Goal: Task Accomplishment & Management: Manage account settings

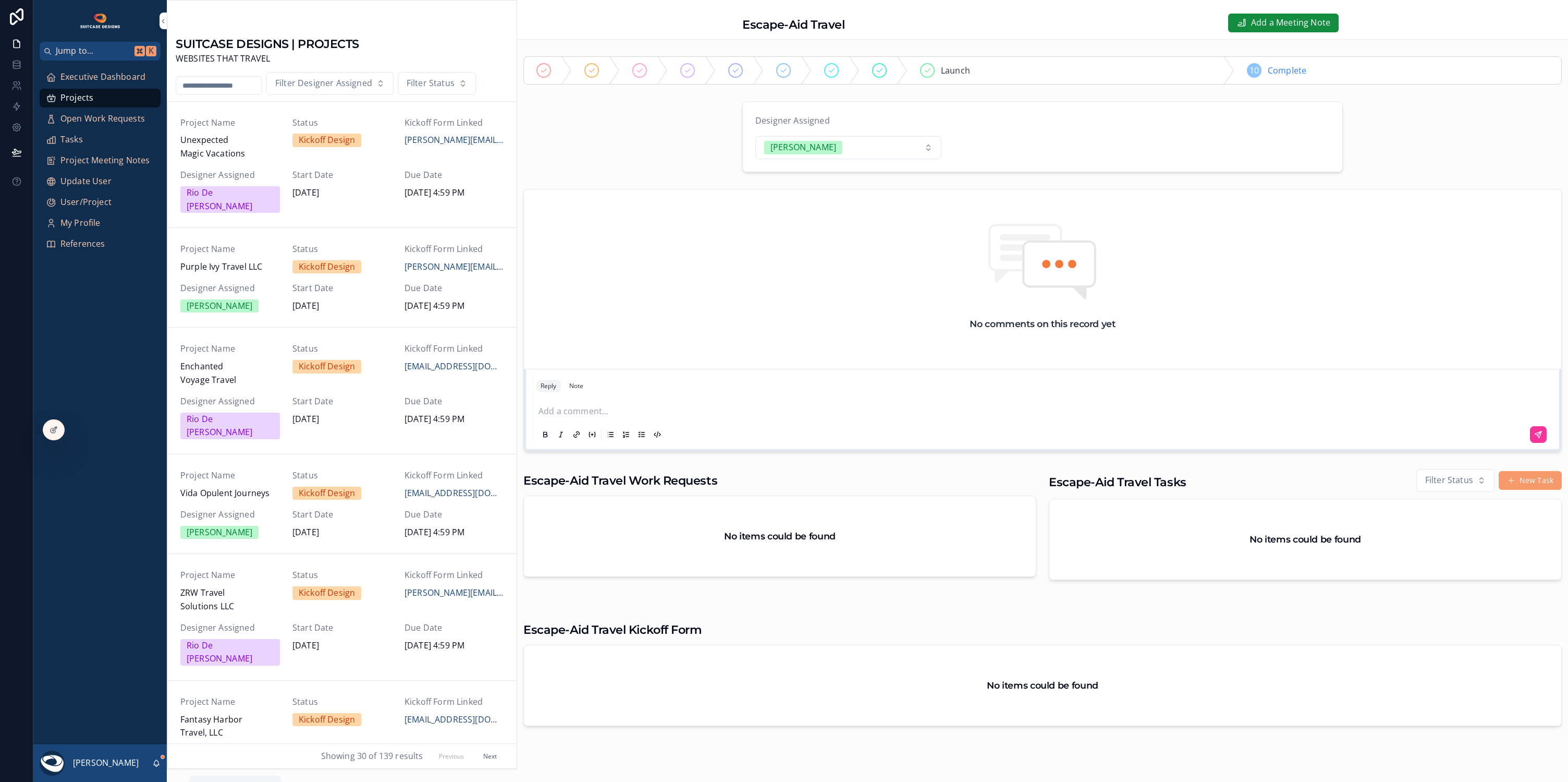
click at [158, 763] on icon "scrollable content" at bounding box center [156, 763] width 9 height 9
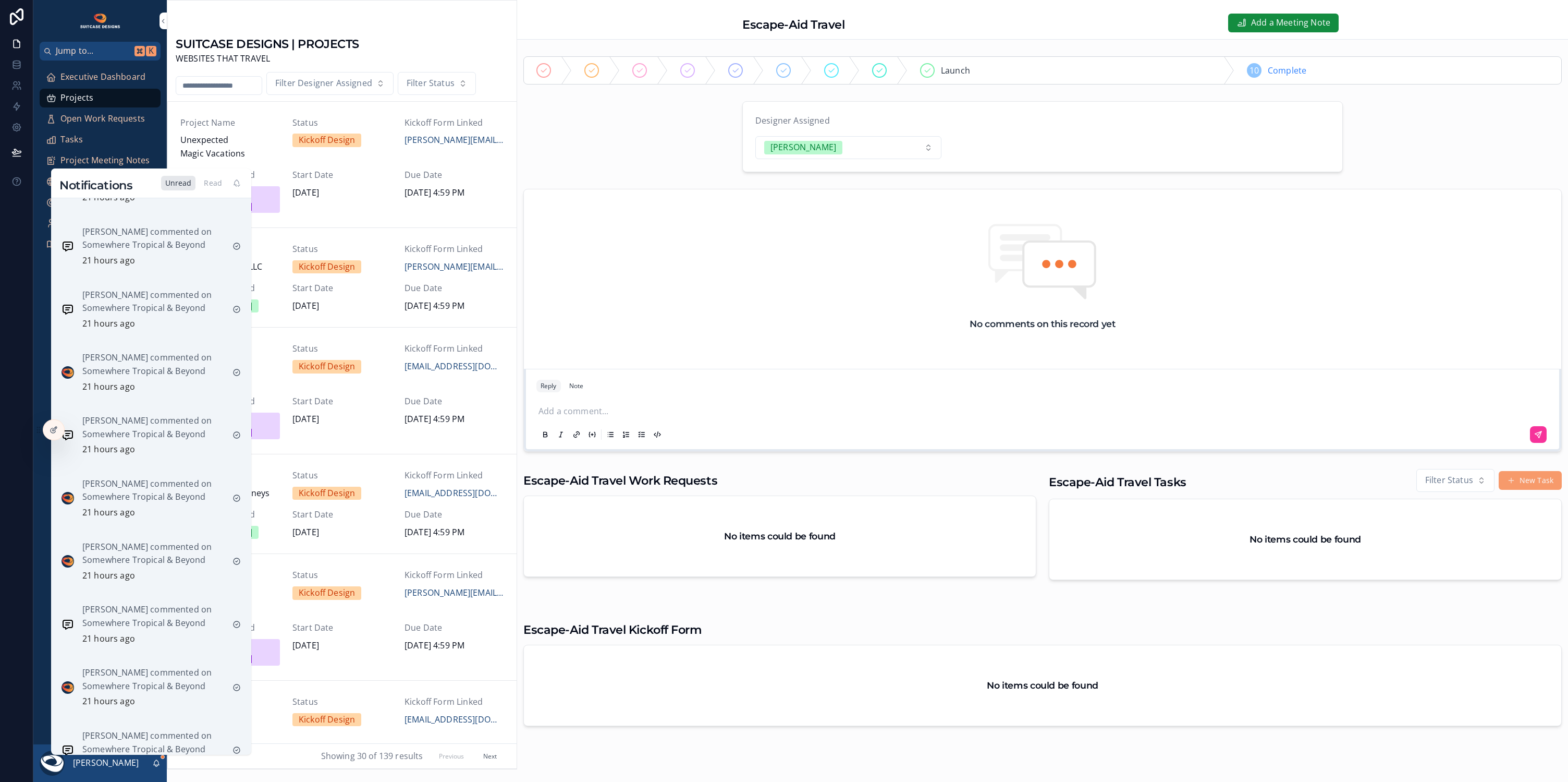
scroll to position [908, 0]
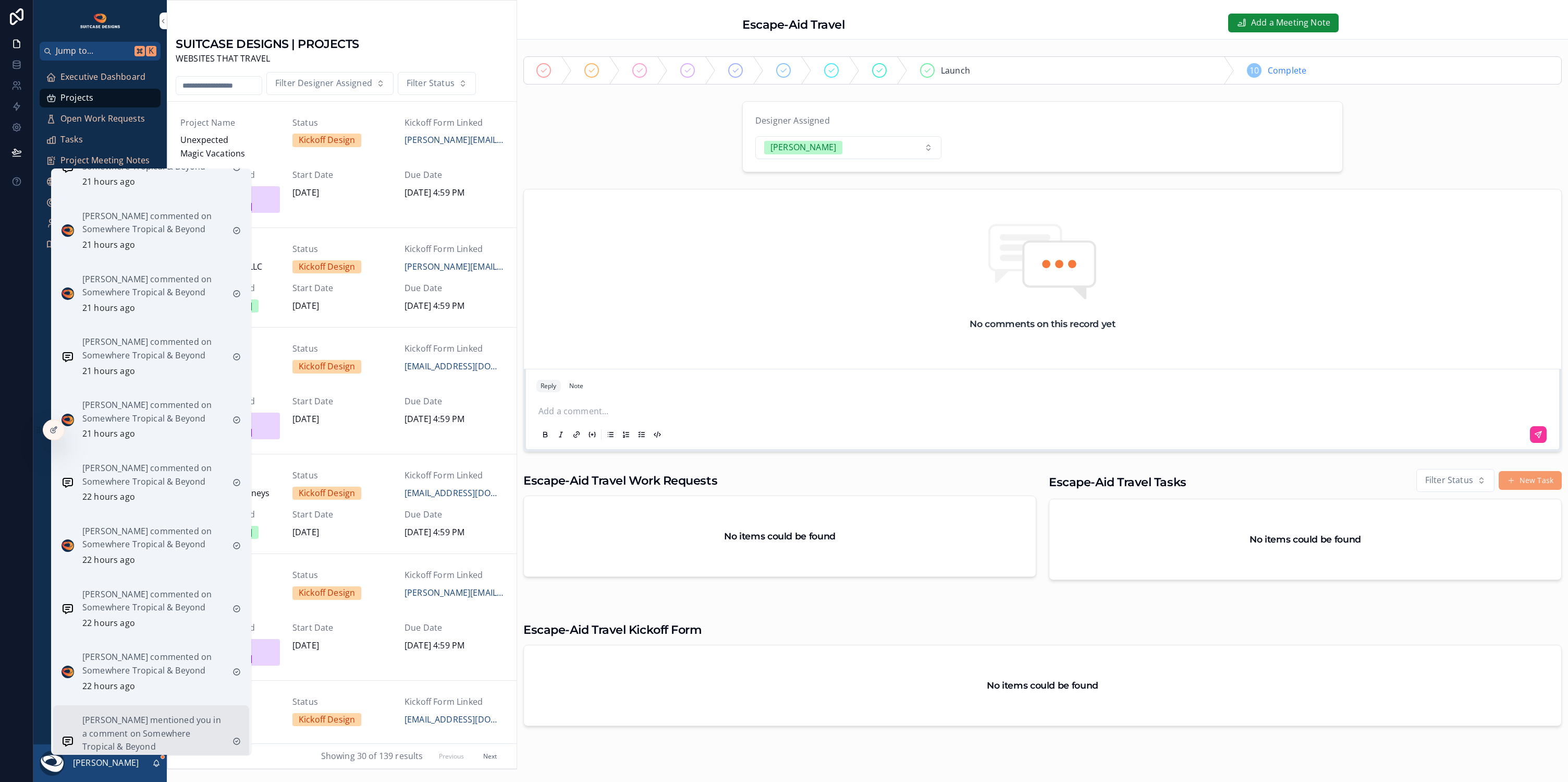
click at [160, 718] on p "Wendy Woody mentioned you in a comment on Somewhere Tropical & Beyond" at bounding box center [154, 733] width 142 height 40
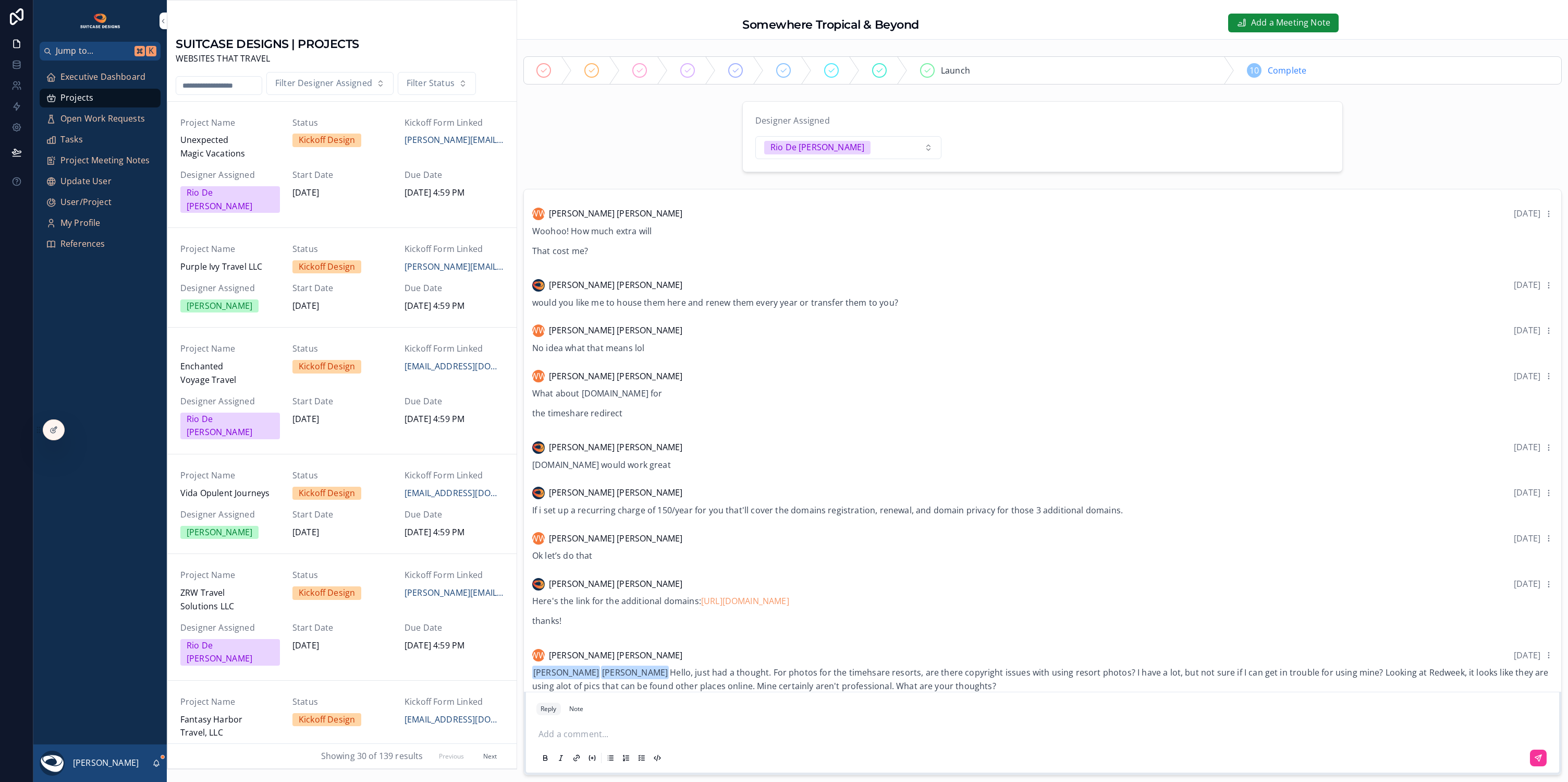
scroll to position [189, 0]
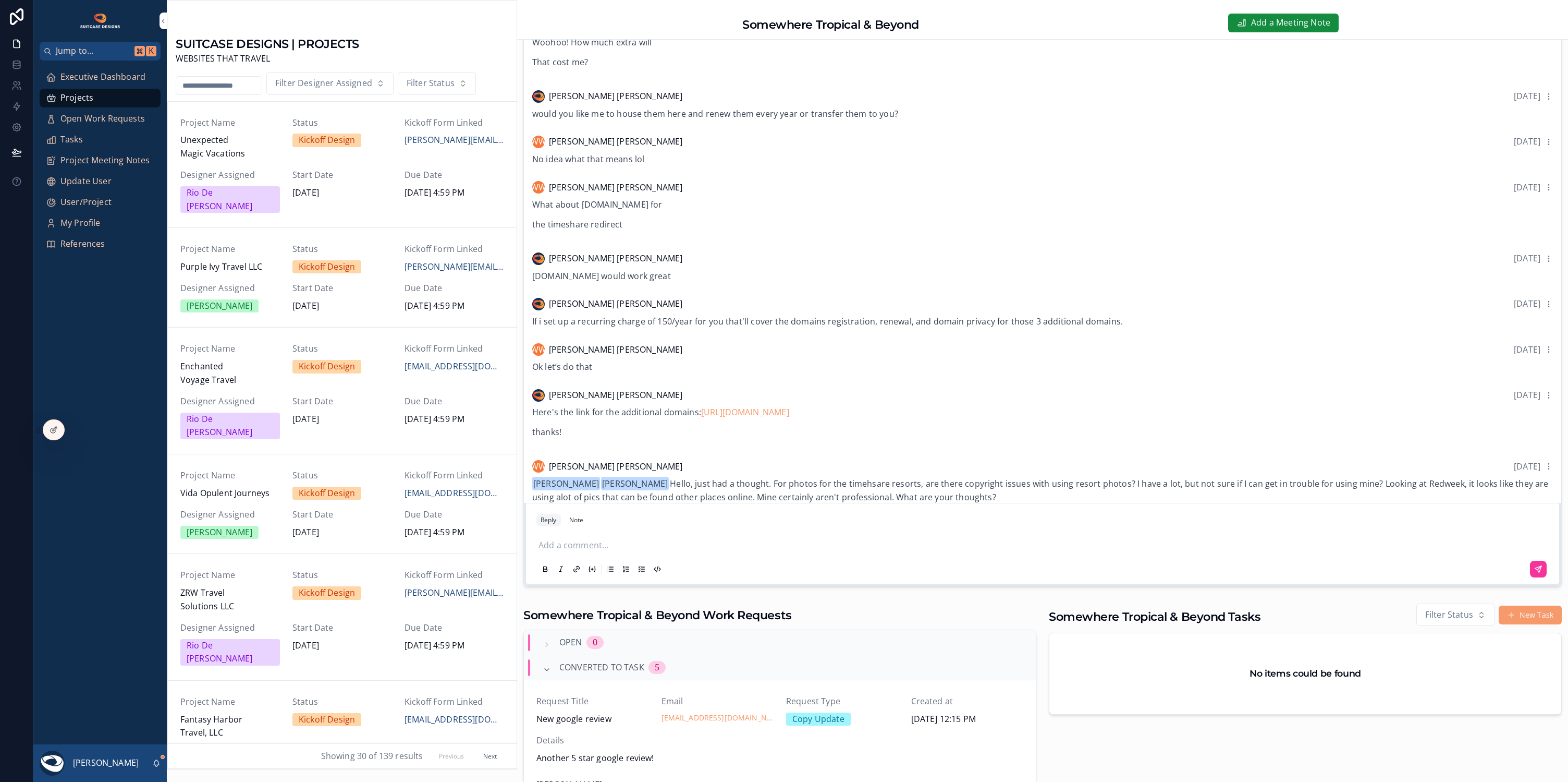
click at [611, 539] on p "scrollable content" at bounding box center [1044, 545] width 1012 height 14
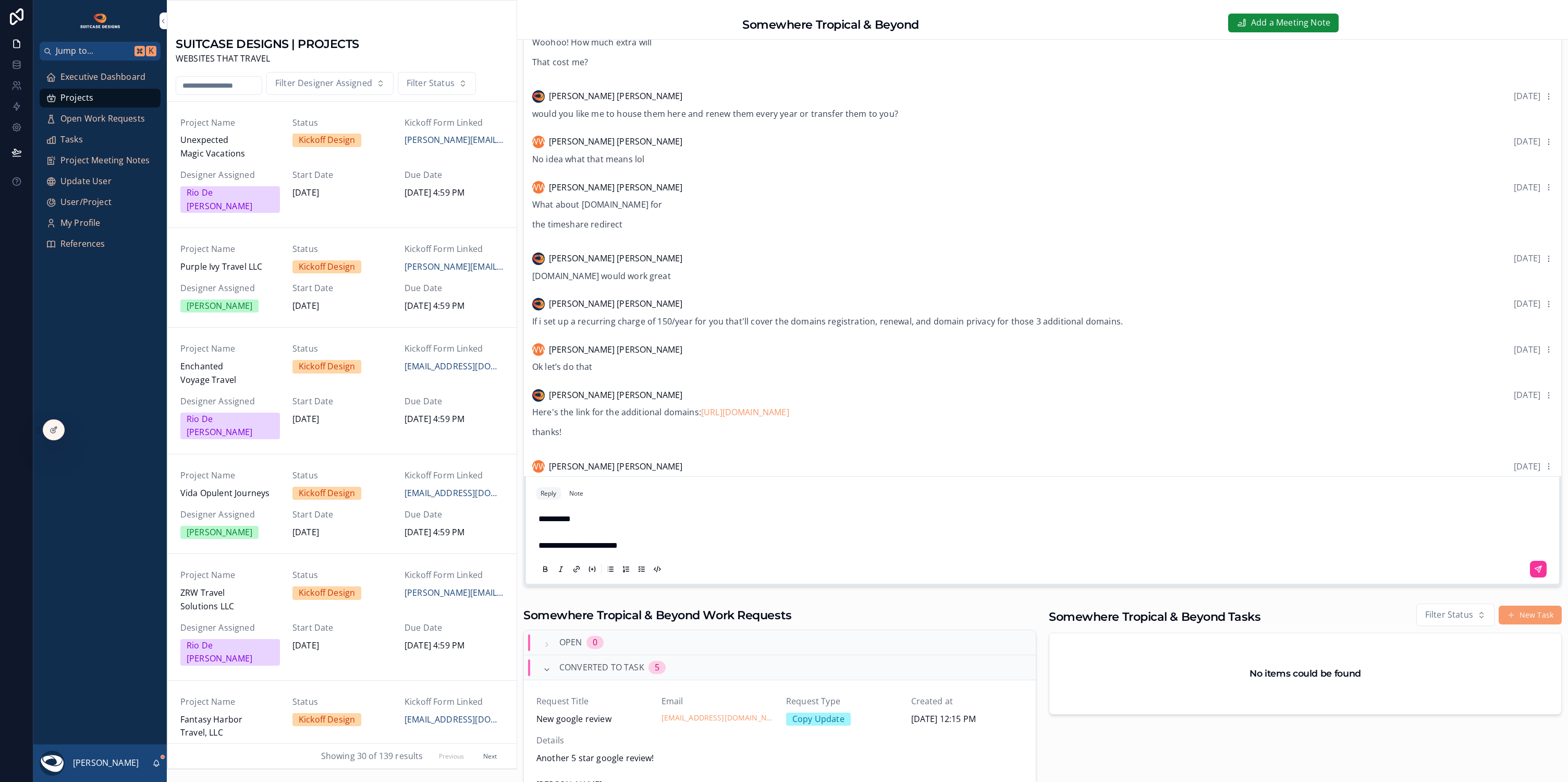
scroll to position [711, 0]
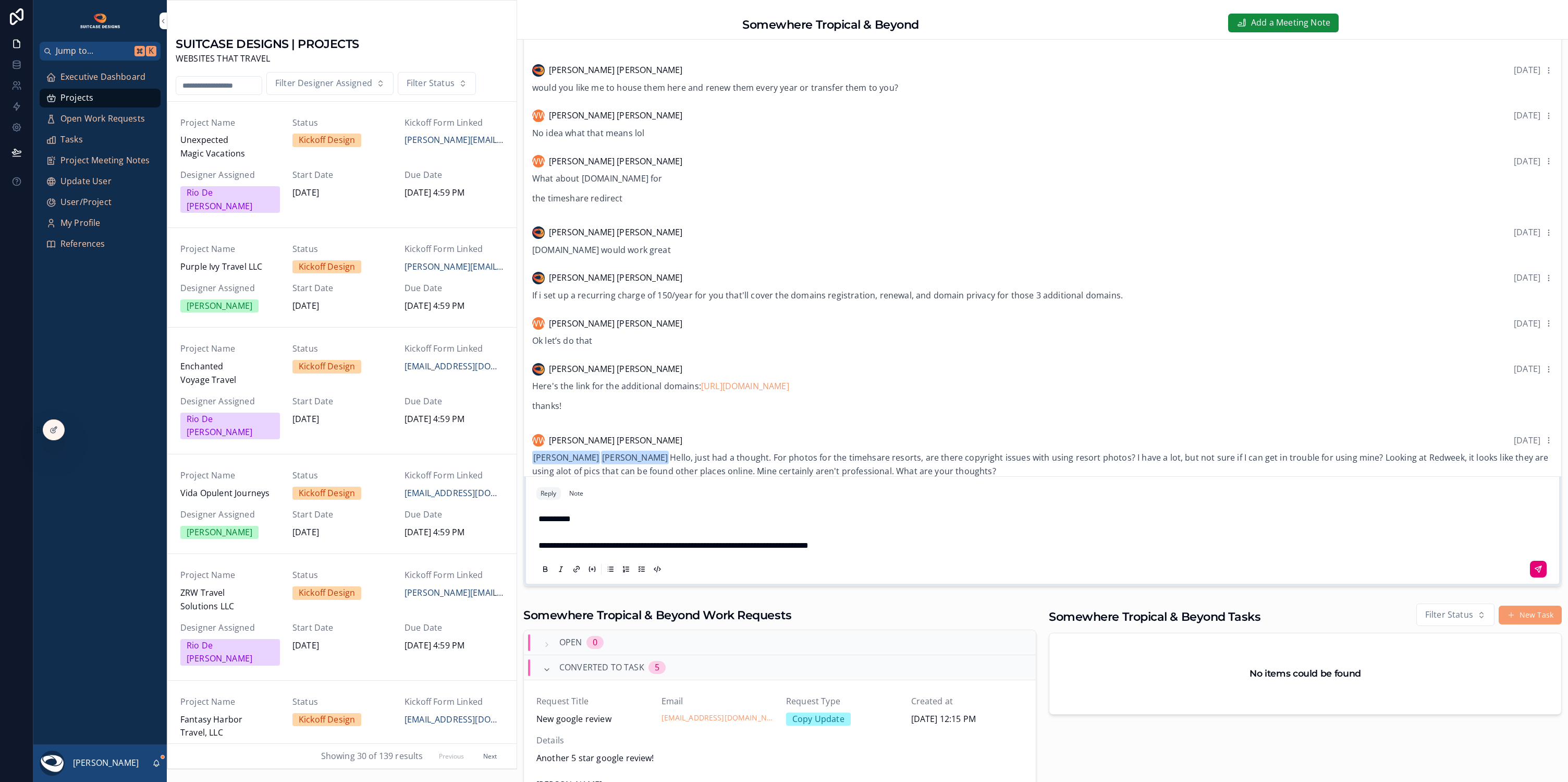
click at [1538, 567] on button "scrollable content" at bounding box center [1538, 569] width 17 height 17
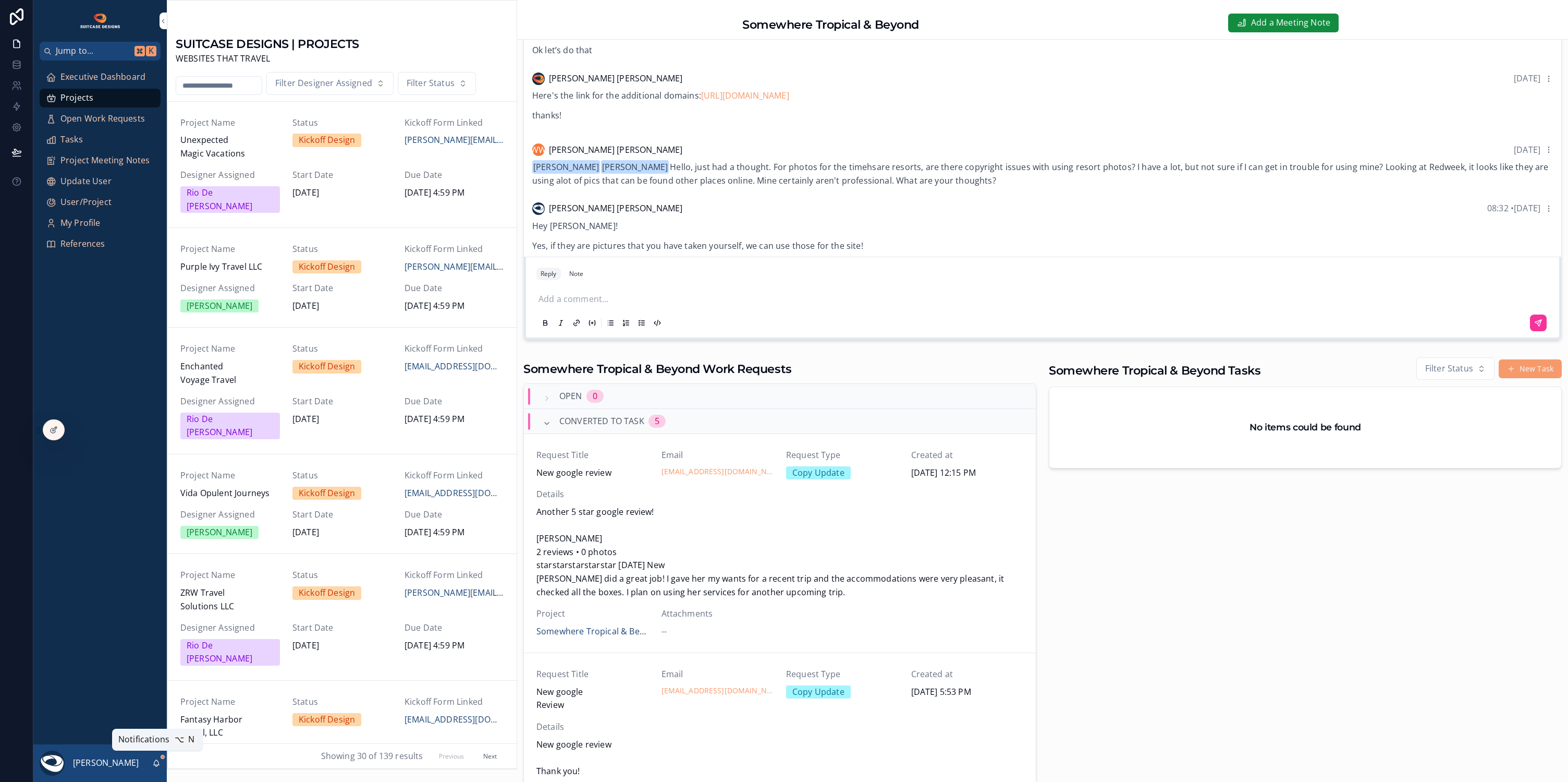
click at [156, 762] on icon "scrollable content" at bounding box center [156, 763] width 9 height 9
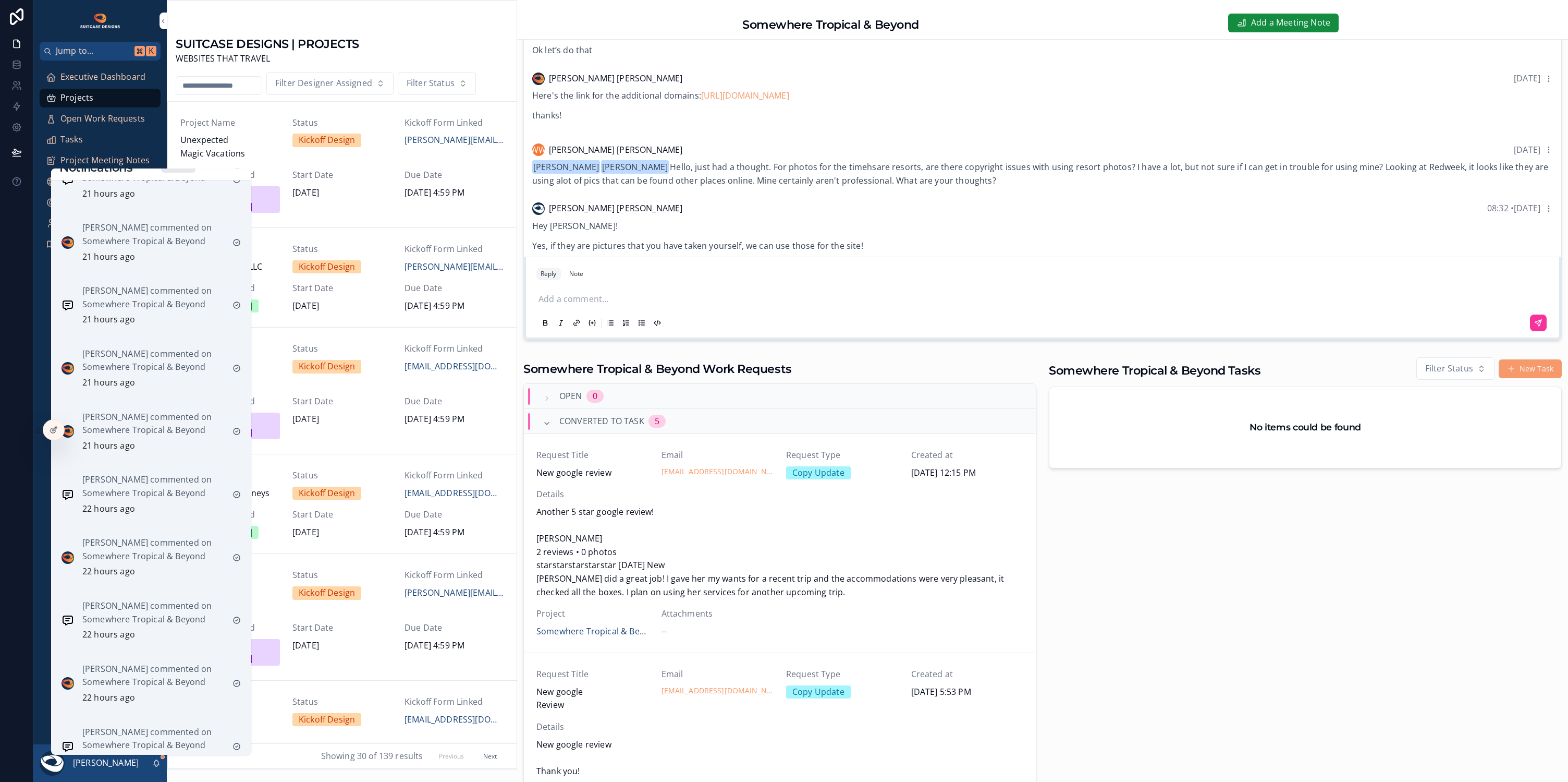
scroll to position [908, 0]
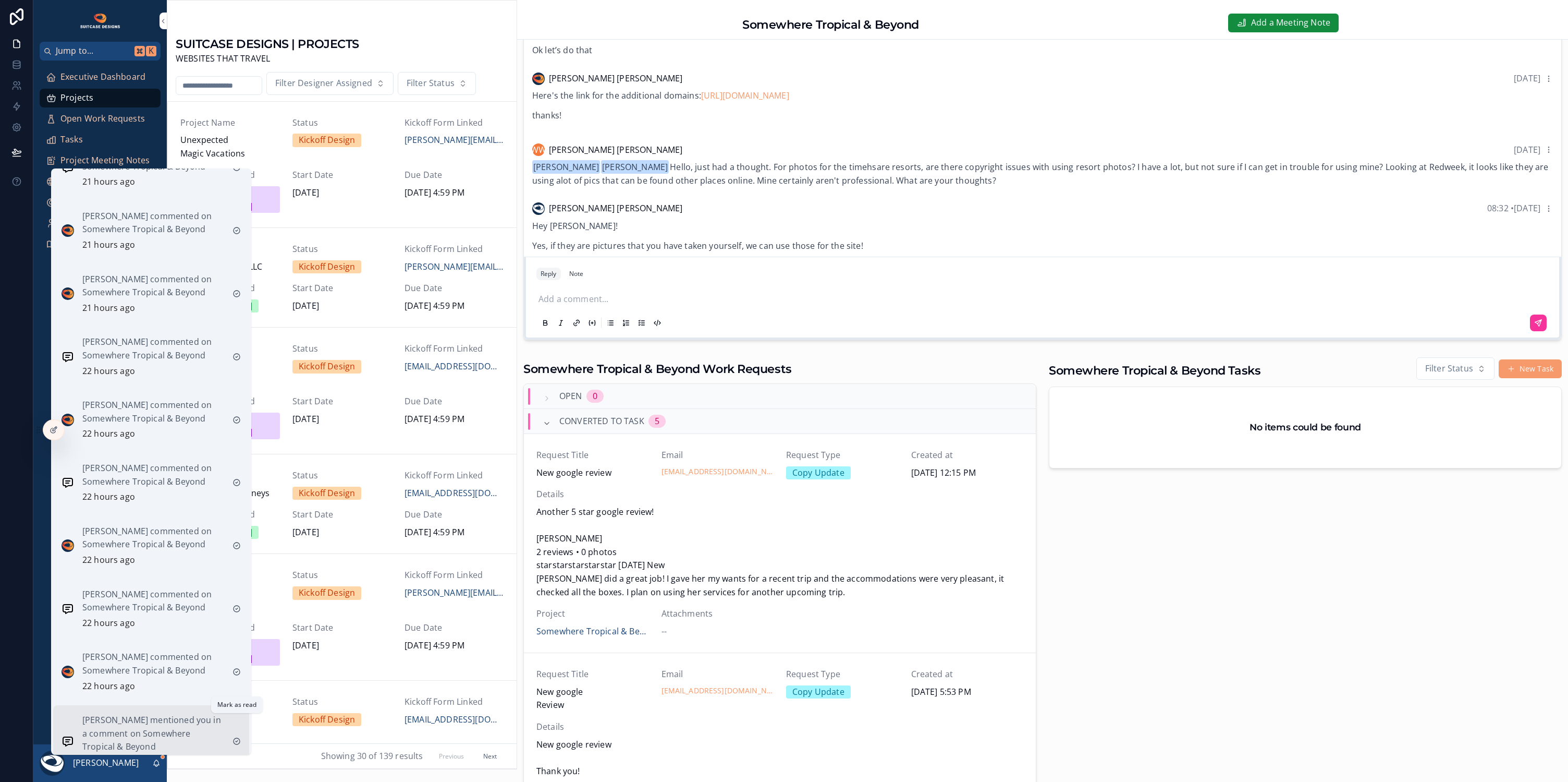
click at [237, 737] on icon "scrollable content" at bounding box center [237, 741] width 9 height 9
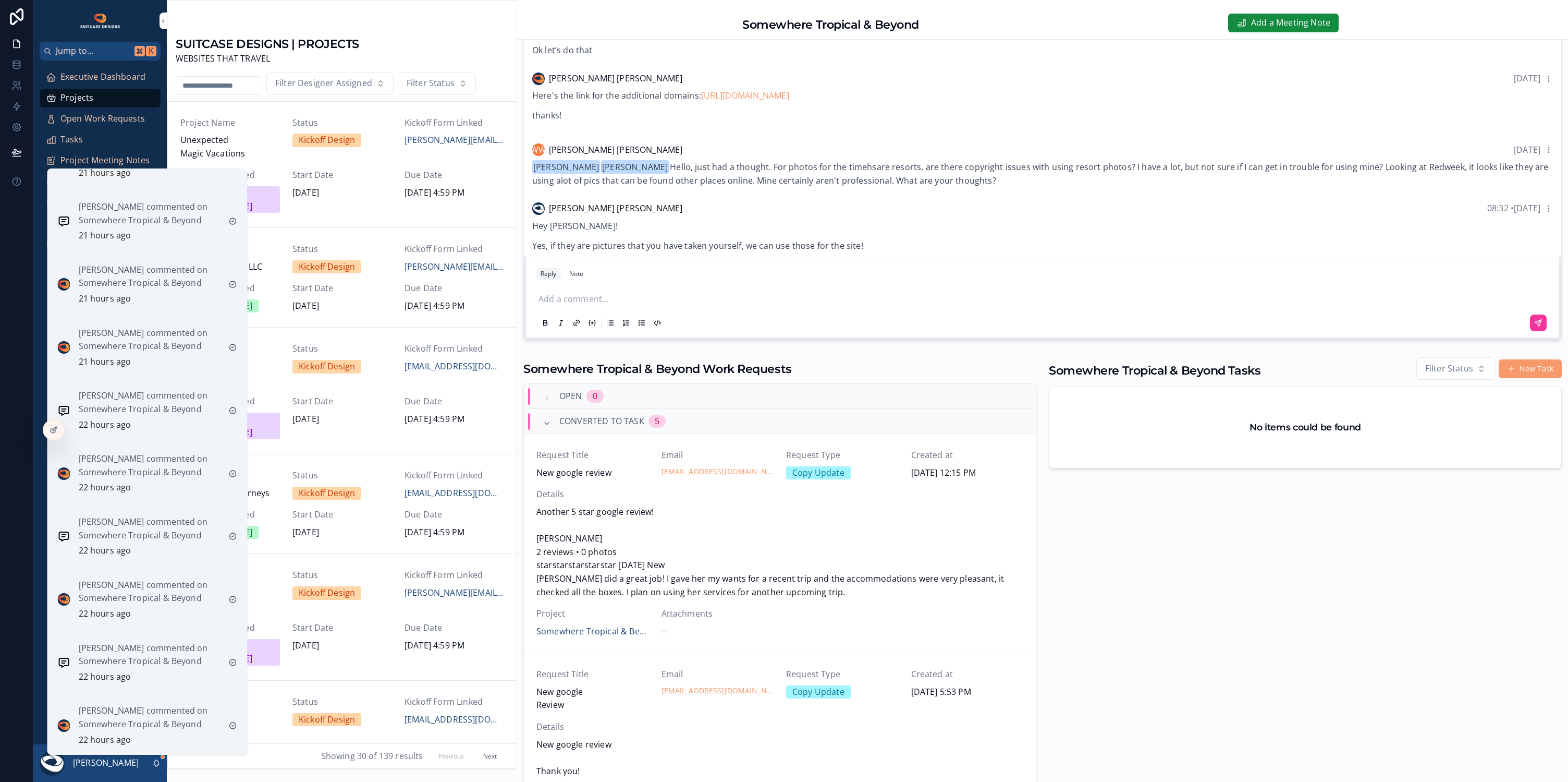
scroll to position [833, 0]
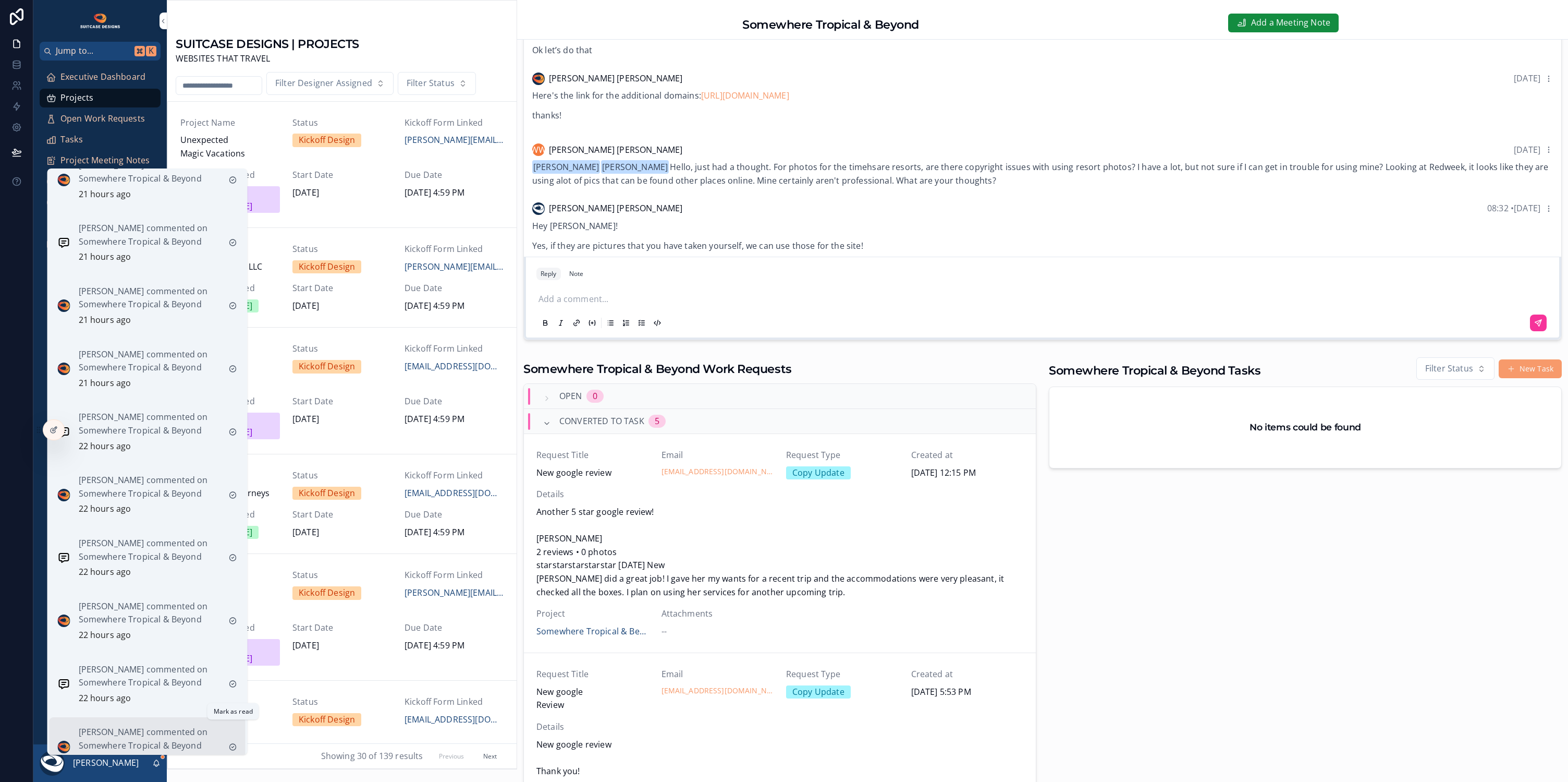
click at [231, 743] on icon "scrollable content" at bounding box center [233, 747] width 9 height 9
click at [231, 741] on icon "scrollable content" at bounding box center [233, 745] width 9 height 9
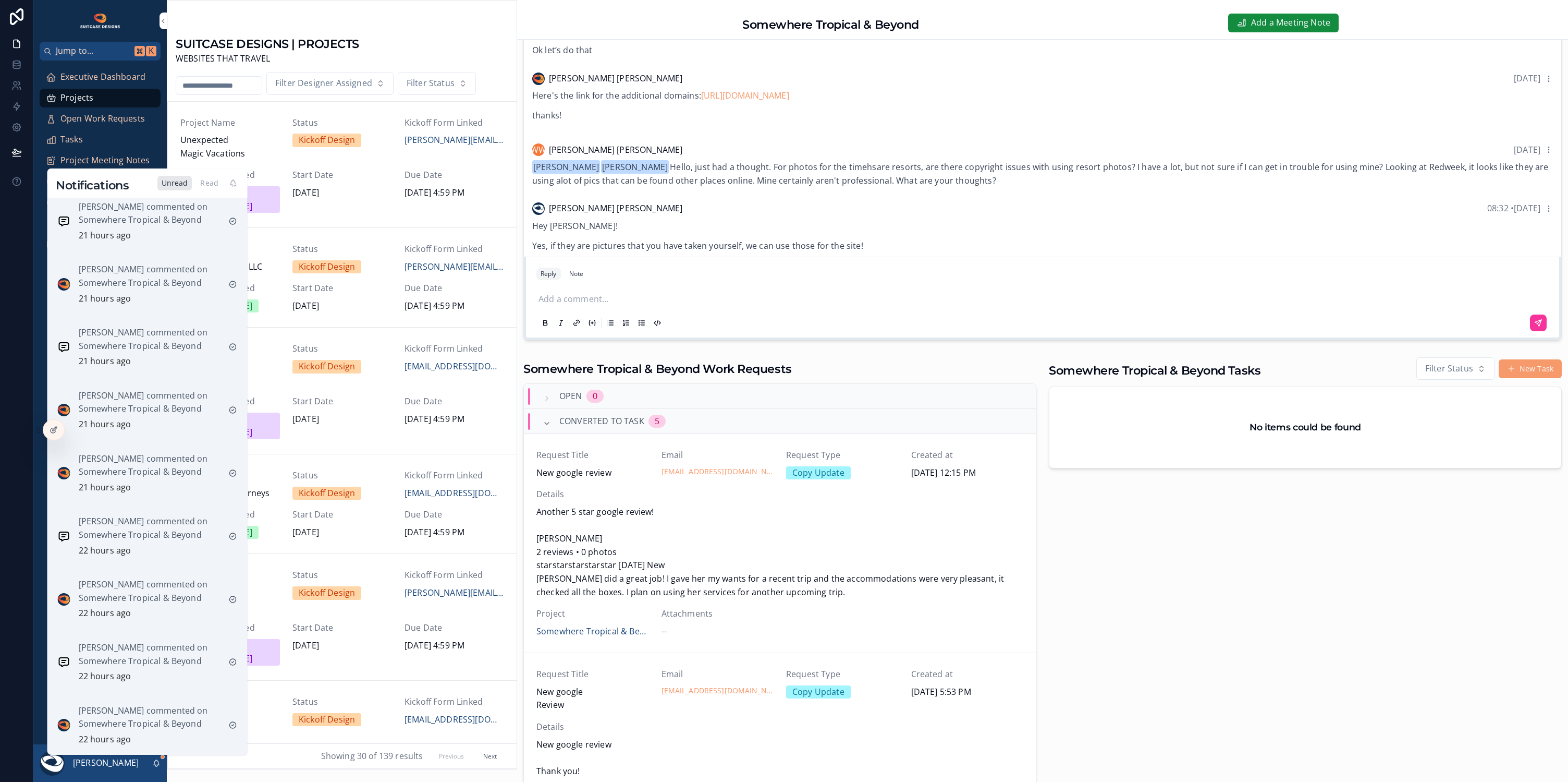
scroll to position [708, 0]
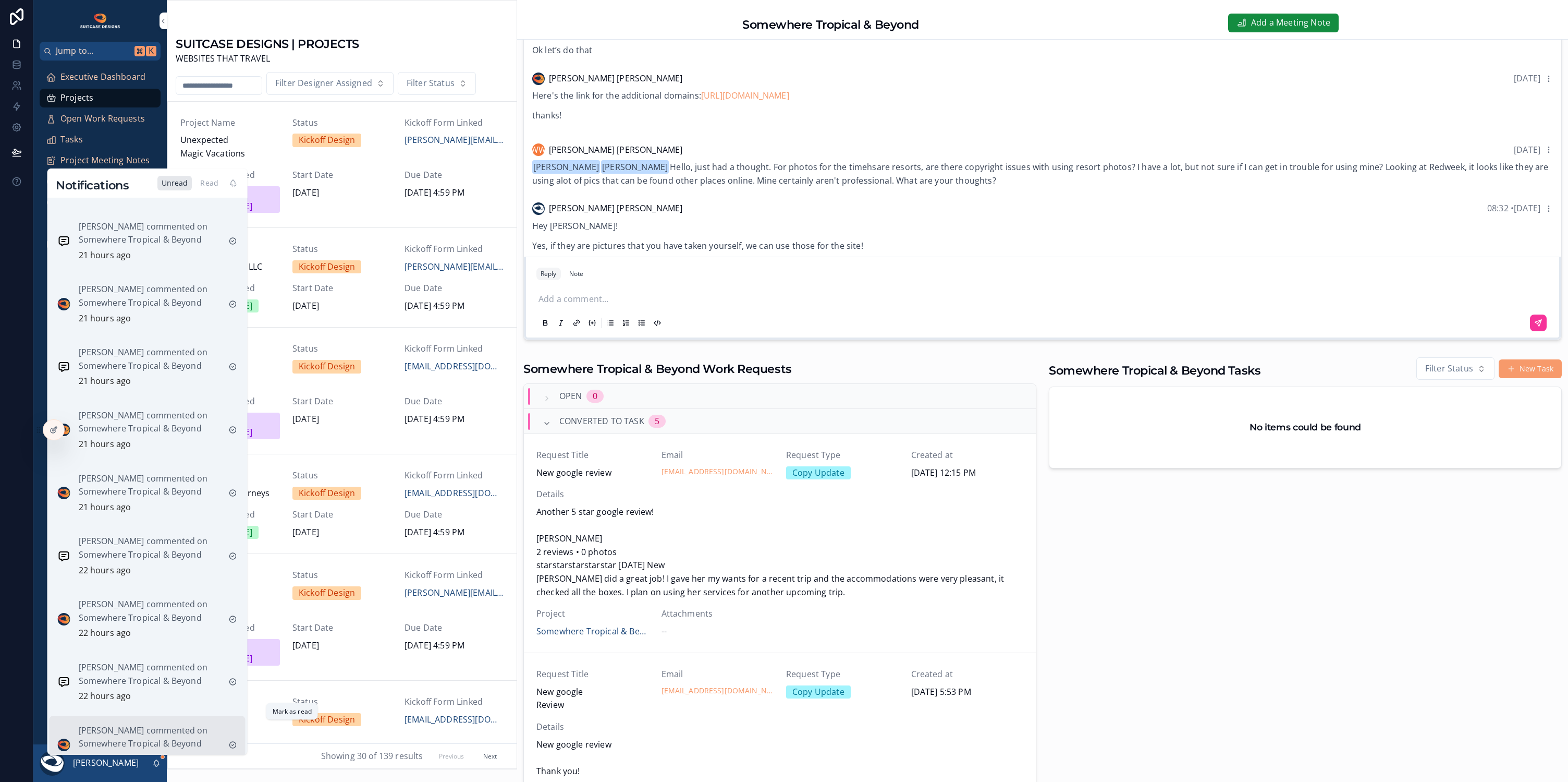
click at [234, 740] on icon "scrollable content" at bounding box center [233, 744] width 9 height 9
click at [231, 740] on icon "scrollable content" at bounding box center [233, 743] width 6 height 6
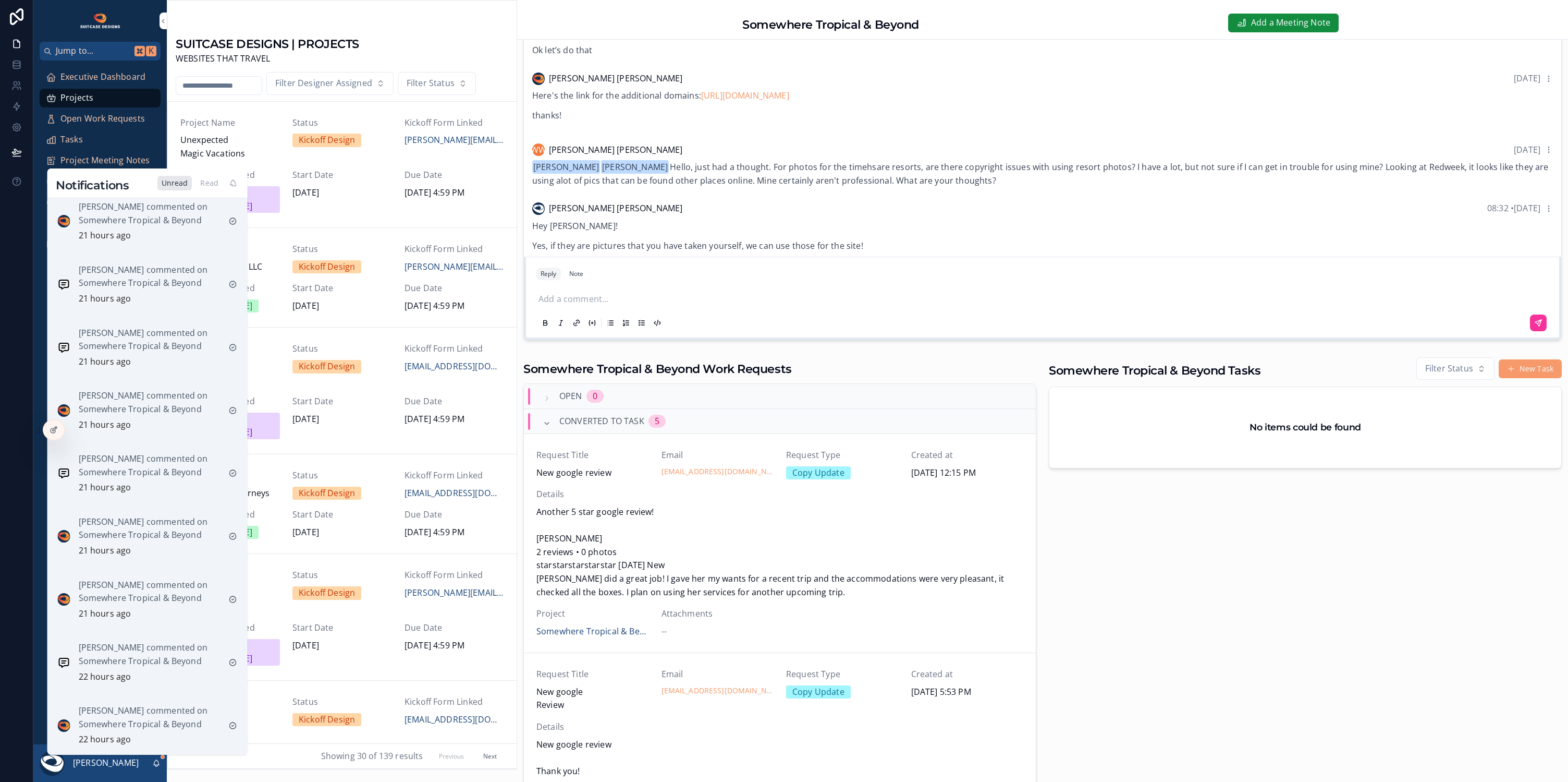
scroll to position [584, 0]
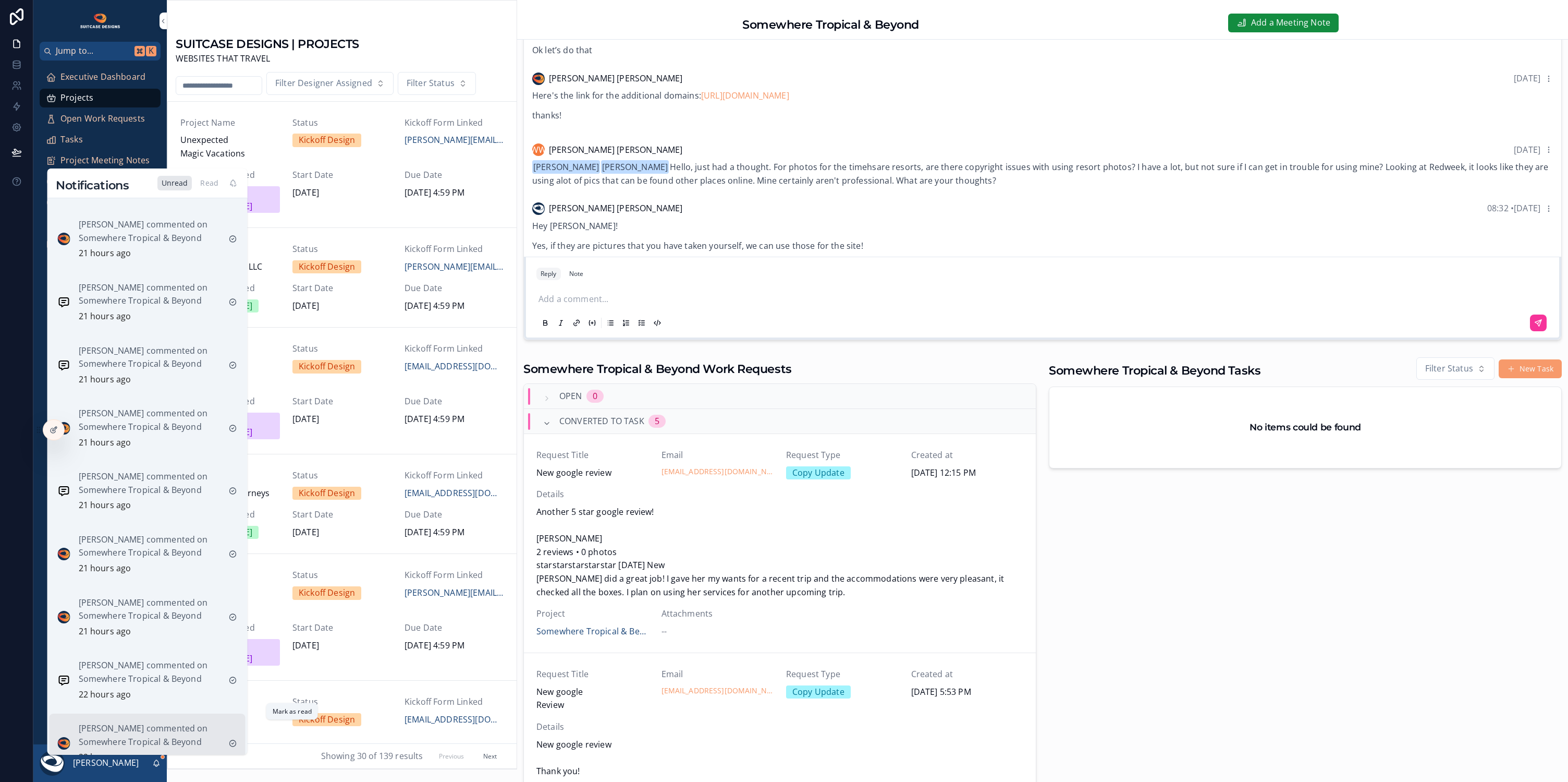
click at [232, 740] on icon "scrollable content" at bounding box center [233, 743] width 6 height 6
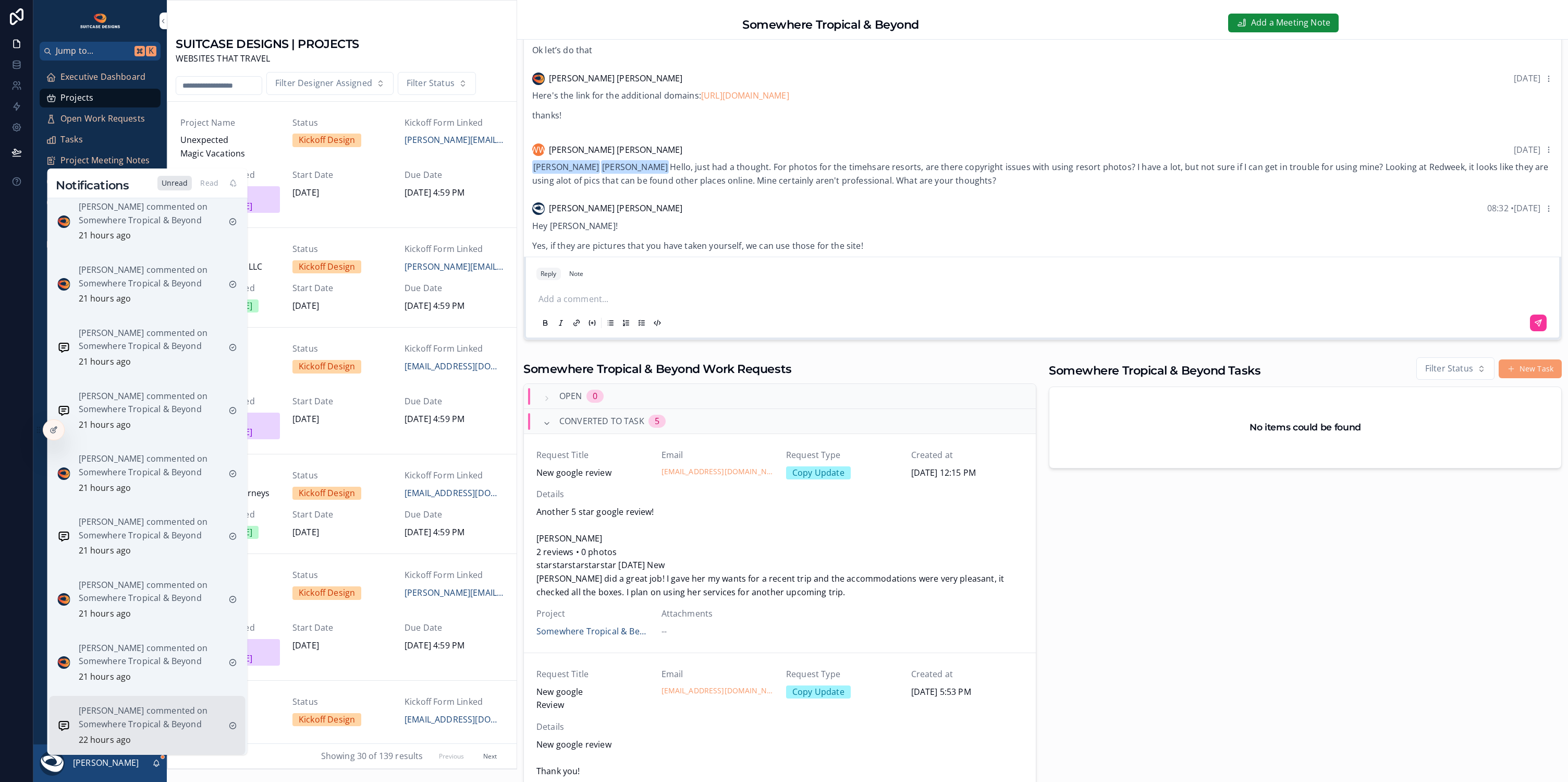
scroll to position [522, 0]
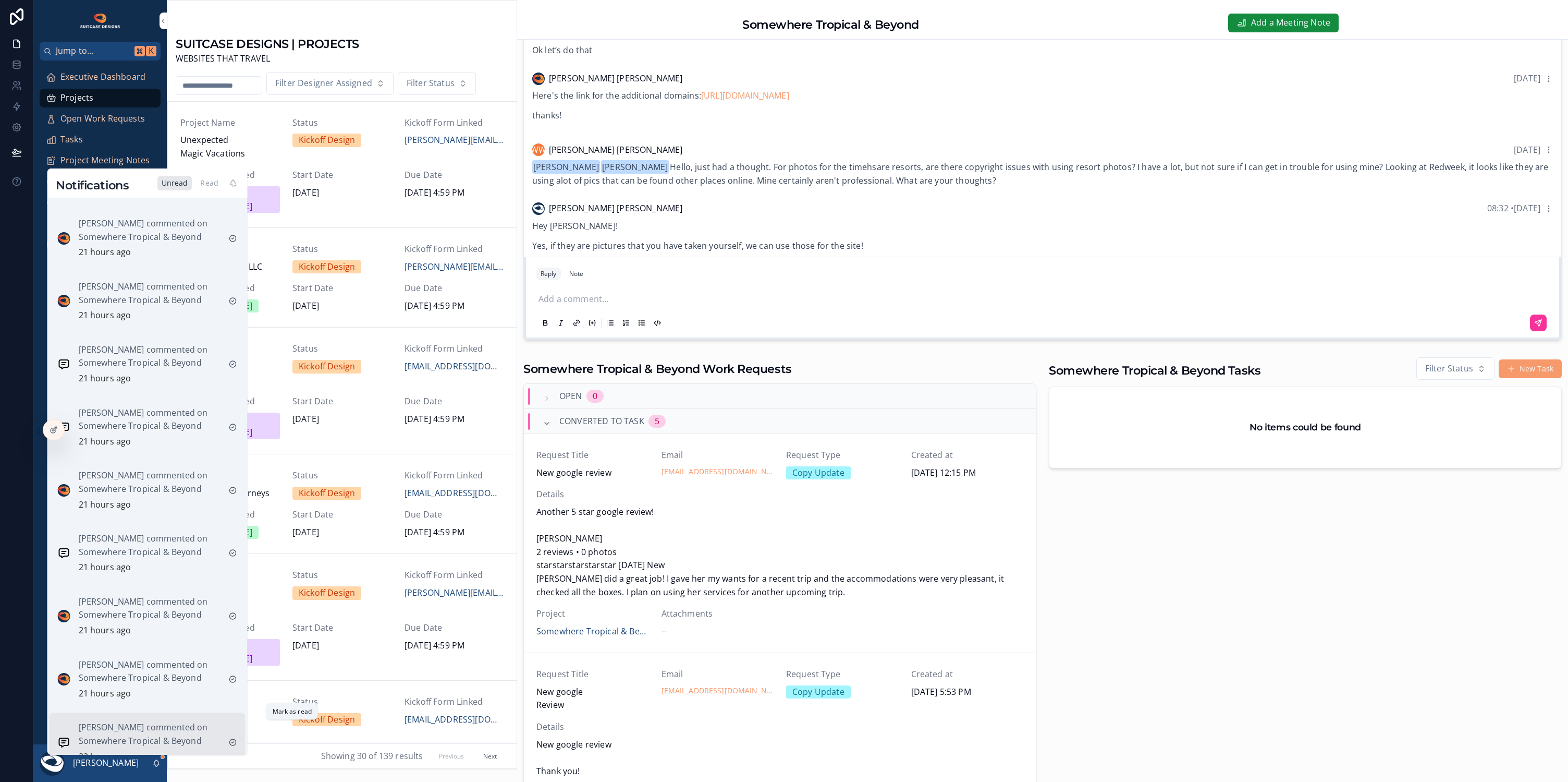
click at [232, 738] on icon "scrollable content" at bounding box center [233, 742] width 9 height 9
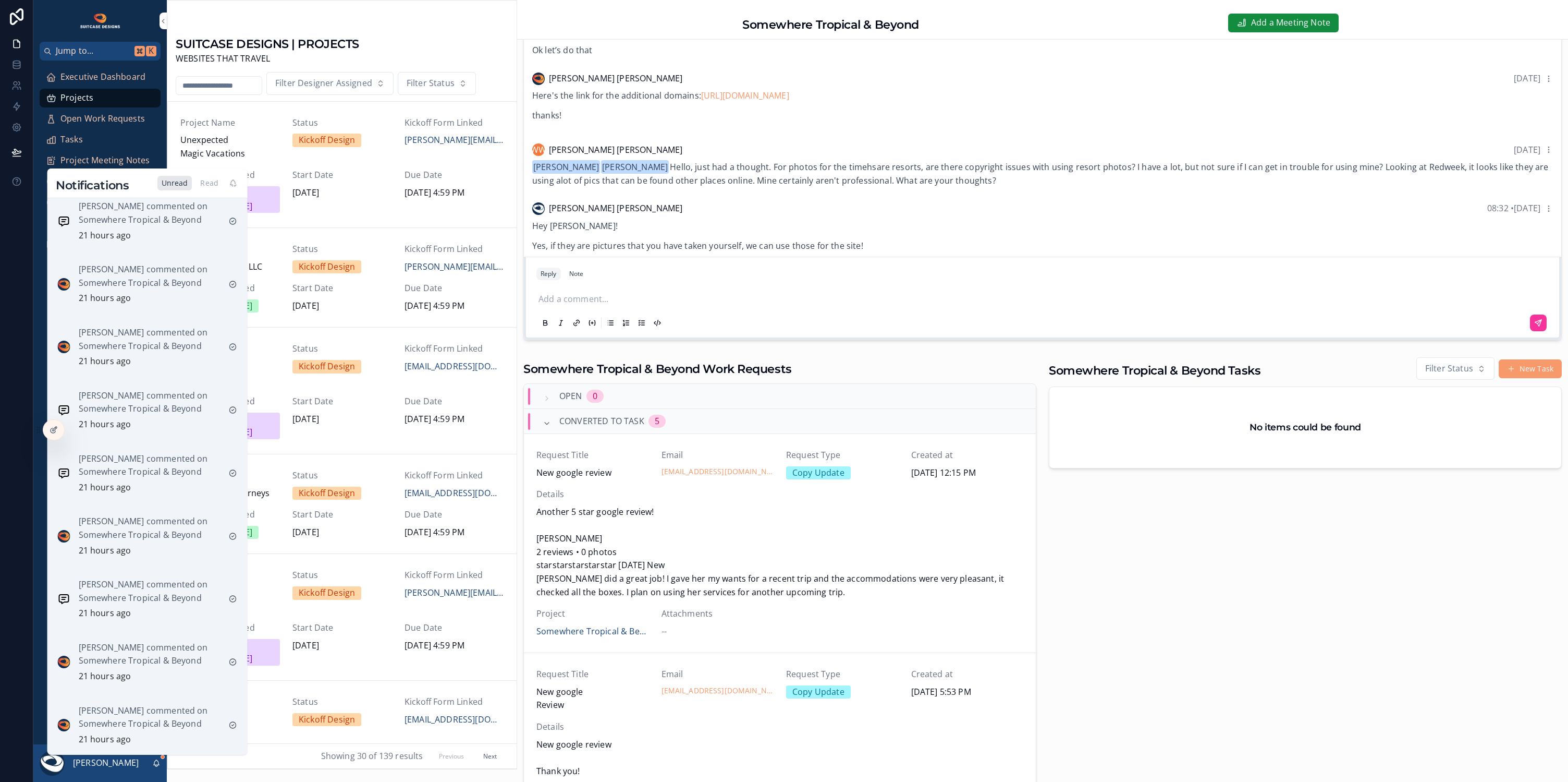
scroll to position [460, 0]
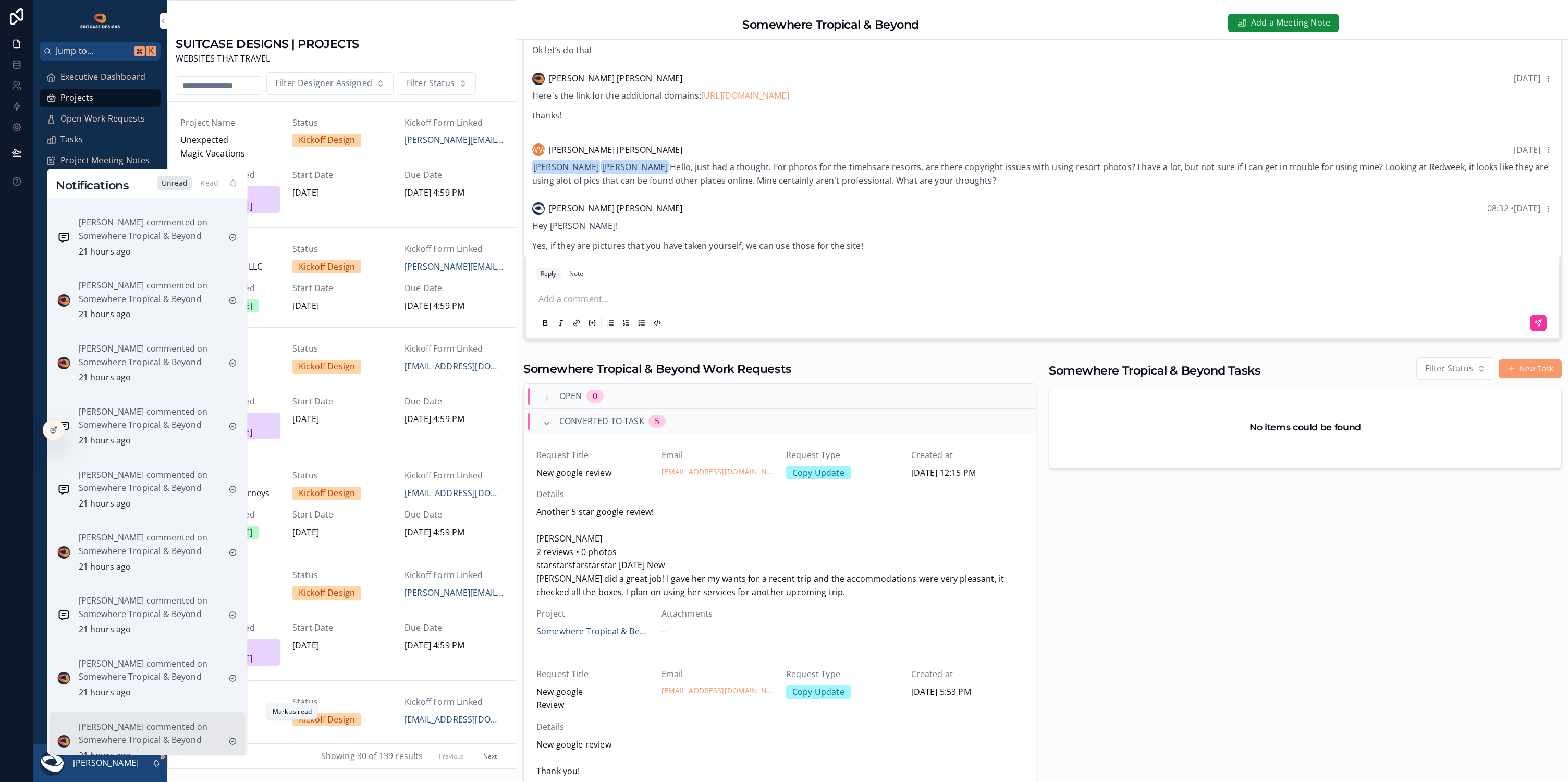
click at [233, 737] on icon "scrollable content" at bounding box center [233, 741] width 9 height 9
click at [232, 736] on icon "scrollable content" at bounding box center [233, 740] width 9 height 9
click at [233, 735] on icon "scrollable content" at bounding box center [233, 739] width 9 height 9
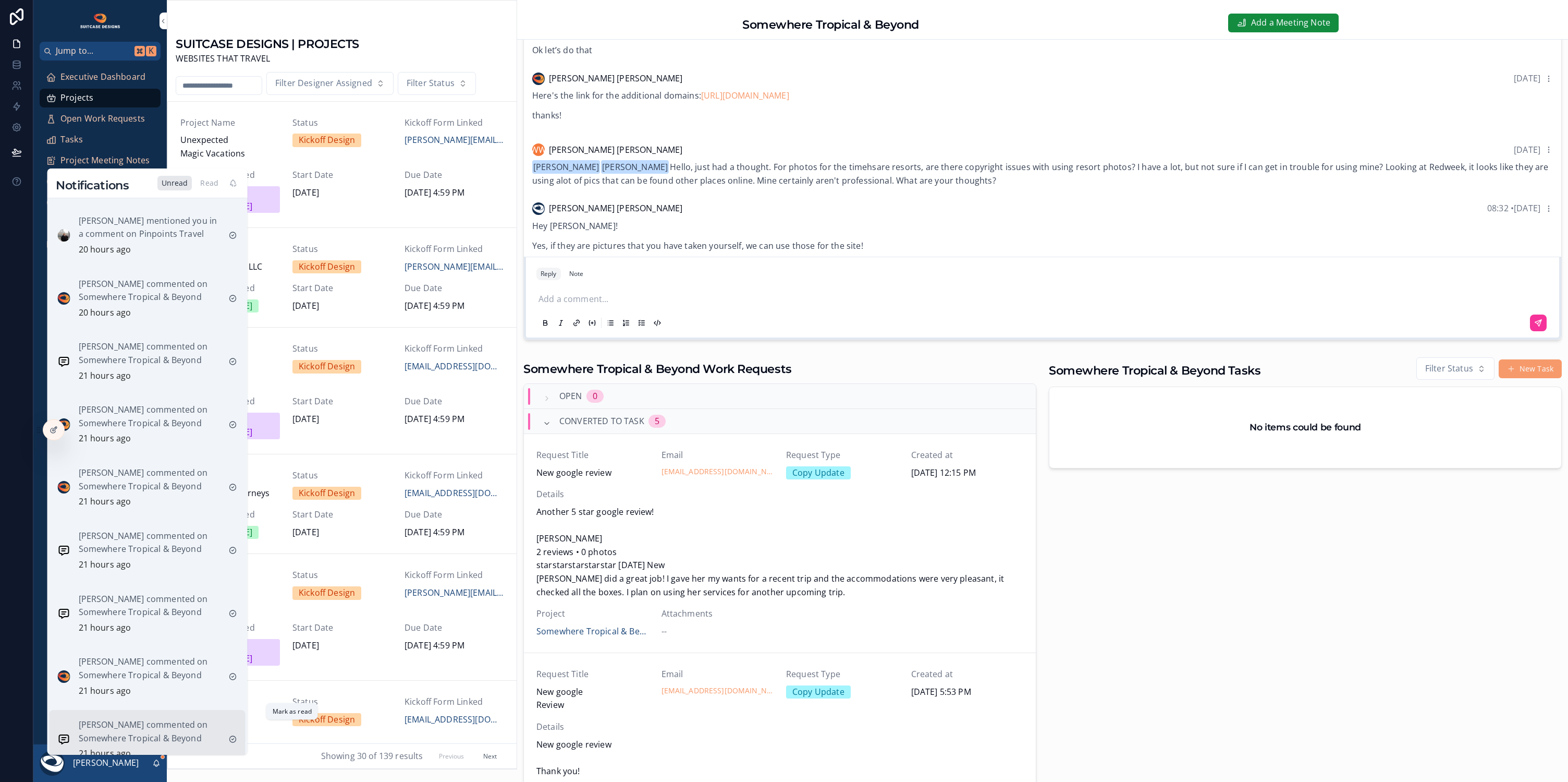
scroll to position [274, 0]
click at [233, 734] on icon "scrollable content" at bounding box center [233, 738] width 9 height 9
click at [233, 731] on icon "scrollable content" at bounding box center [233, 735] width 9 height 9
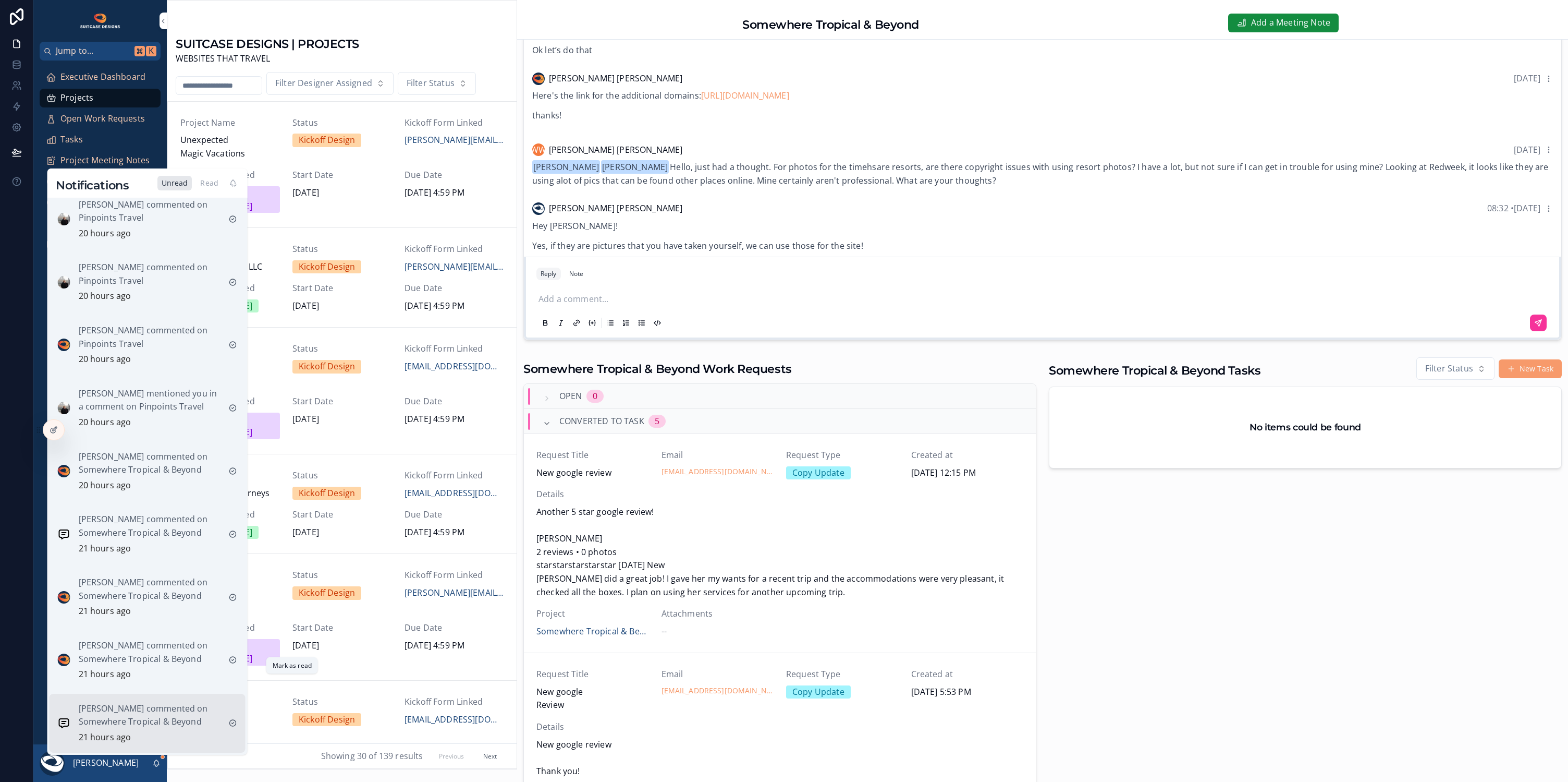
click at [236, 719] on icon "scrollable content" at bounding box center [233, 723] width 9 height 9
click at [233, 723] on icon "scrollable content" at bounding box center [233, 724] width 2 height 2
click at [234, 723] on icon "scrollable content" at bounding box center [233, 724] width 2 height 2
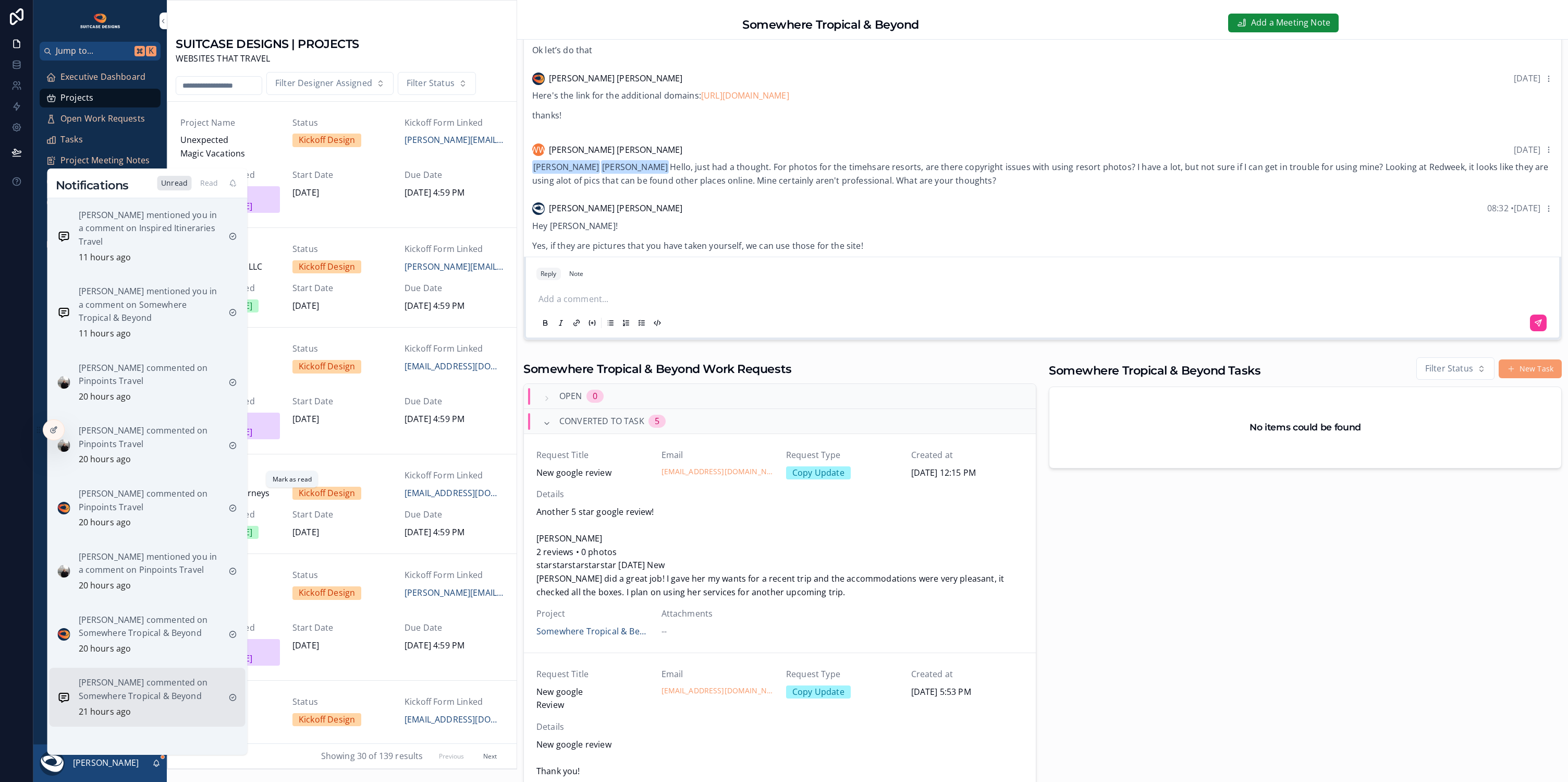
click at [234, 693] on icon "scrollable content" at bounding box center [233, 697] width 9 height 9
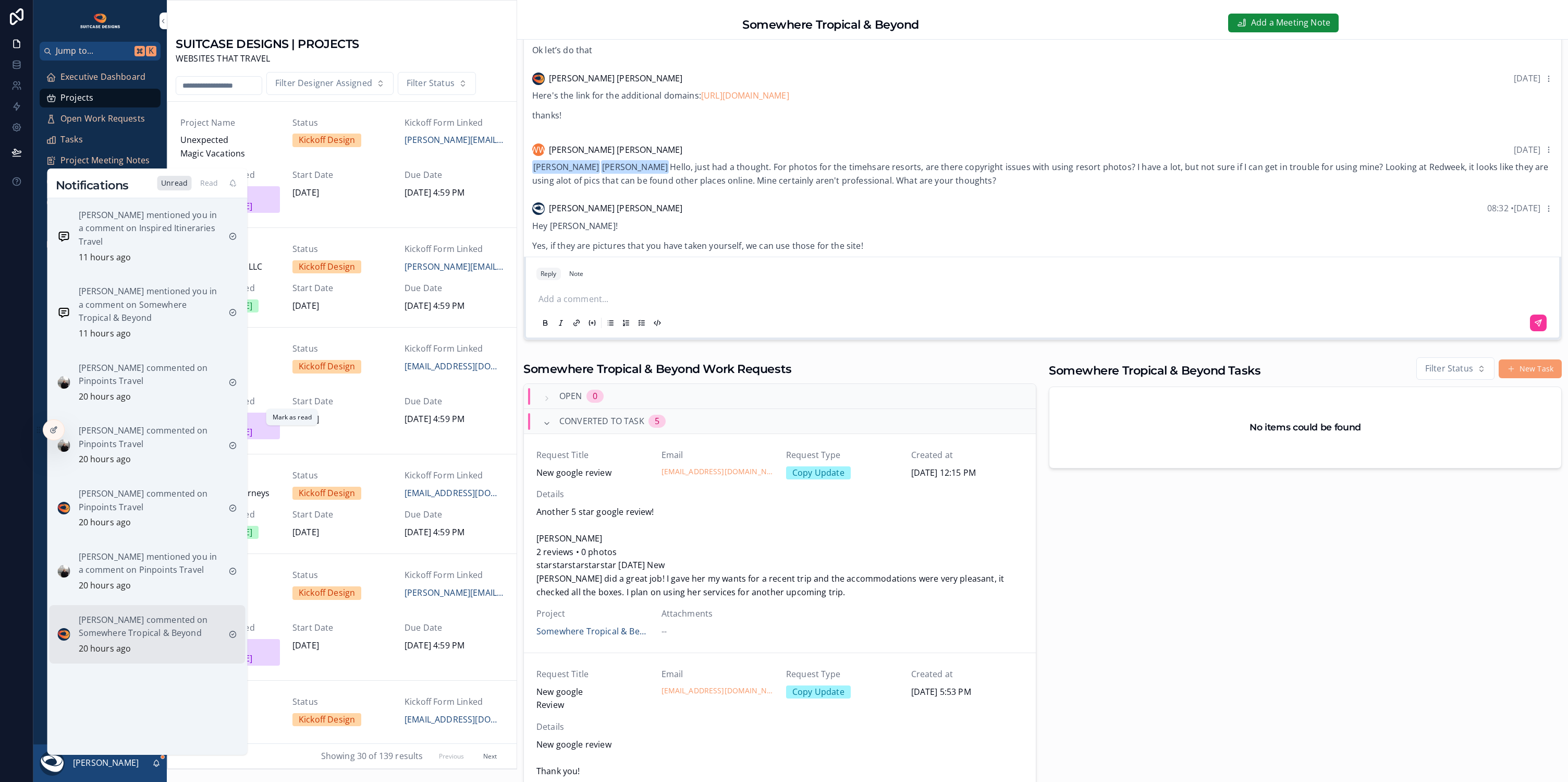
click at [234, 630] on icon "scrollable content" at bounding box center [233, 634] width 9 height 9
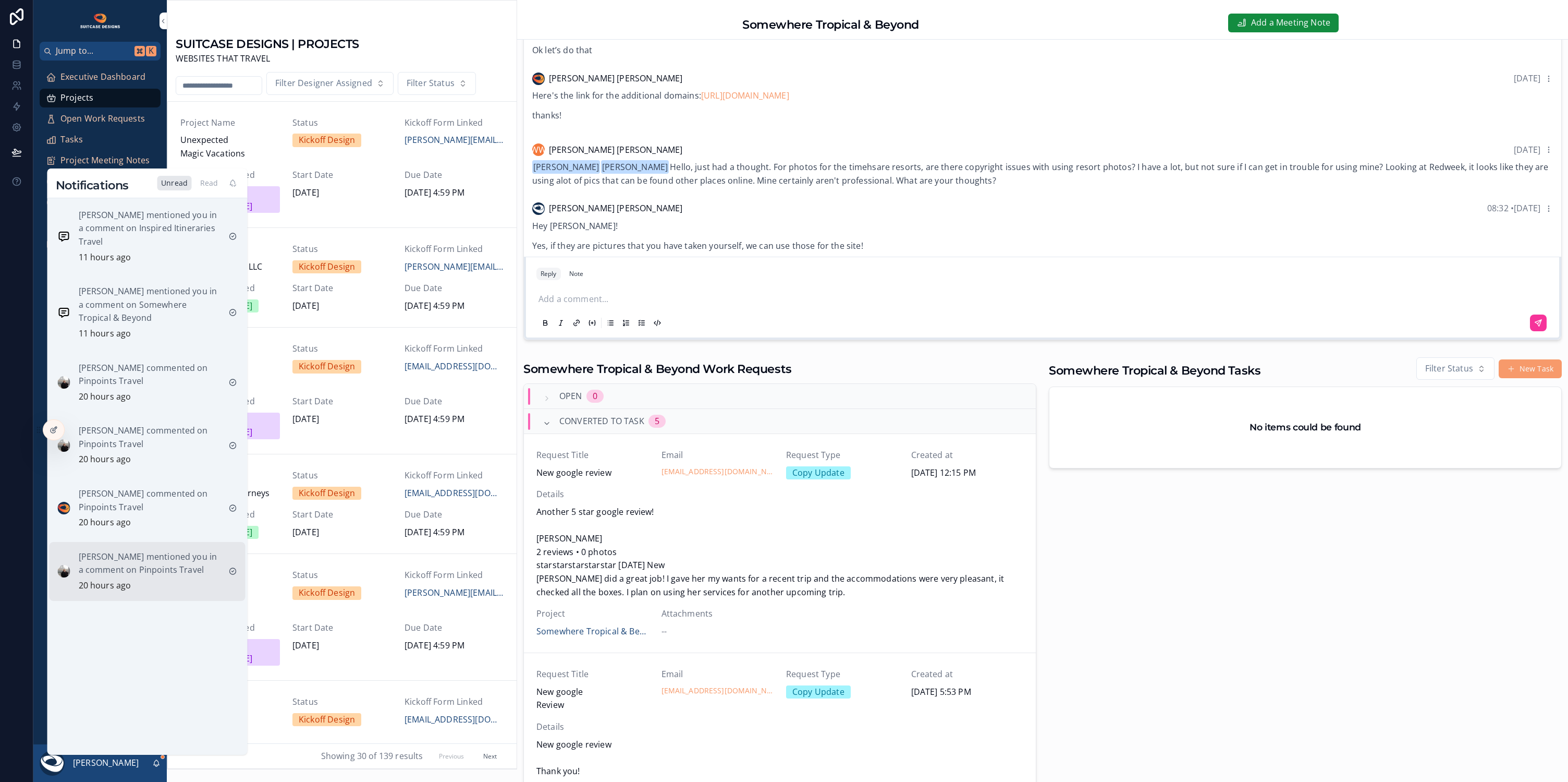
click at [166, 550] on p "Christine Stella mentioned you in a comment on Pinpoints Travel" at bounding box center [150, 563] width 142 height 26
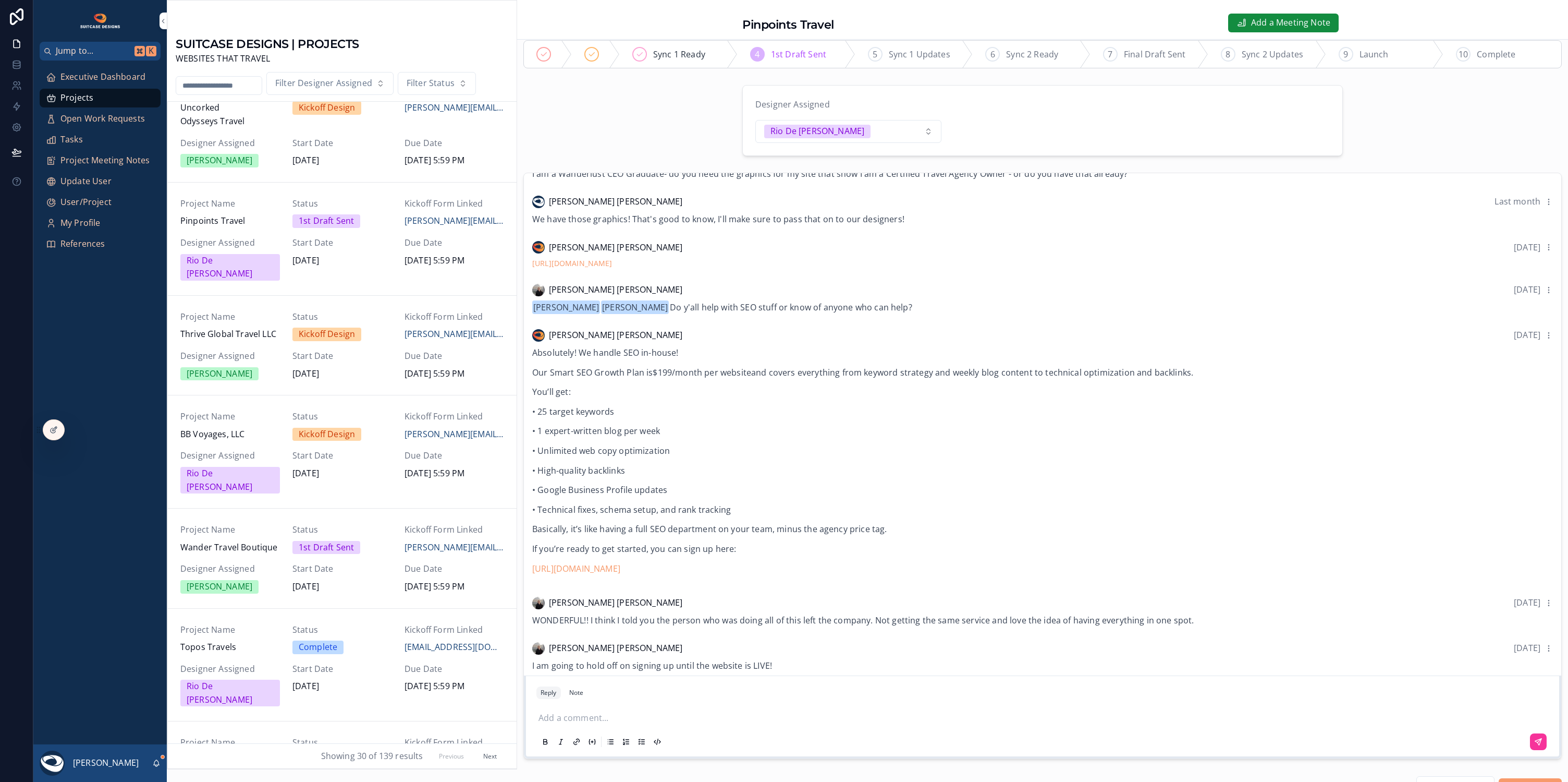
scroll to position [19, 0]
click at [579, 713] on p "scrollable content" at bounding box center [1044, 716] width 1012 height 14
click at [1534, 740] on icon "scrollable content" at bounding box center [1538, 739] width 9 height 9
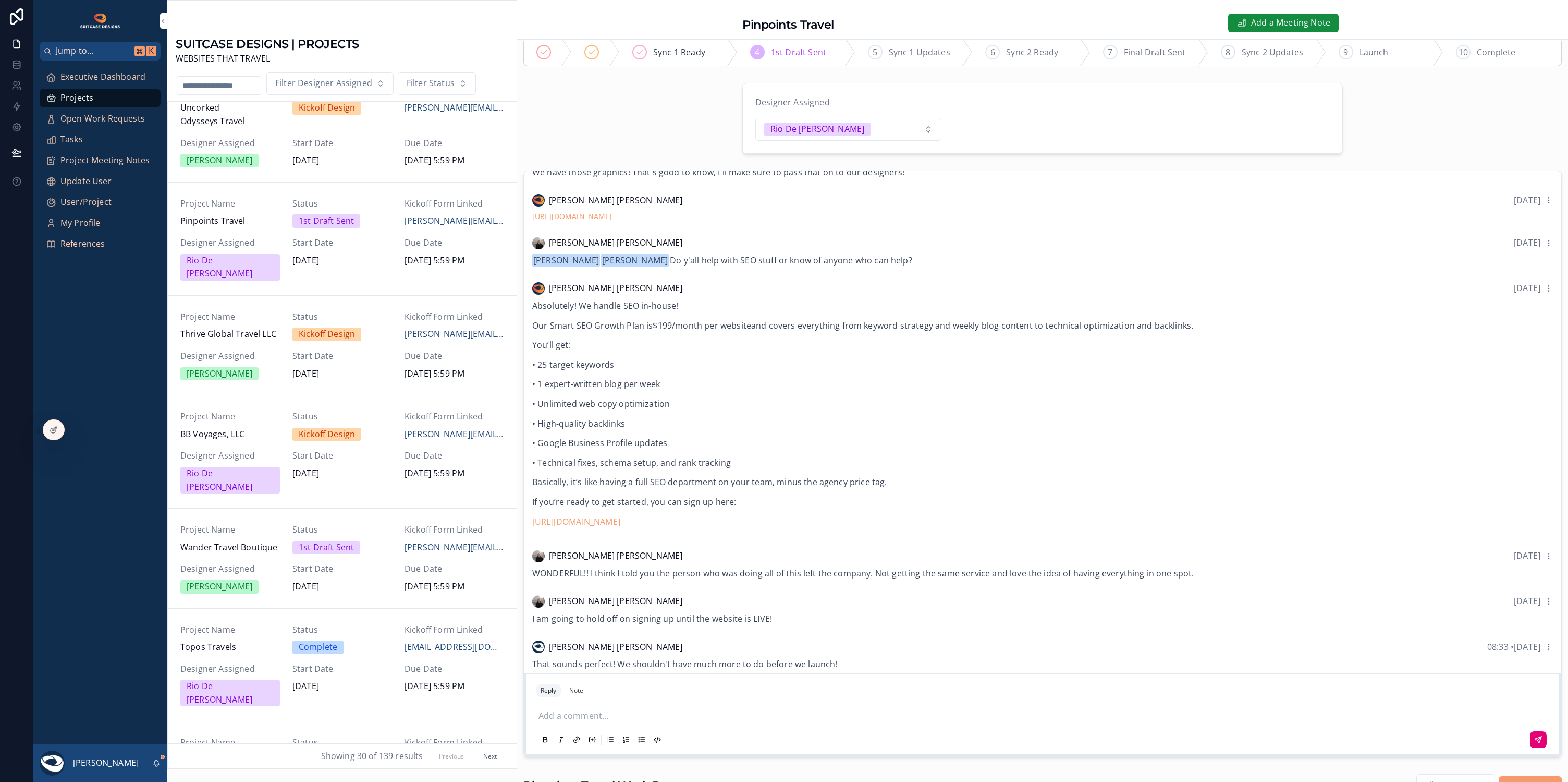
scroll to position [251, 0]
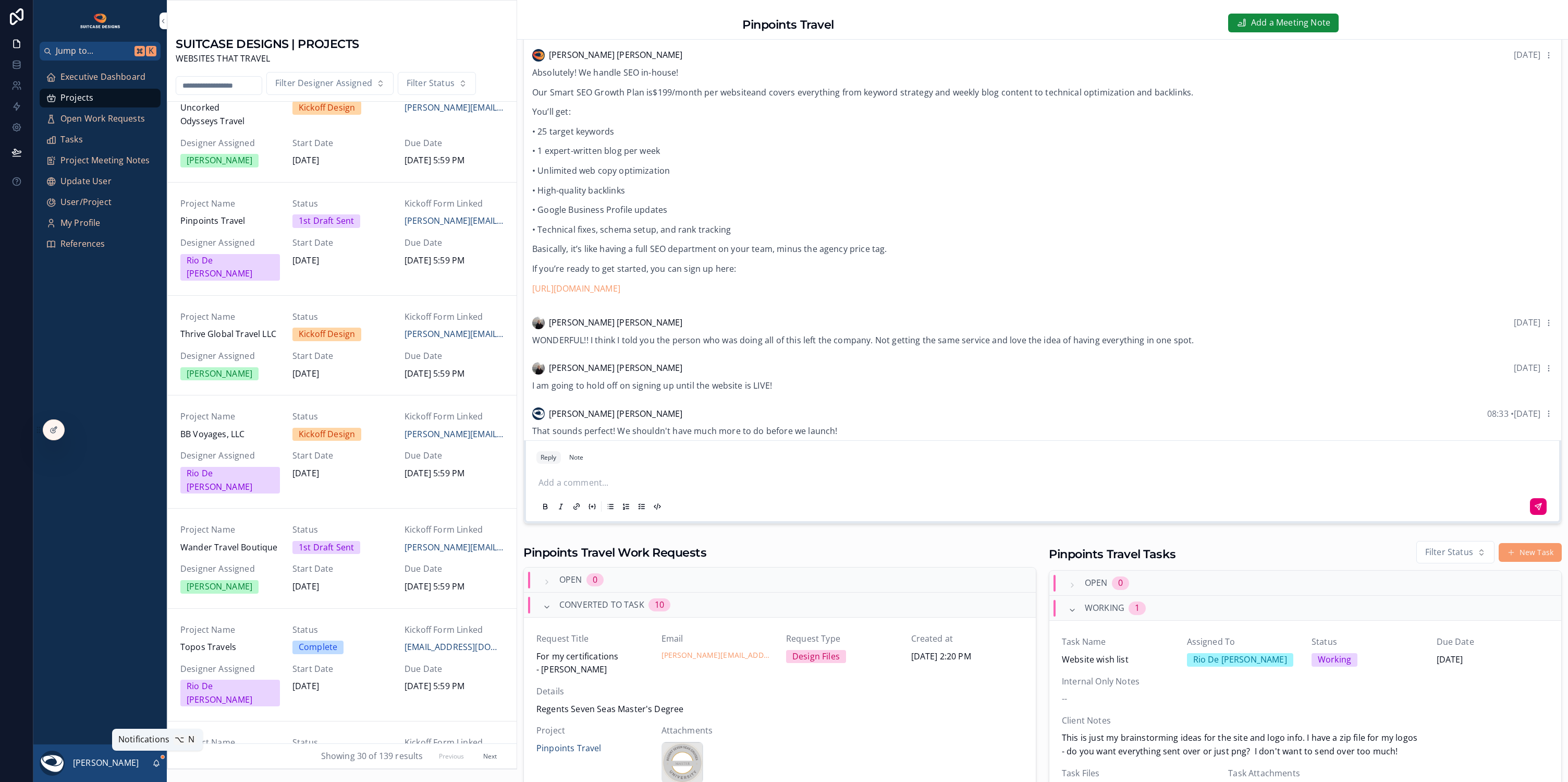
click at [157, 764] on icon "scrollable content" at bounding box center [156, 763] width 9 height 9
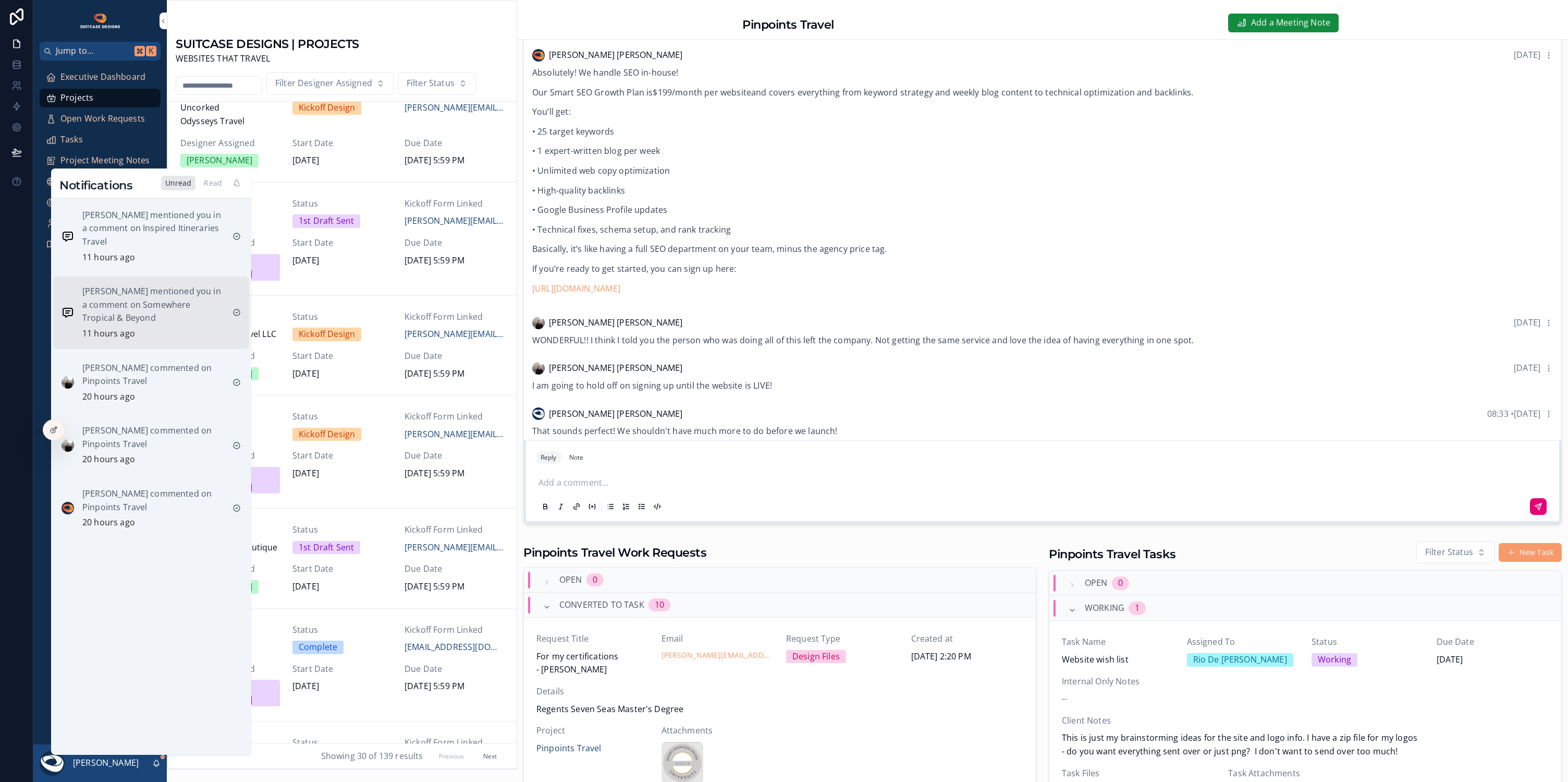
click at [149, 296] on p "Wendy Woody mentioned you in a comment on Somewhere Tropical & Beyond" at bounding box center [154, 304] width 142 height 40
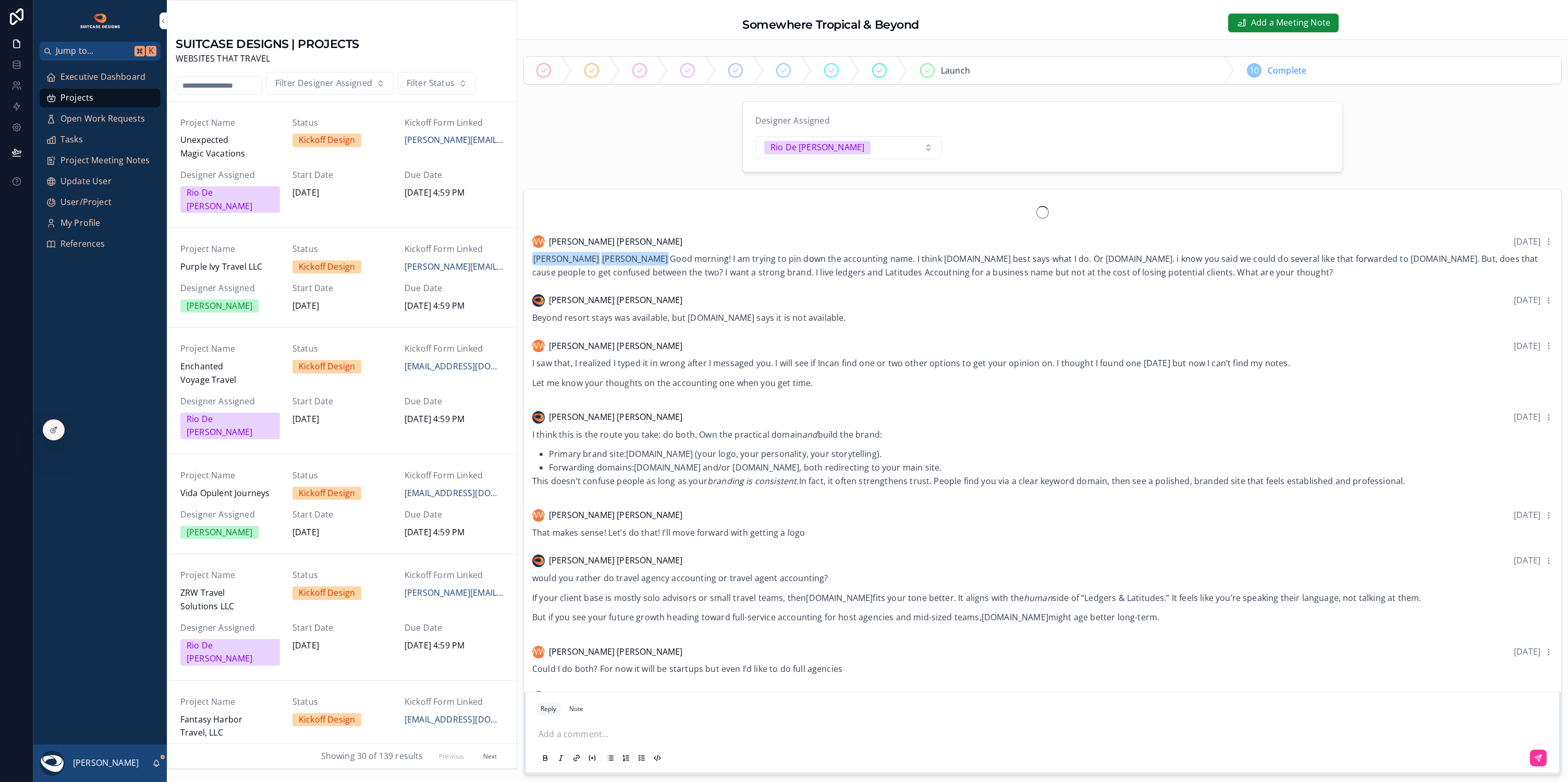
scroll to position [691, 0]
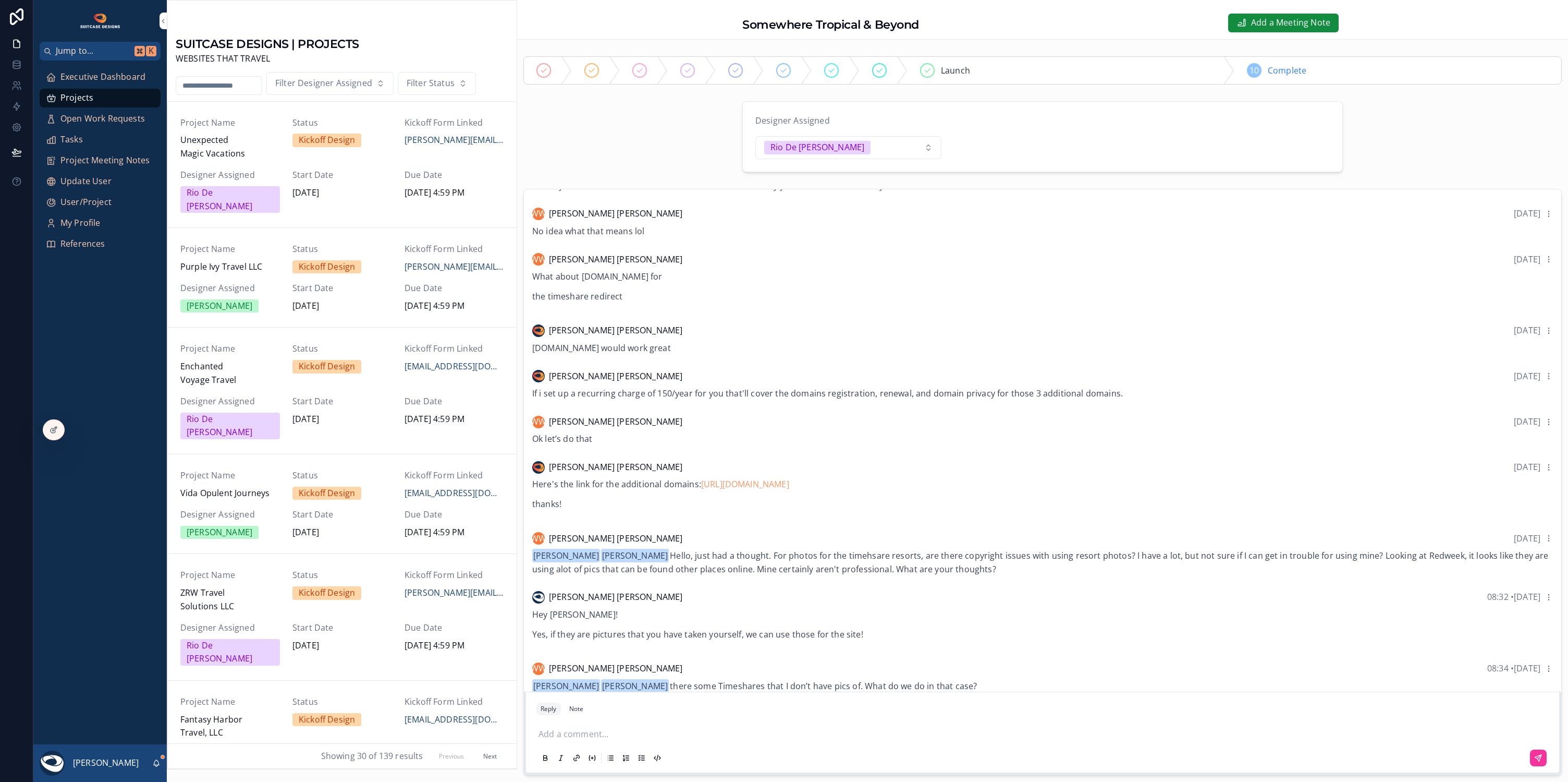
click at [585, 728] on p "scrollable content" at bounding box center [1044, 734] width 1012 height 14
click at [1535, 755] on icon "scrollable content" at bounding box center [1538, 758] width 6 height 6
click at [156, 764] on icon "scrollable content" at bounding box center [157, 765] width 2 height 2
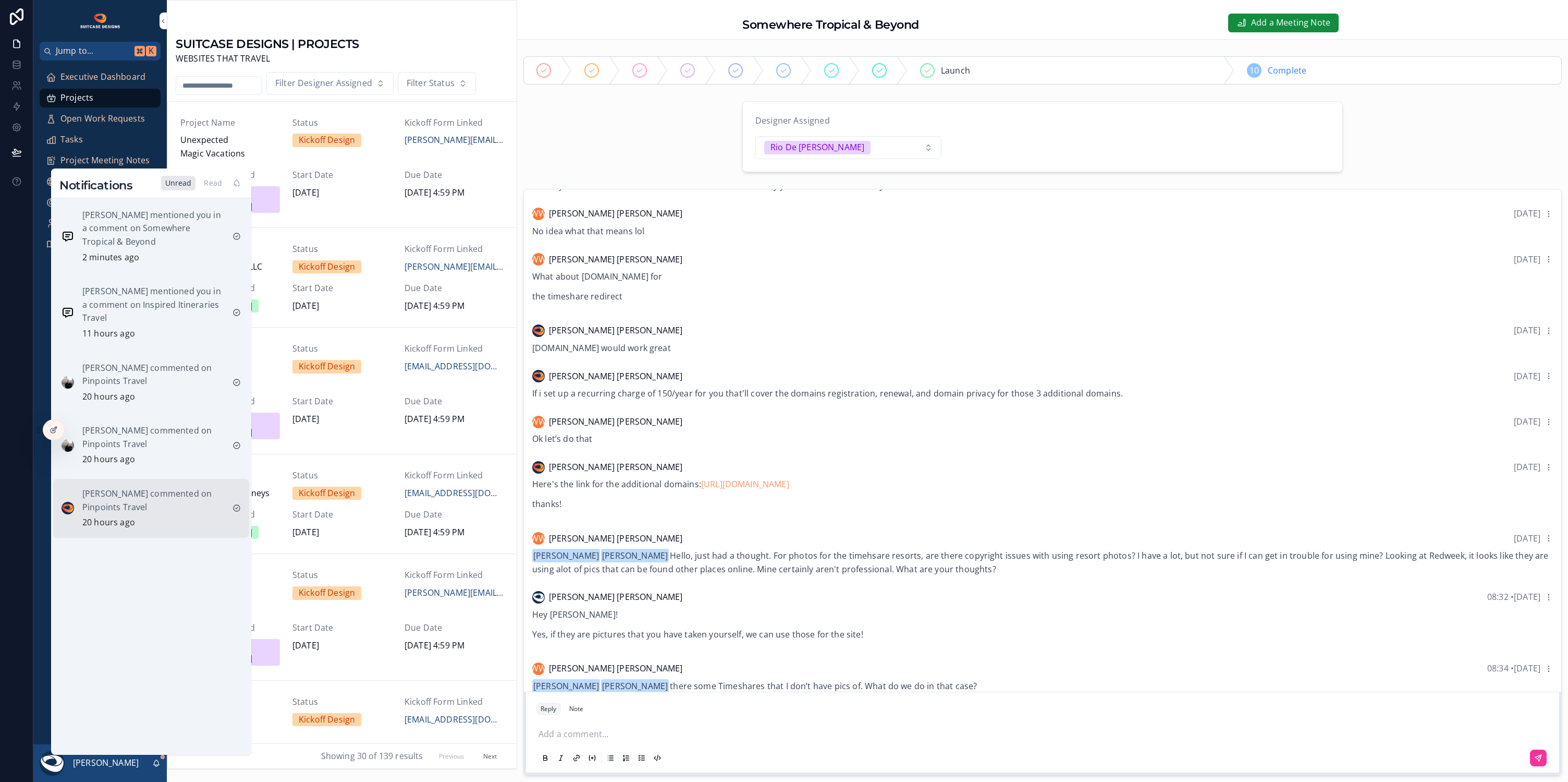
click at [170, 499] on p "Justin Hinkle commented on Pinpoints Travel" at bounding box center [154, 500] width 142 height 26
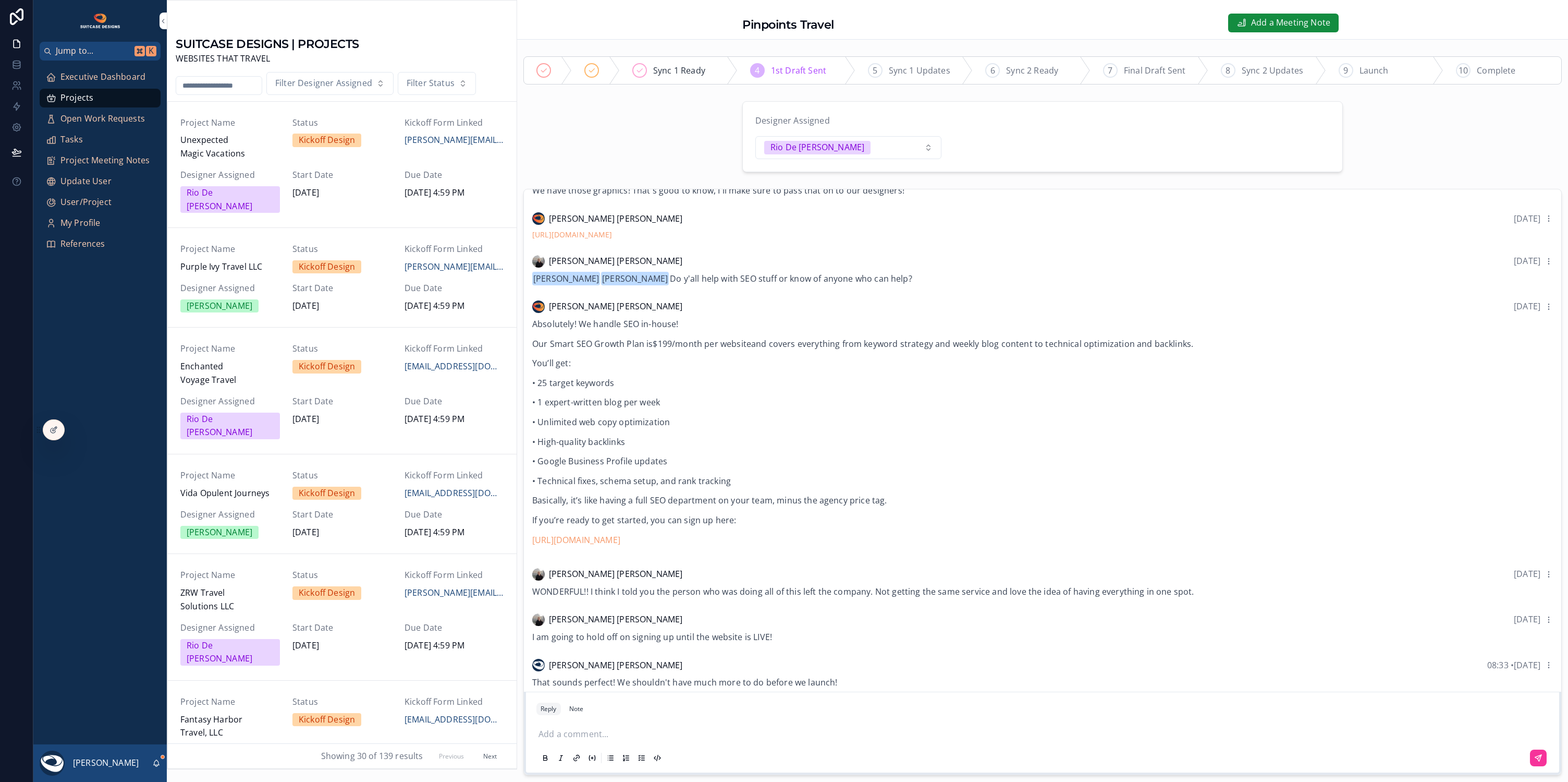
scroll to position [1063, 0]
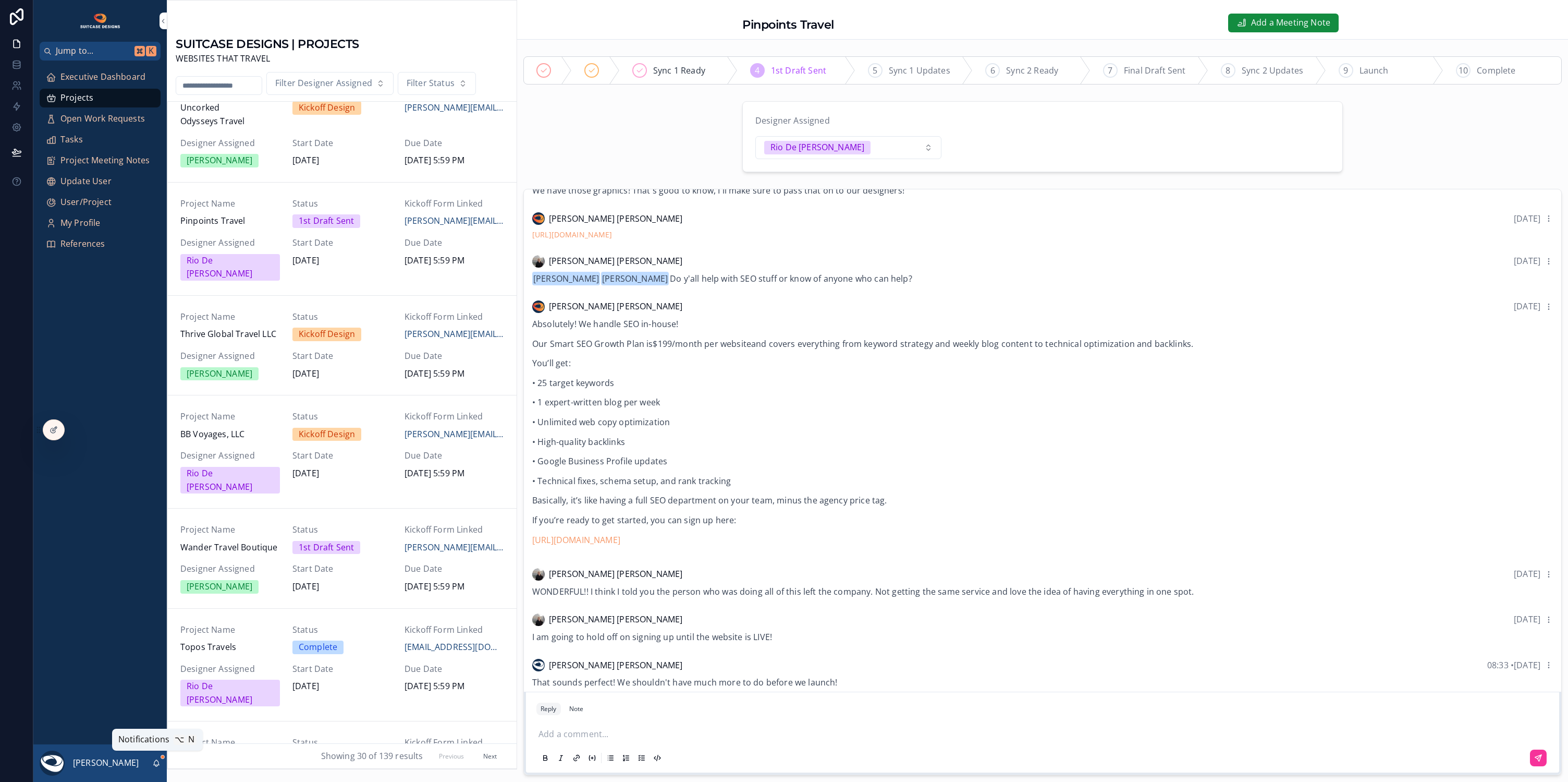
click at [159, 764] on icon "scrollable content" at bounding box center [157, 762] width 6 height 5
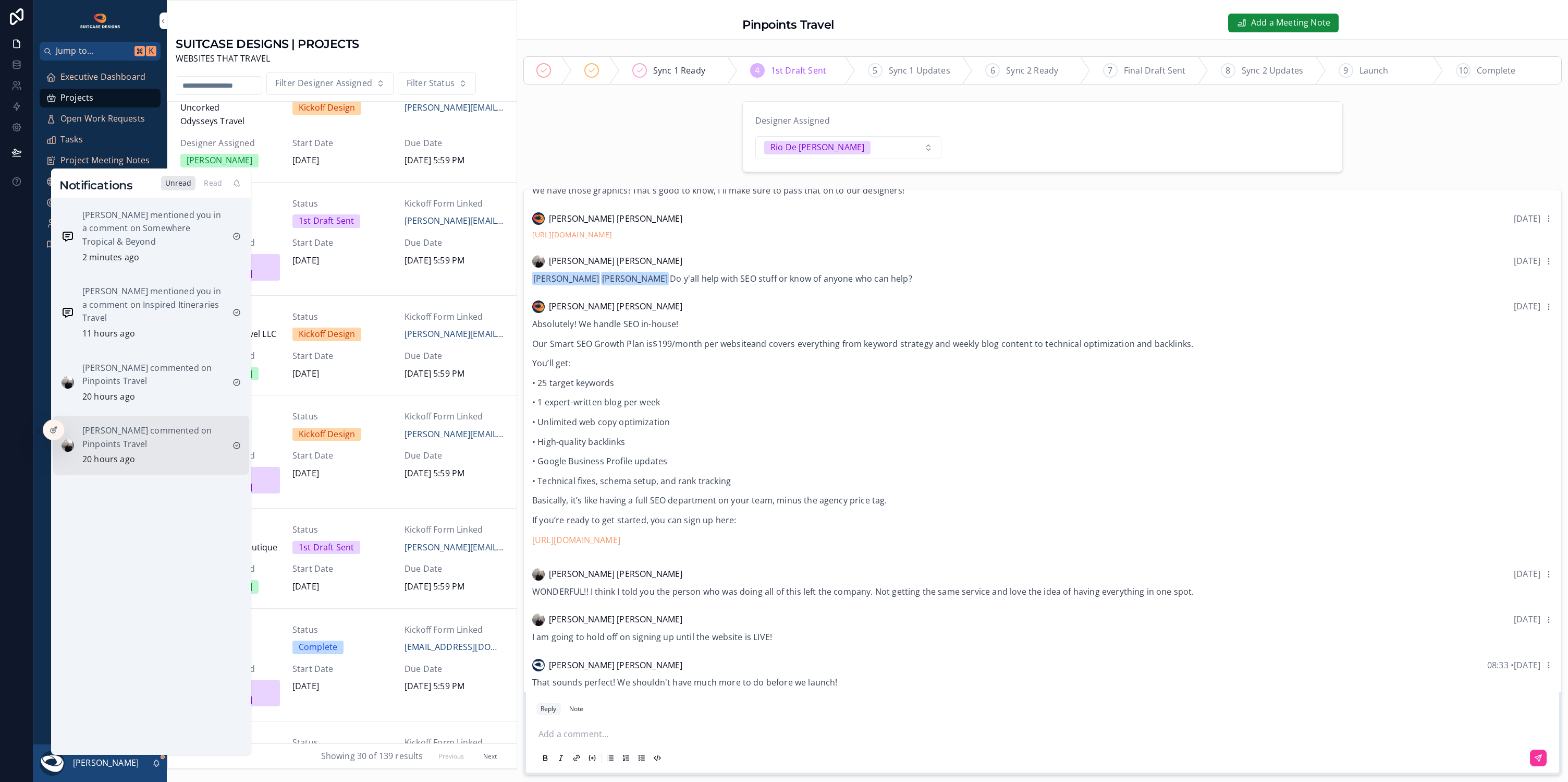
click at [136, 440] on p "Christine Stella commented on Pinpoints Travel" at bounding box center [154, 436] width 142 height 26
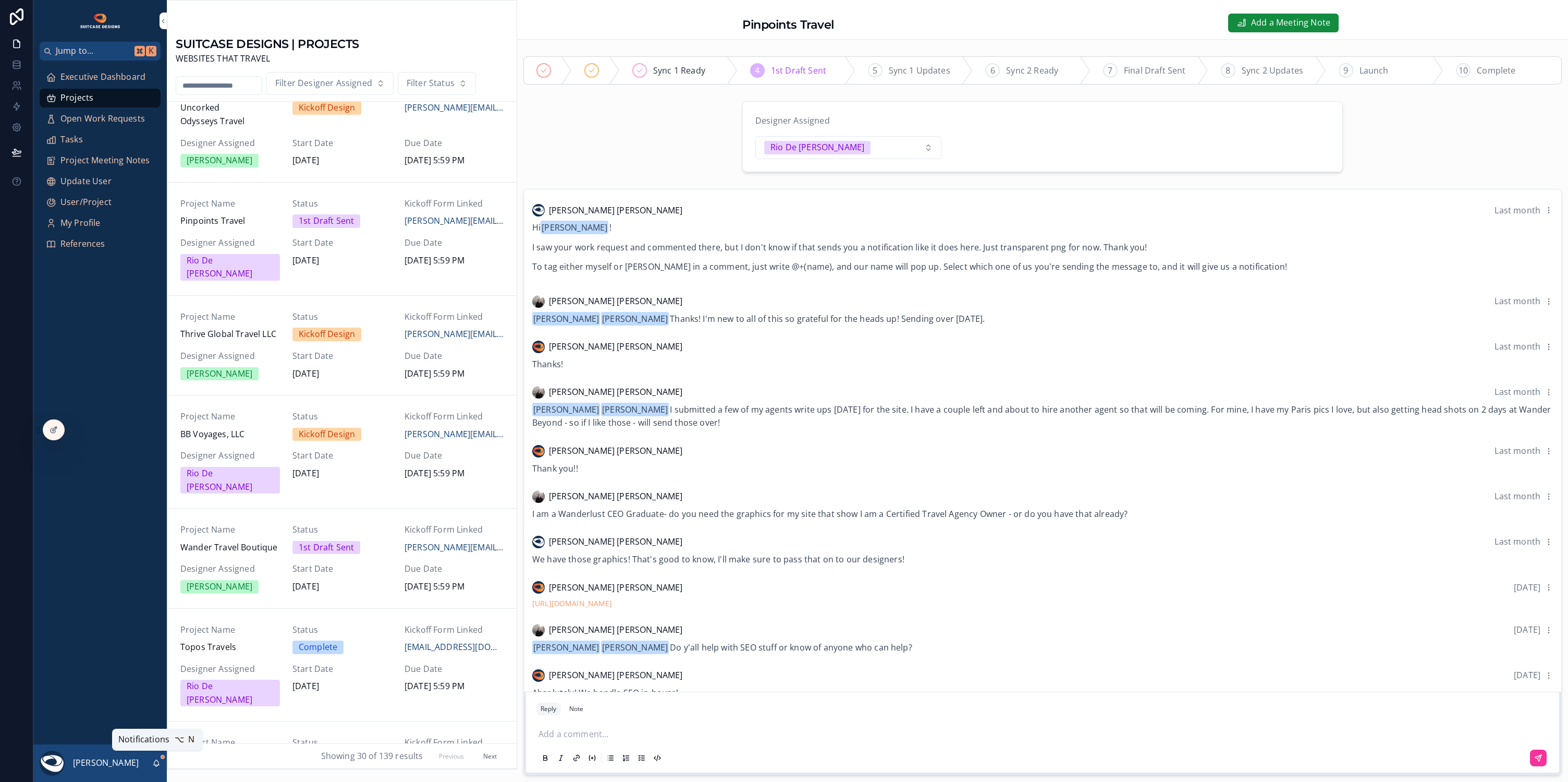
scroll to position [369, 0]
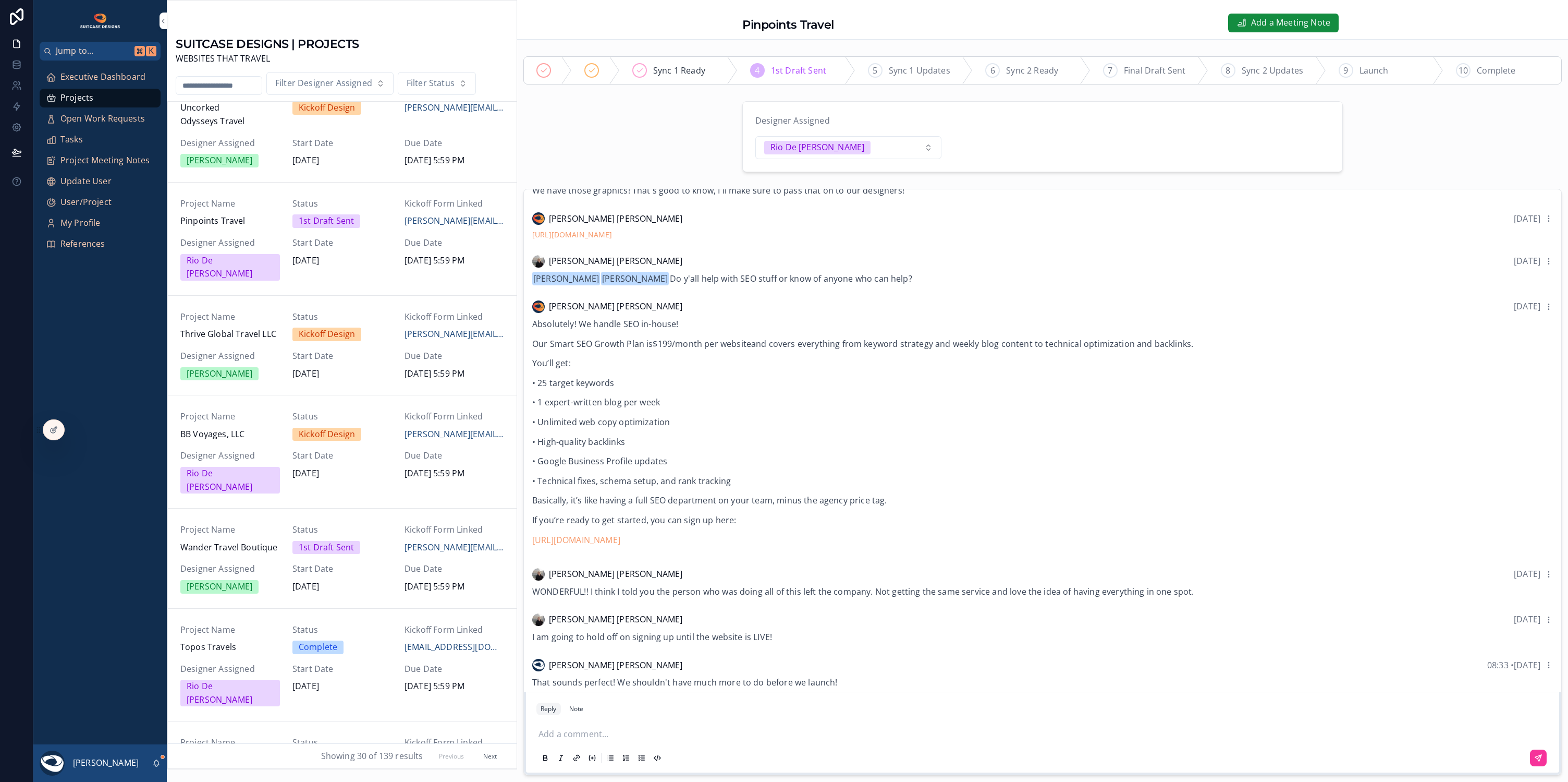
click at [159, 758] on div "[PERSON_NAME]" at bounding box center [99, 763] width 133 height 38
click at [157, 761] on icon "scrollable content" at bounding box center [156, 763] width 9 height 9
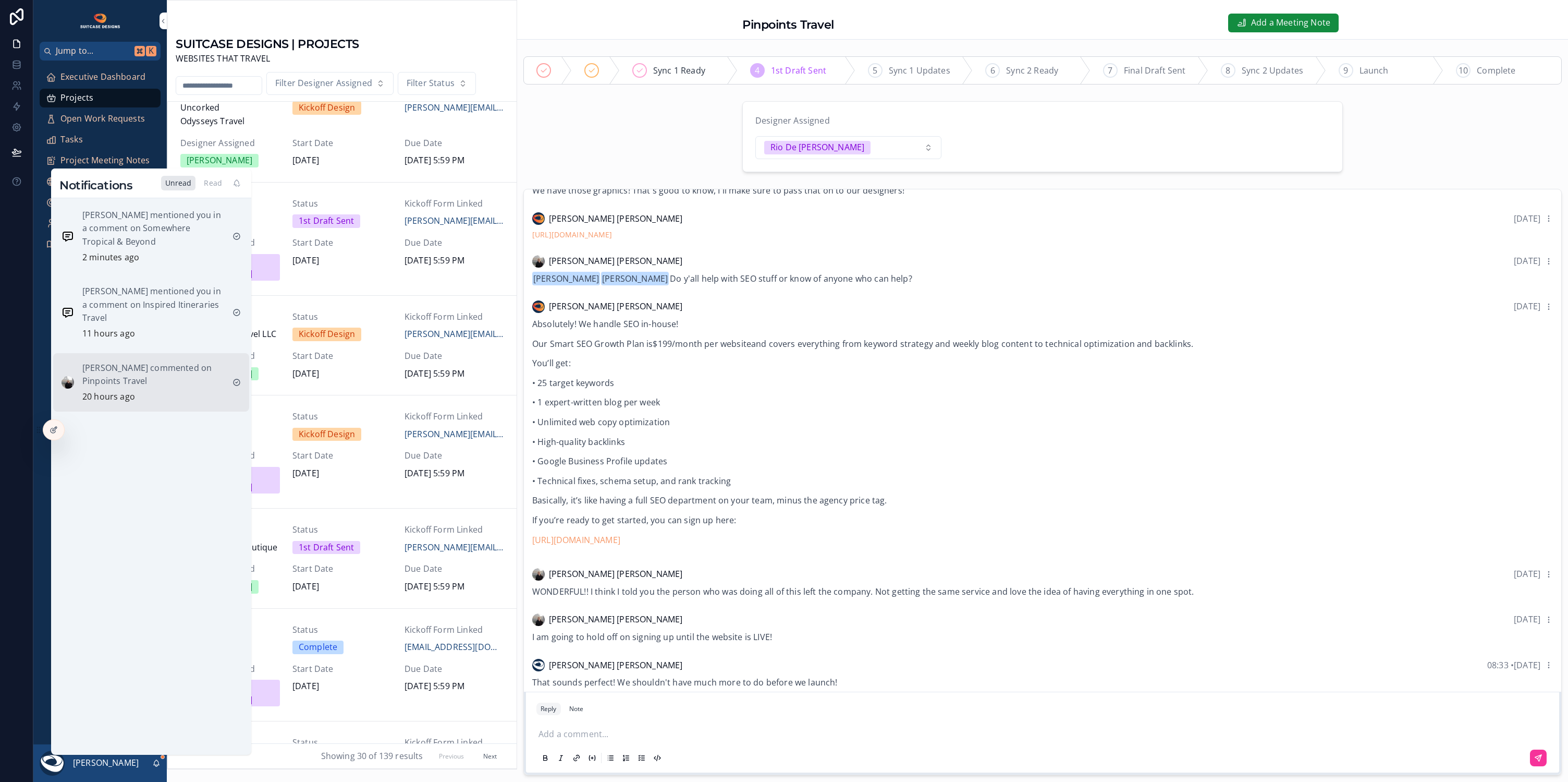
click at [144, 381] on p "Christine Stella commented on Pinpoints Travel" at bounding box center [154, 374] width 142 height 26
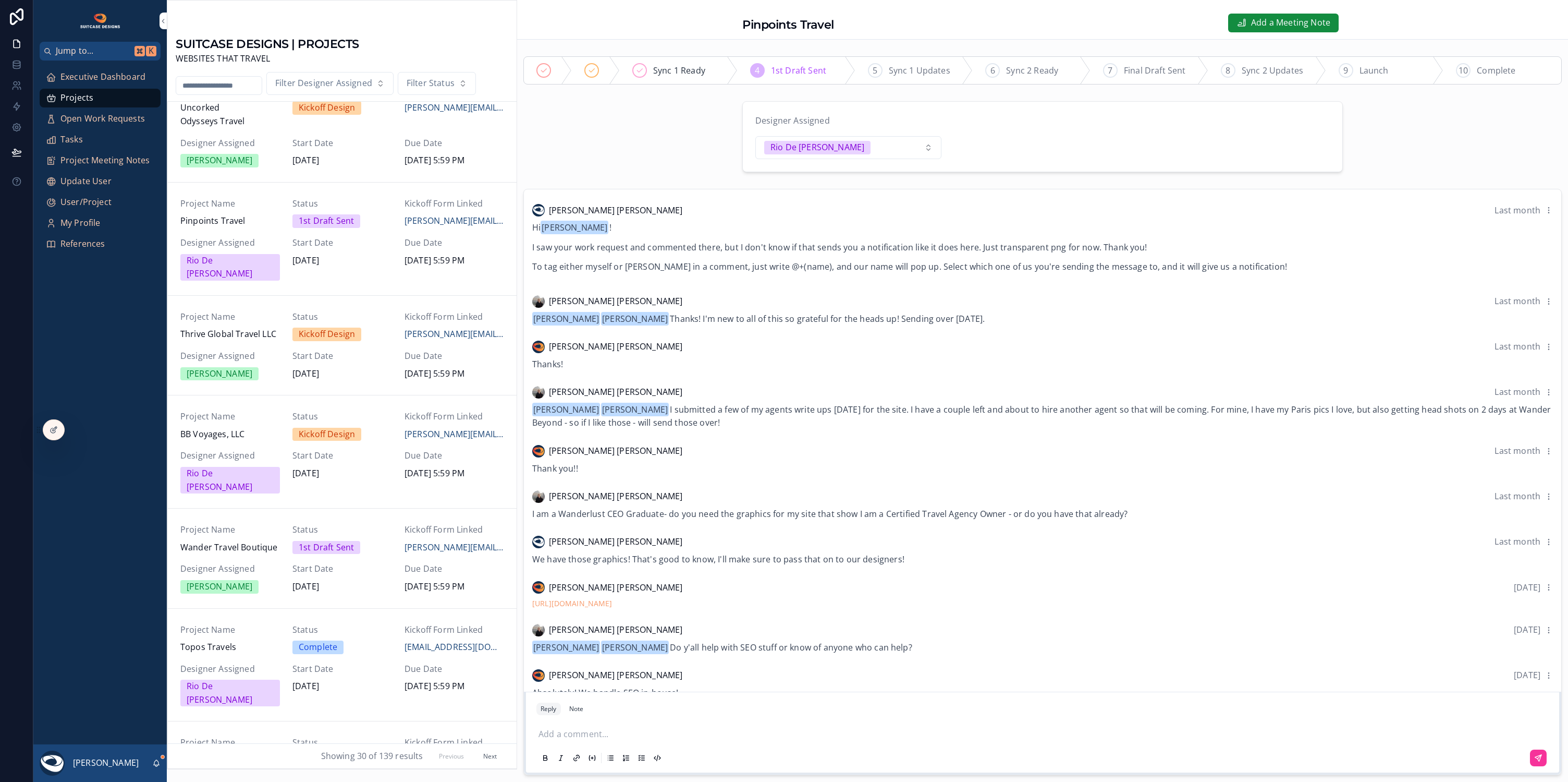
scroll to position [369, 0]
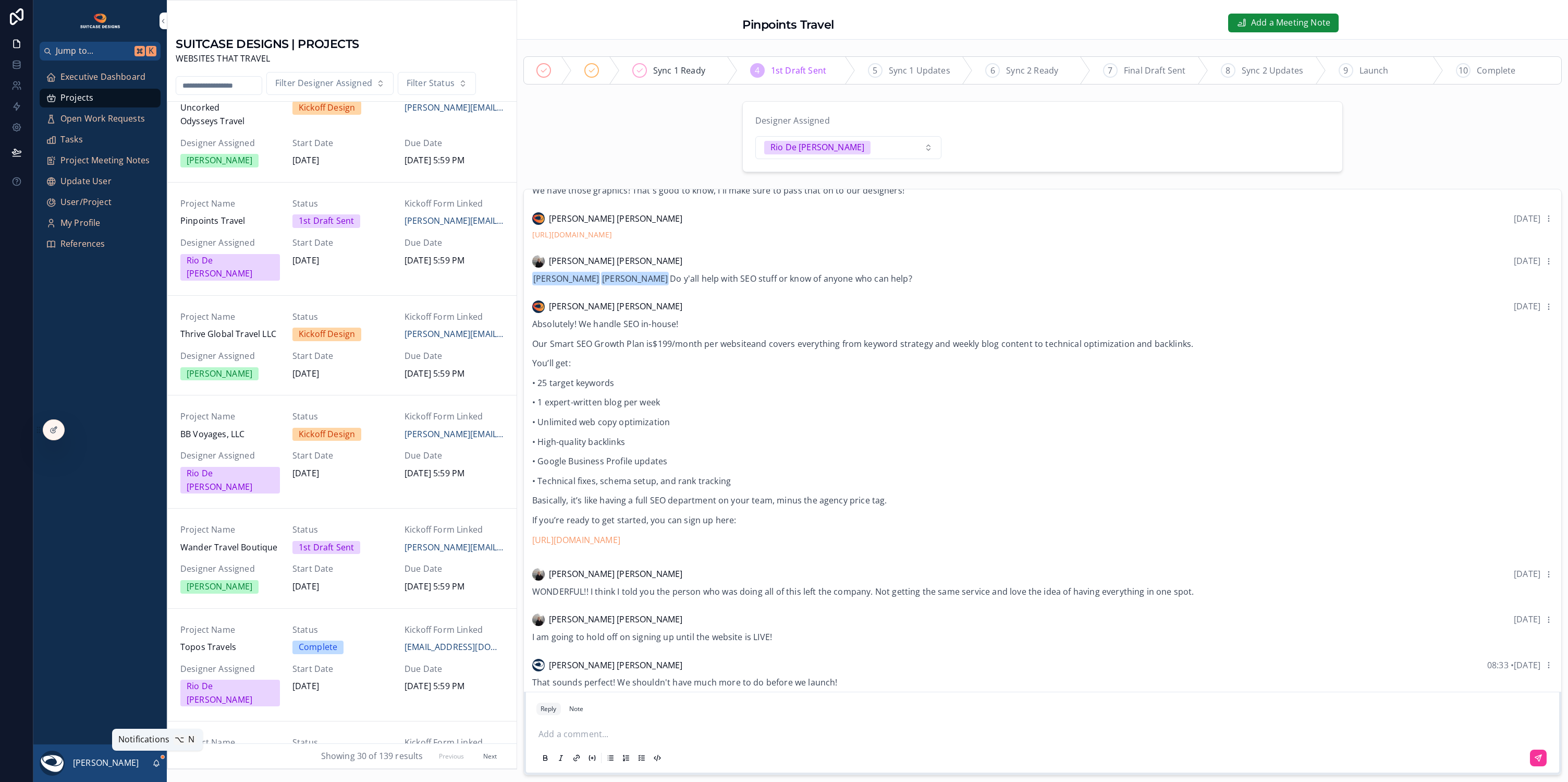
click at [155, 764] on icon "scrollable content" at bounding box center [157, 762] width 6 height 5
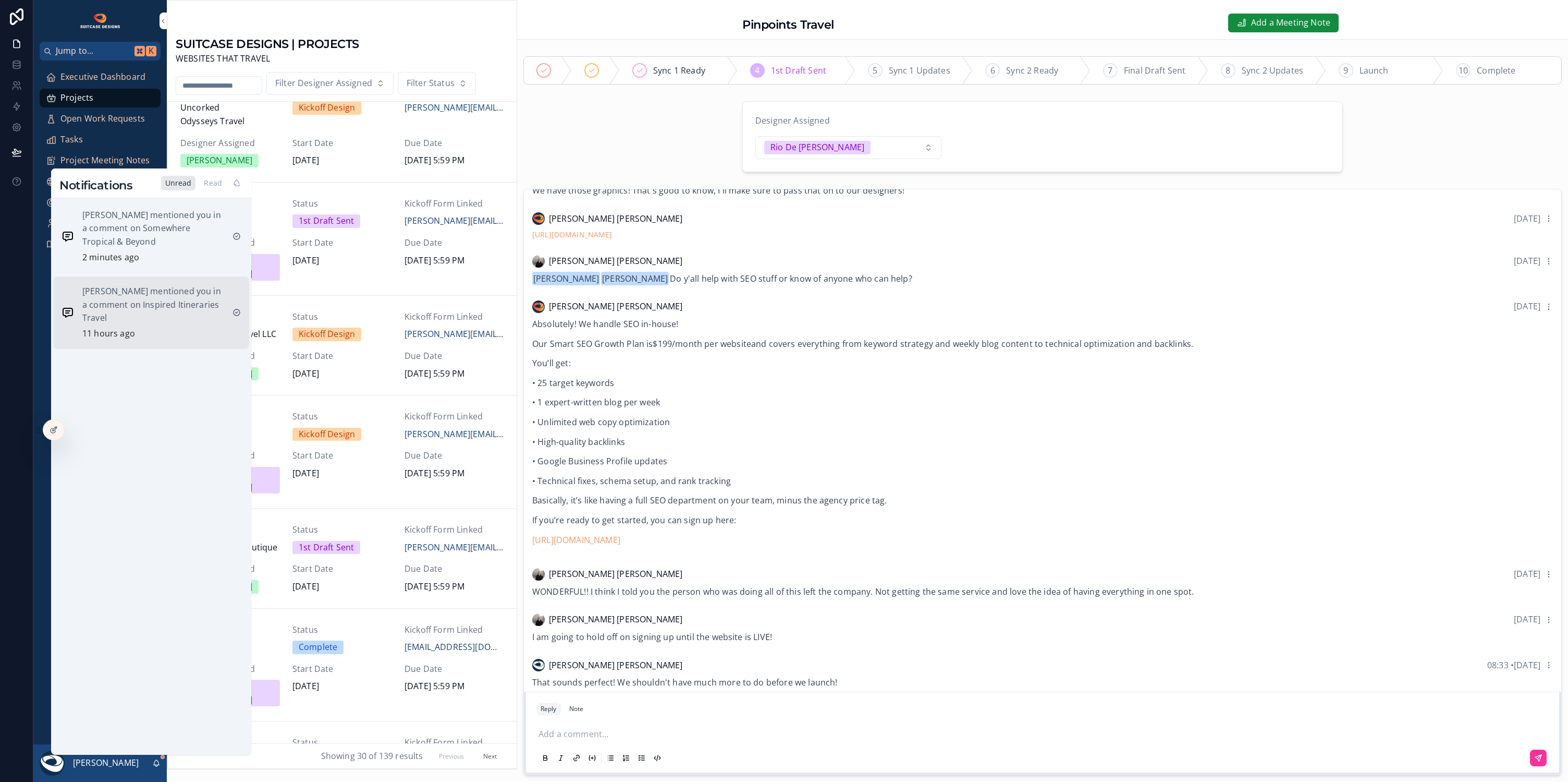
click at [157, 321] on p "Amanda Bryant mentioned you in a comment on Inspired Itineraries Travel" at bounding box center [154, 304] width 142 height 40
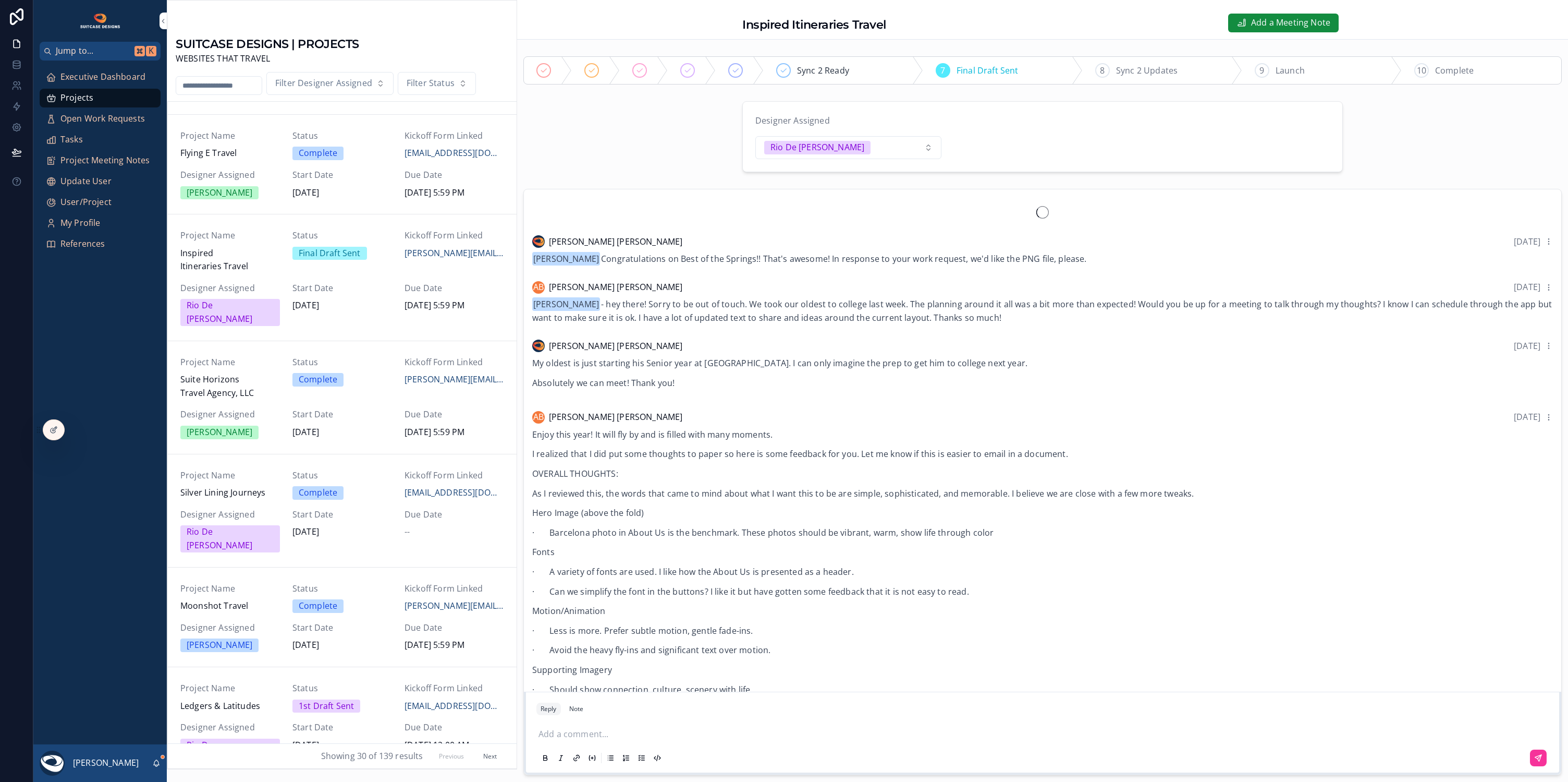
scroll to position [2203, 0]
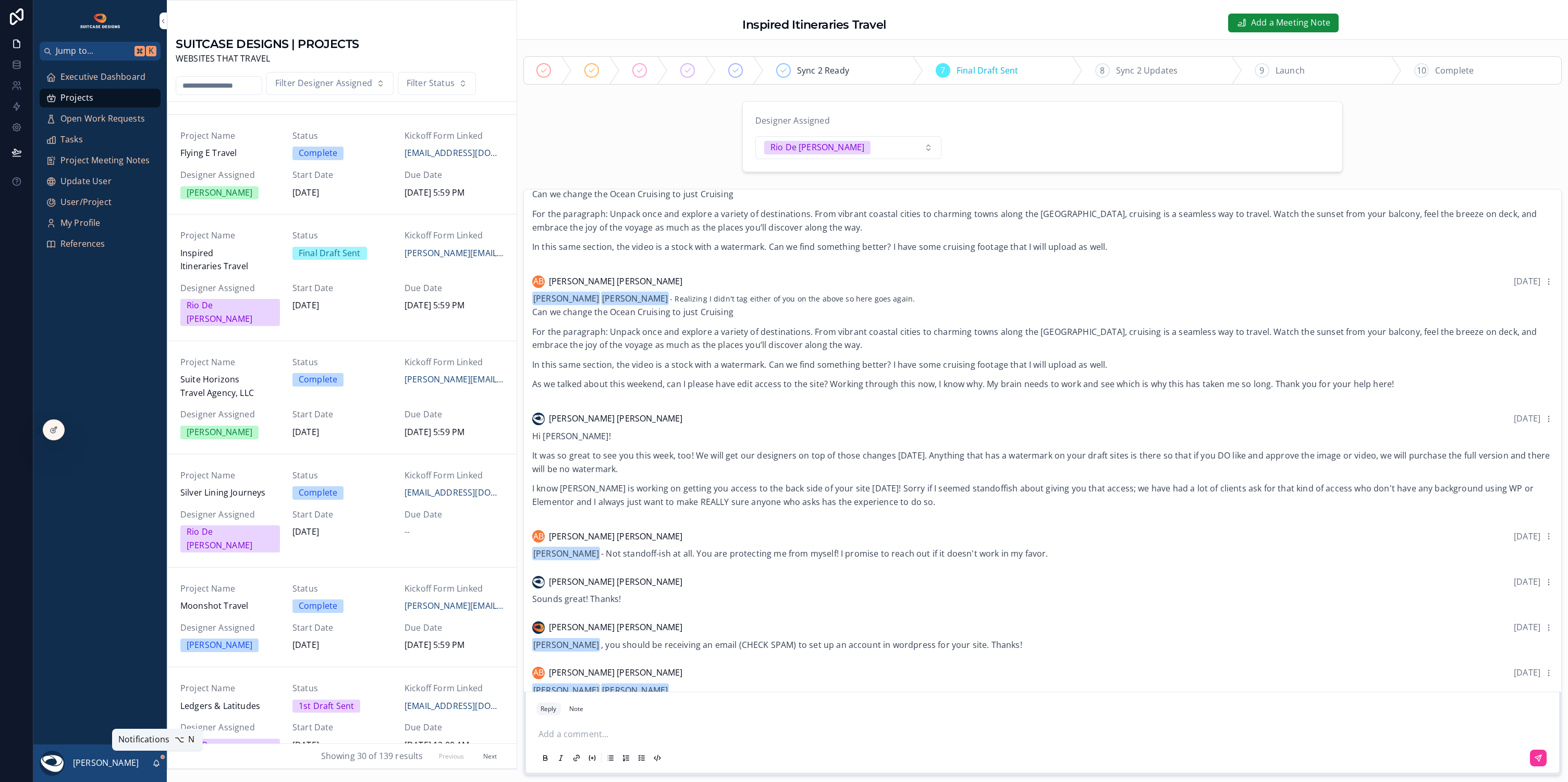
click at [158, 763] on icon "scrollable content" at bounding box center [156, 763] width 9 height 9
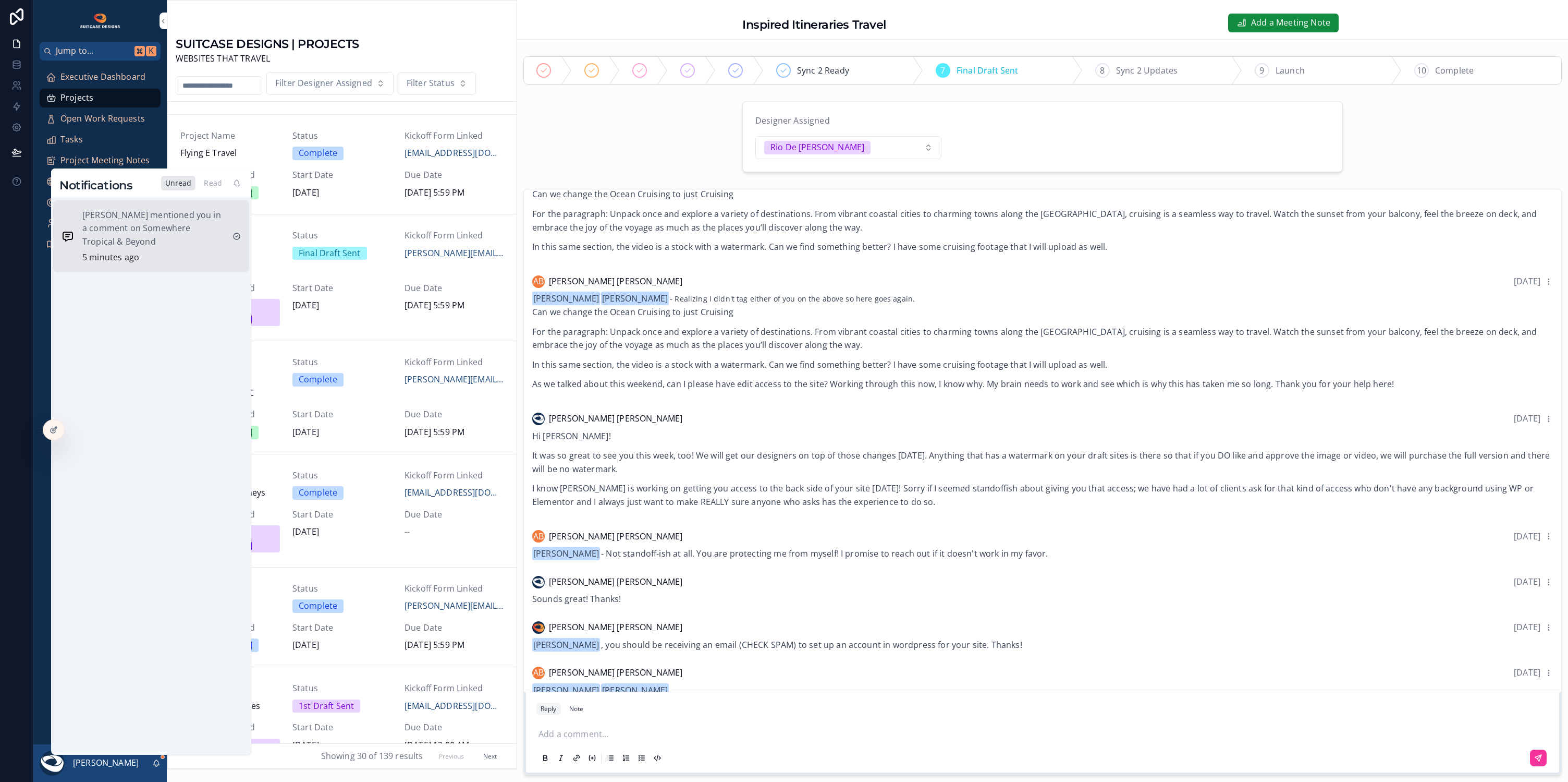
click at [164, 241] on p "Wendy Woody mentioned you in a comment on Somewhere Tropical & Beyond" at bounding box center [154, 228] width 142 height 40
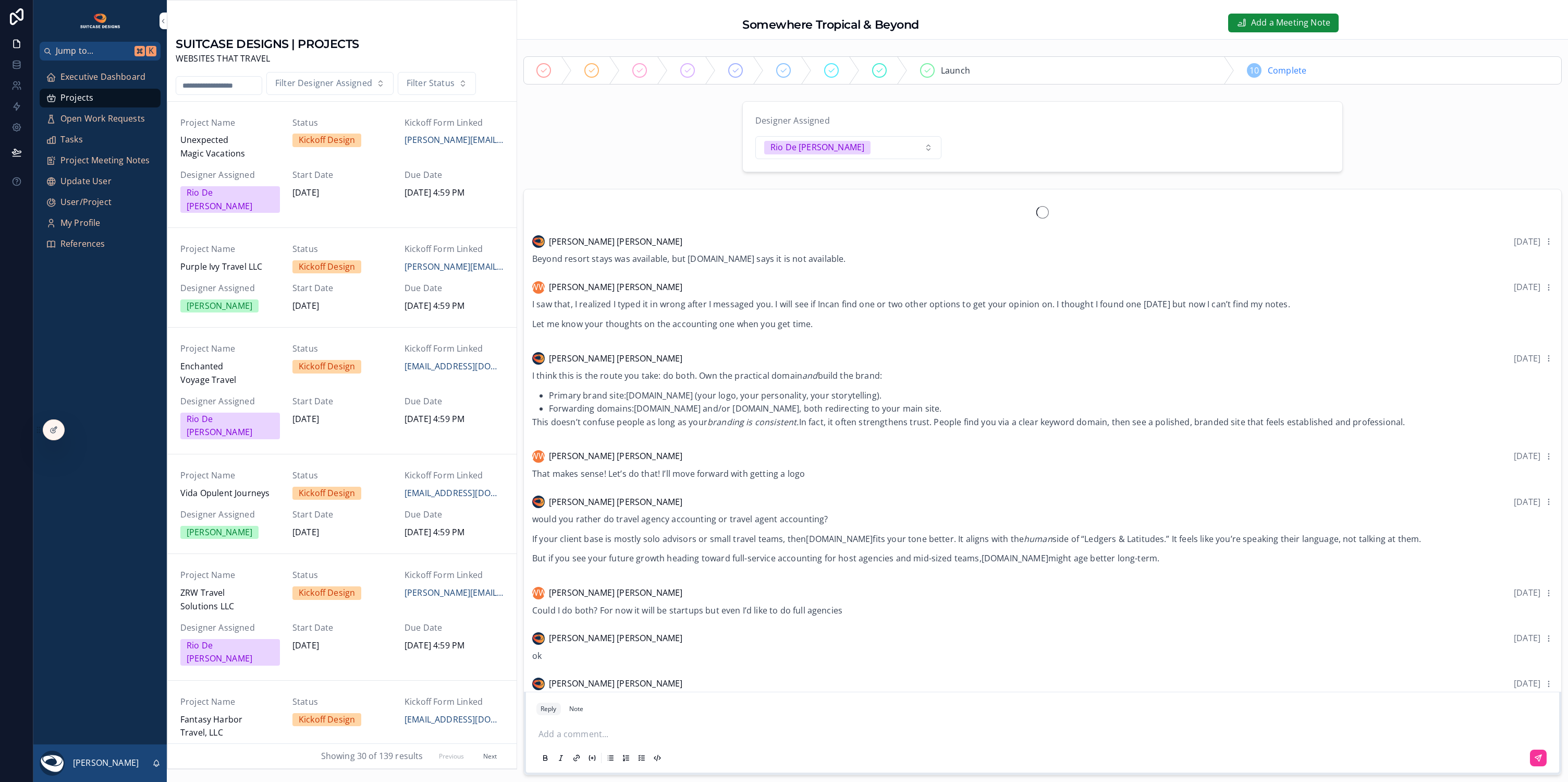
scroll to position [678, 0]
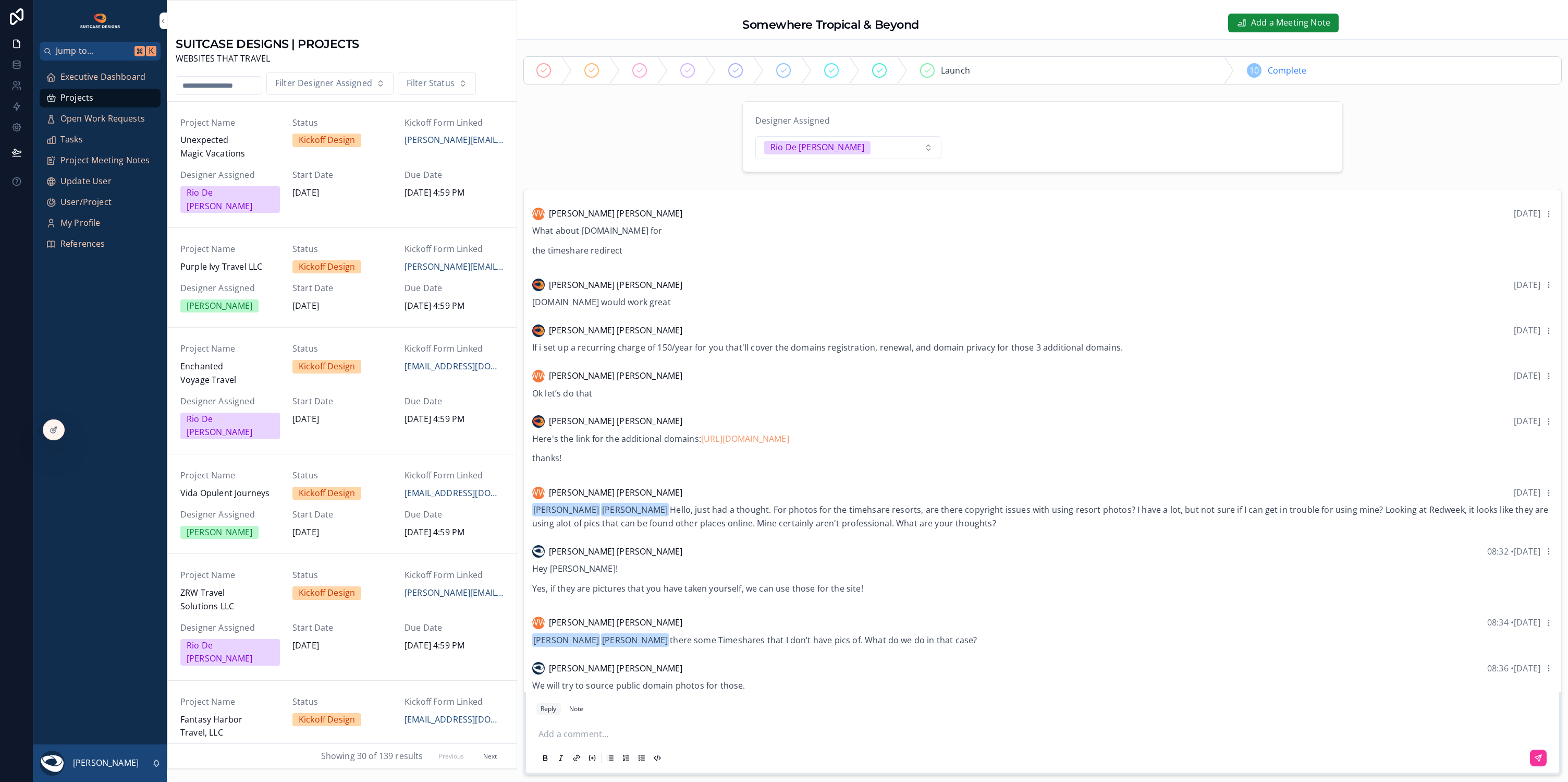
click at [99, 75] on span "Executive Dashboard" at bounding box center [102, 77] width 85 height 14
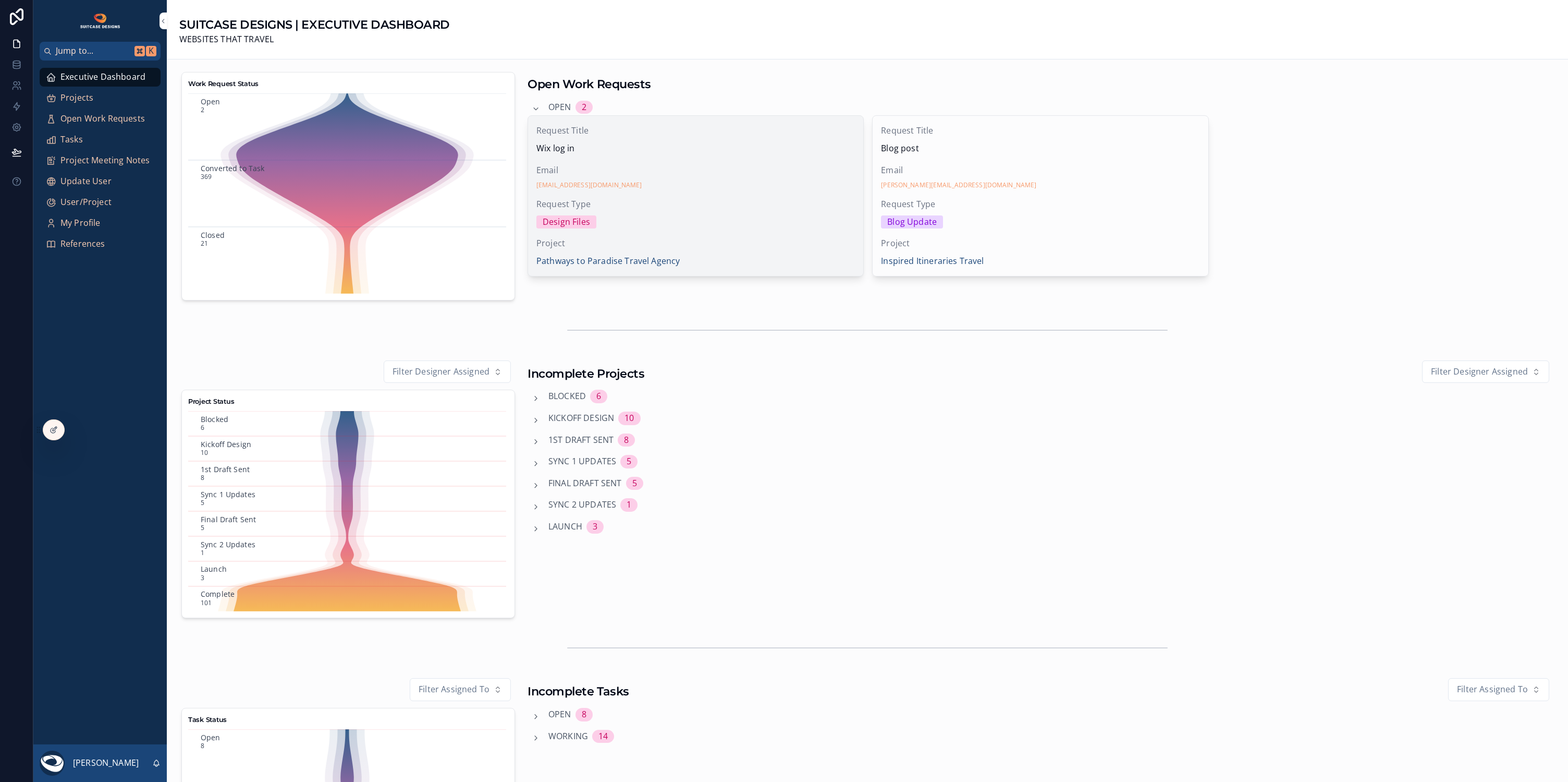
click at [701, 178] on div "Email arlewandowski1977@gmail.com" at bounding box center [695, 176] width 318 height 26
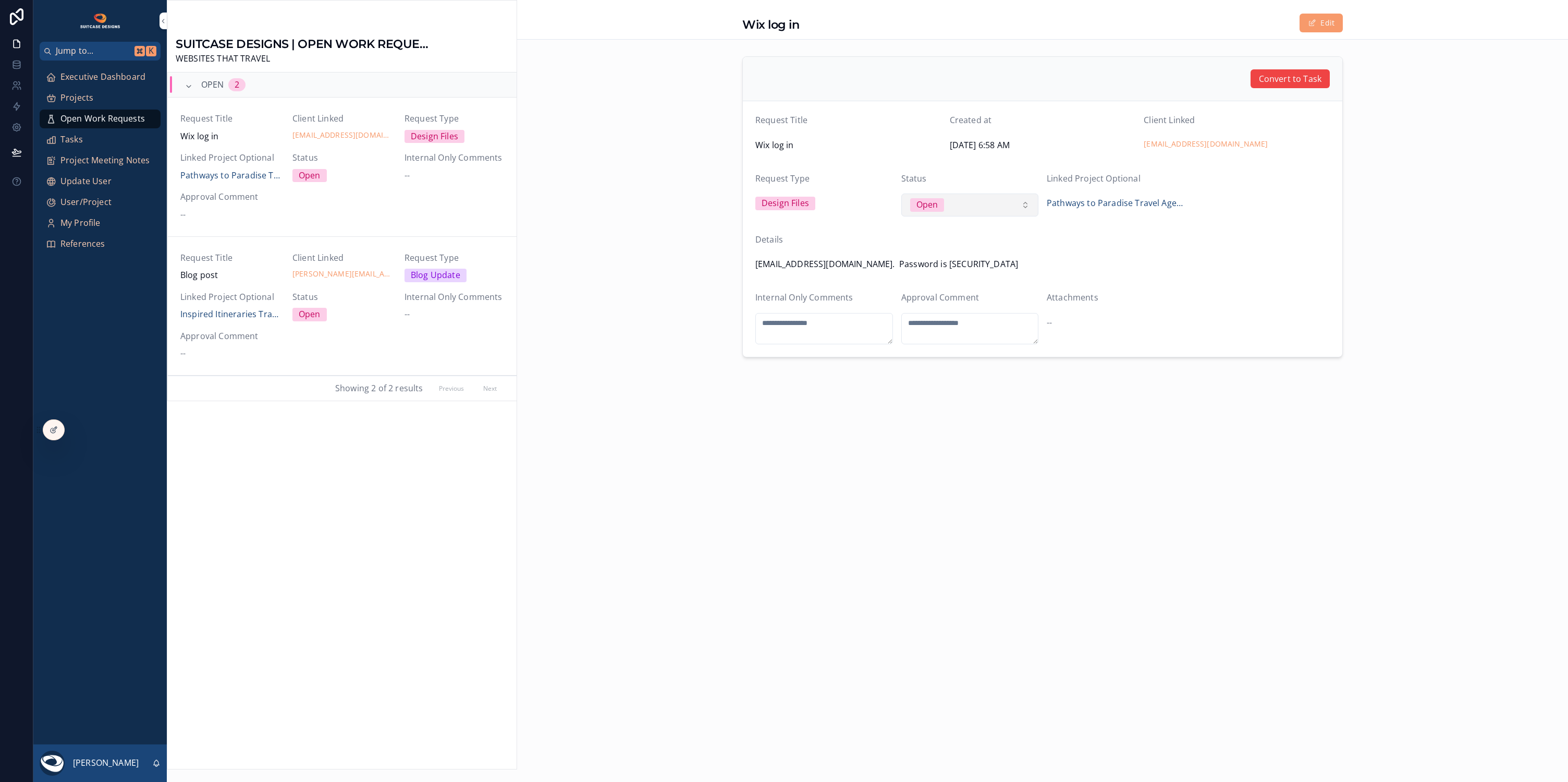
click at [964, 203] on button "Open" at bounding box center [969, 205] width 137 height 23
click at [927, 372] on div "scrollable content" at bounding box center [1042, 374] width 1051 height 9
click at [926, 315] on textarea "scrollable content" at bounding box center [969, 328] width 137 height 31
type textarea "**********"
click at [1012, 200] on button "Open" at bounding box center [969, 205] width 137 height 23
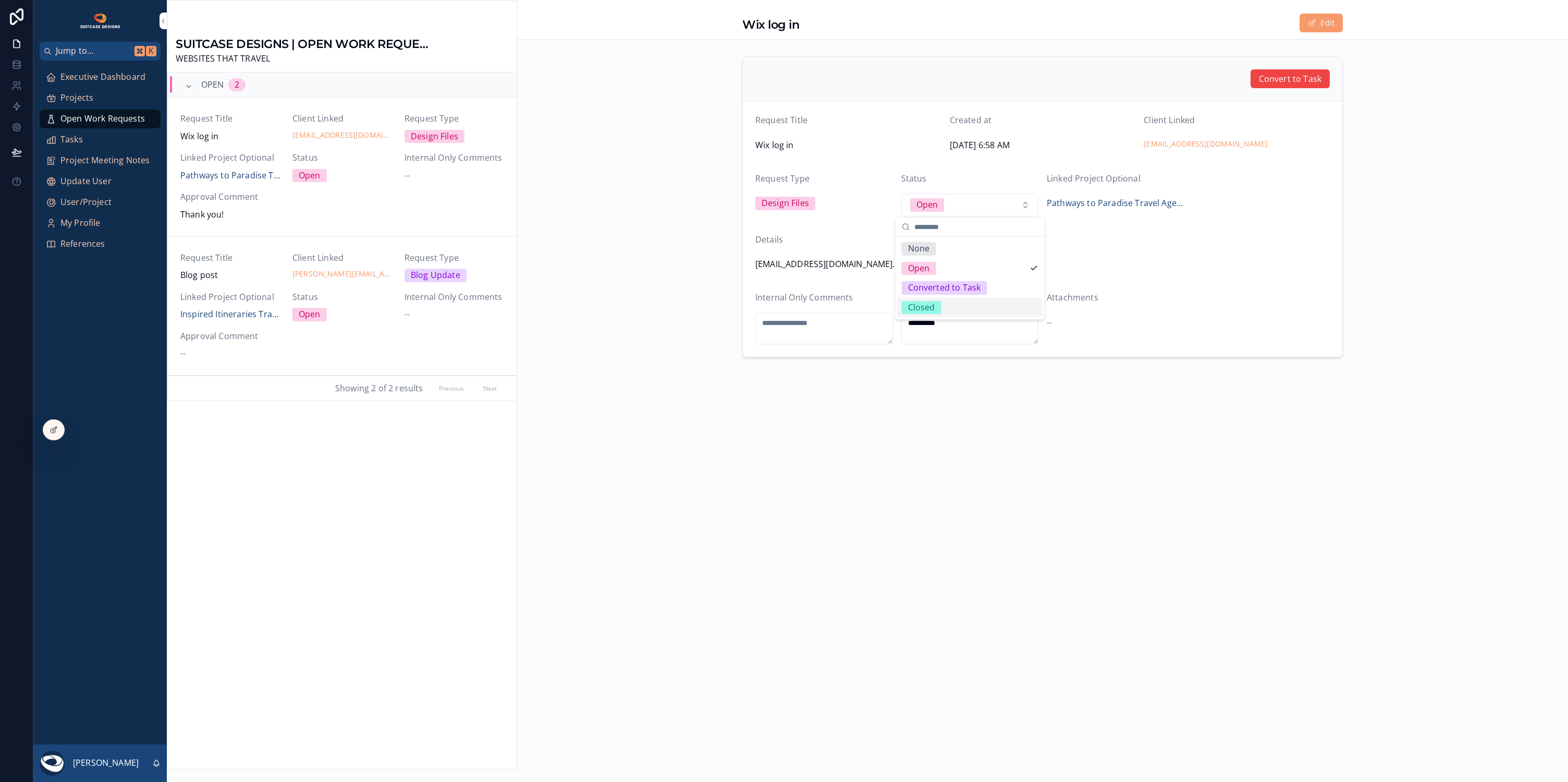
click at [977, 303] on div "Closed" at bounding box center [969, 308] width 145 height 19
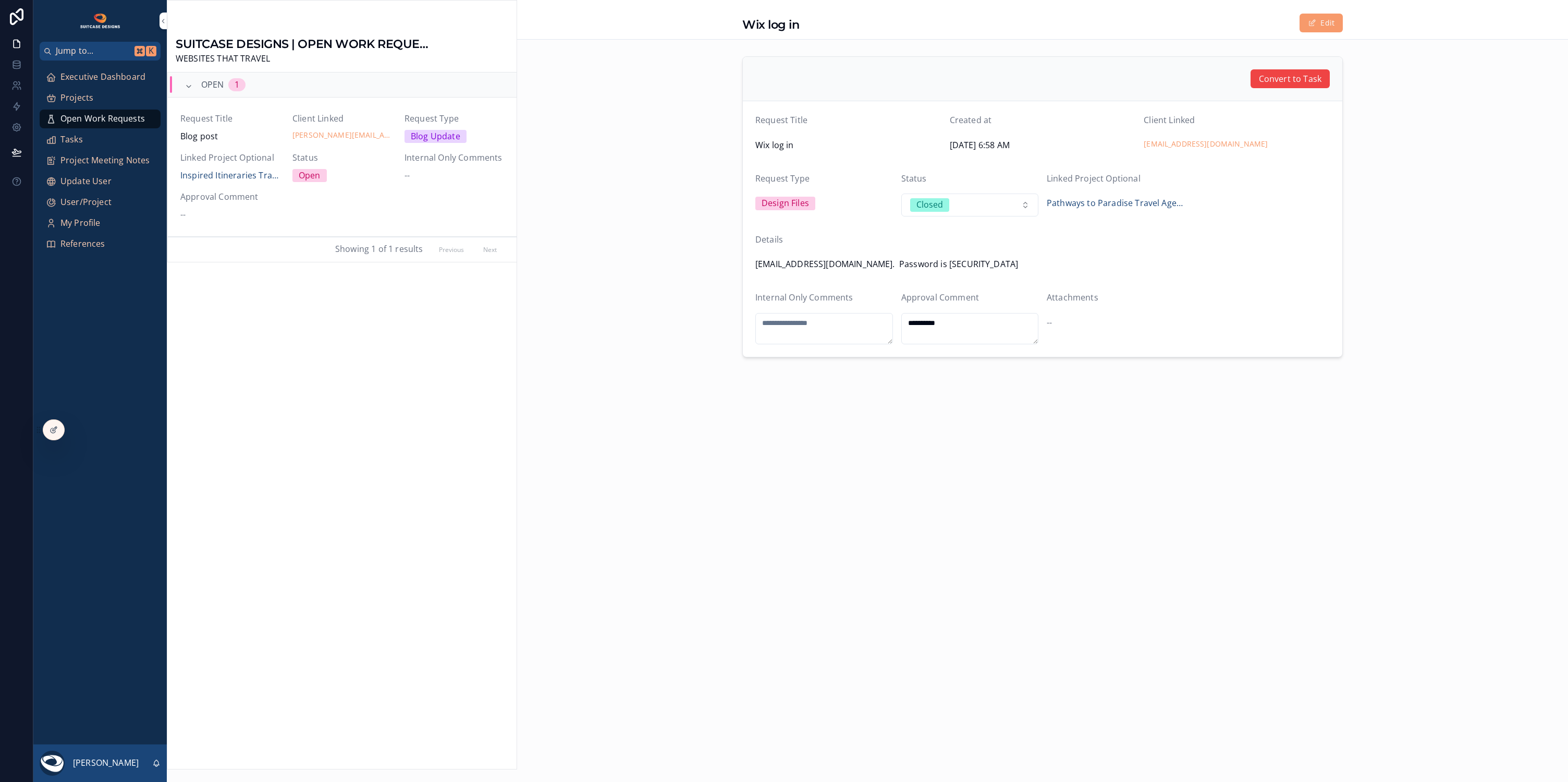
click at [128, 82] on span "Executive Dashboard" at bounding box center [102, 77] width 85 height 14
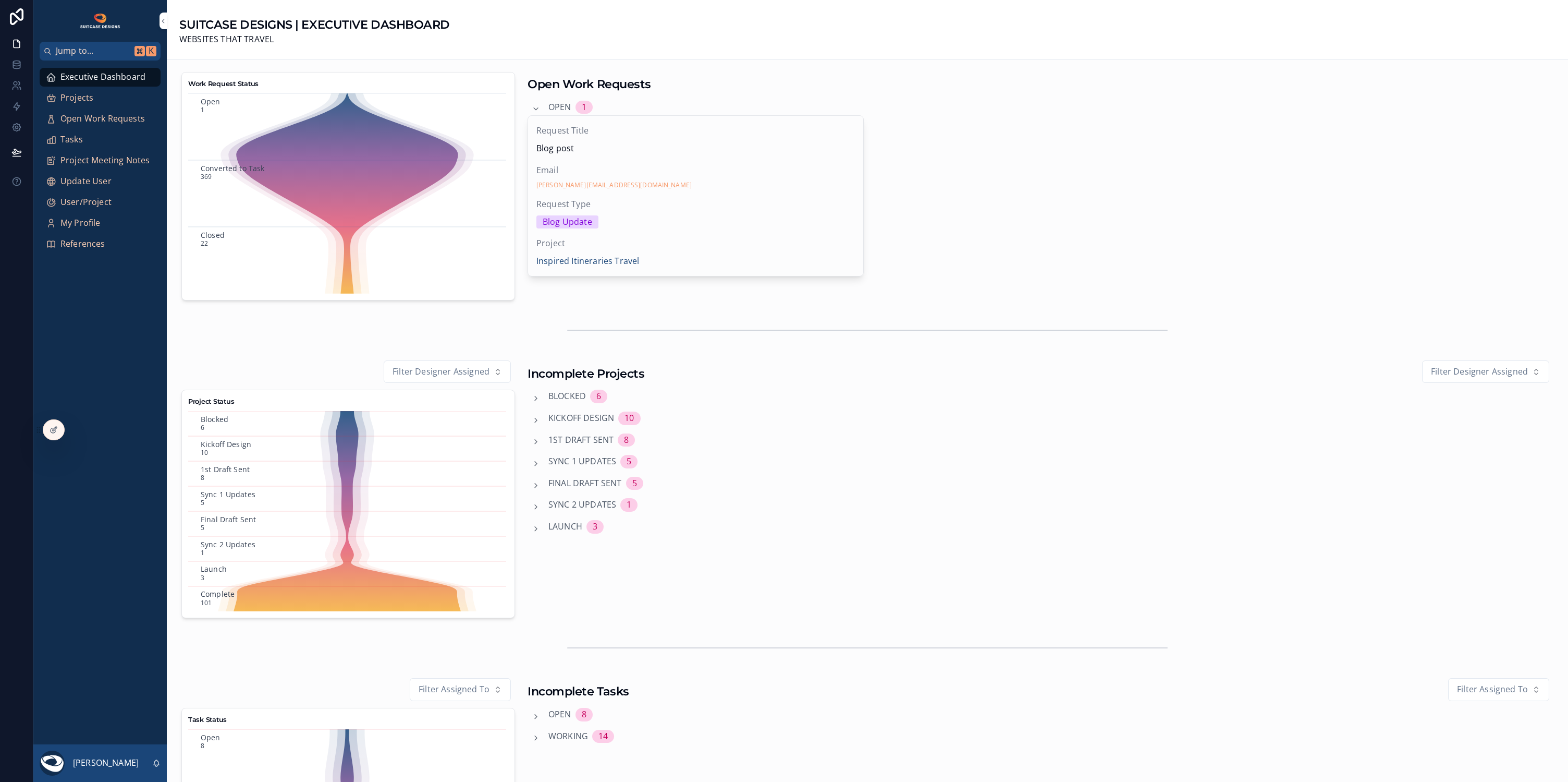
scroll to position [240, 0]
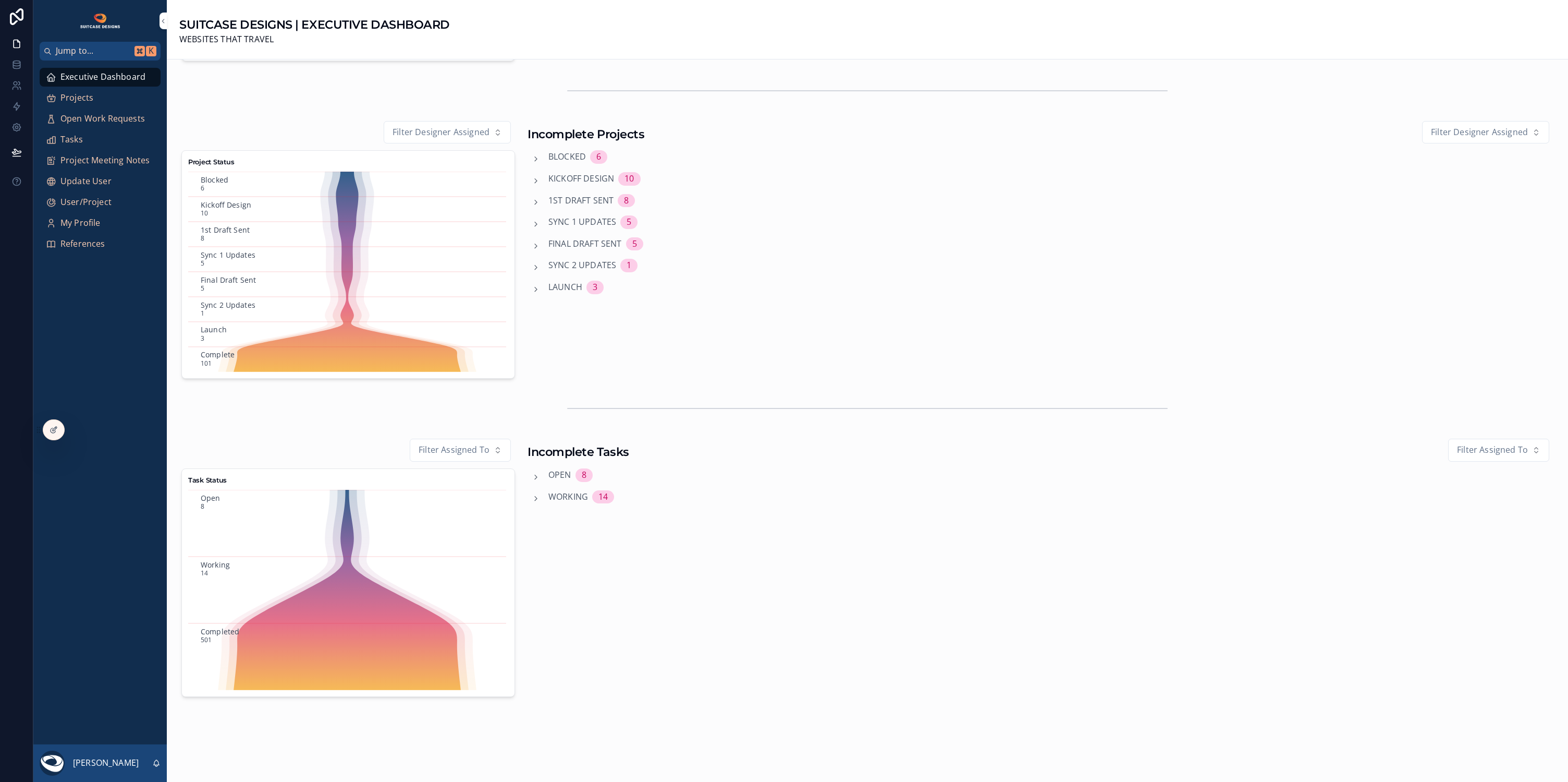
click at [76, 100] on span "Projects" at bounding box center [77, 98] width 33 height 14
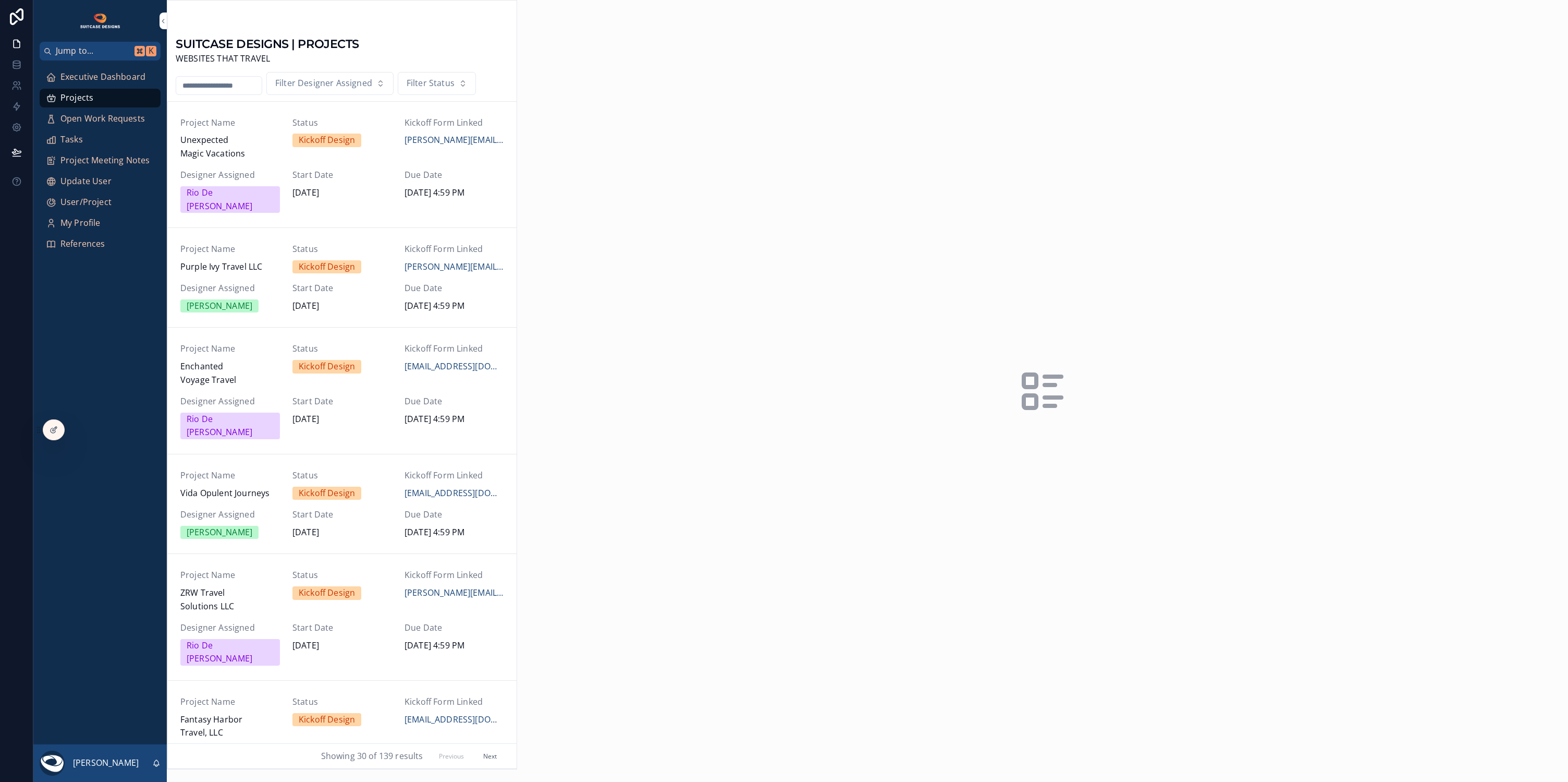
click at [222, 87] on input "scrollable content" at bounding box center [219, 85] width 86 height 15
type input "********"
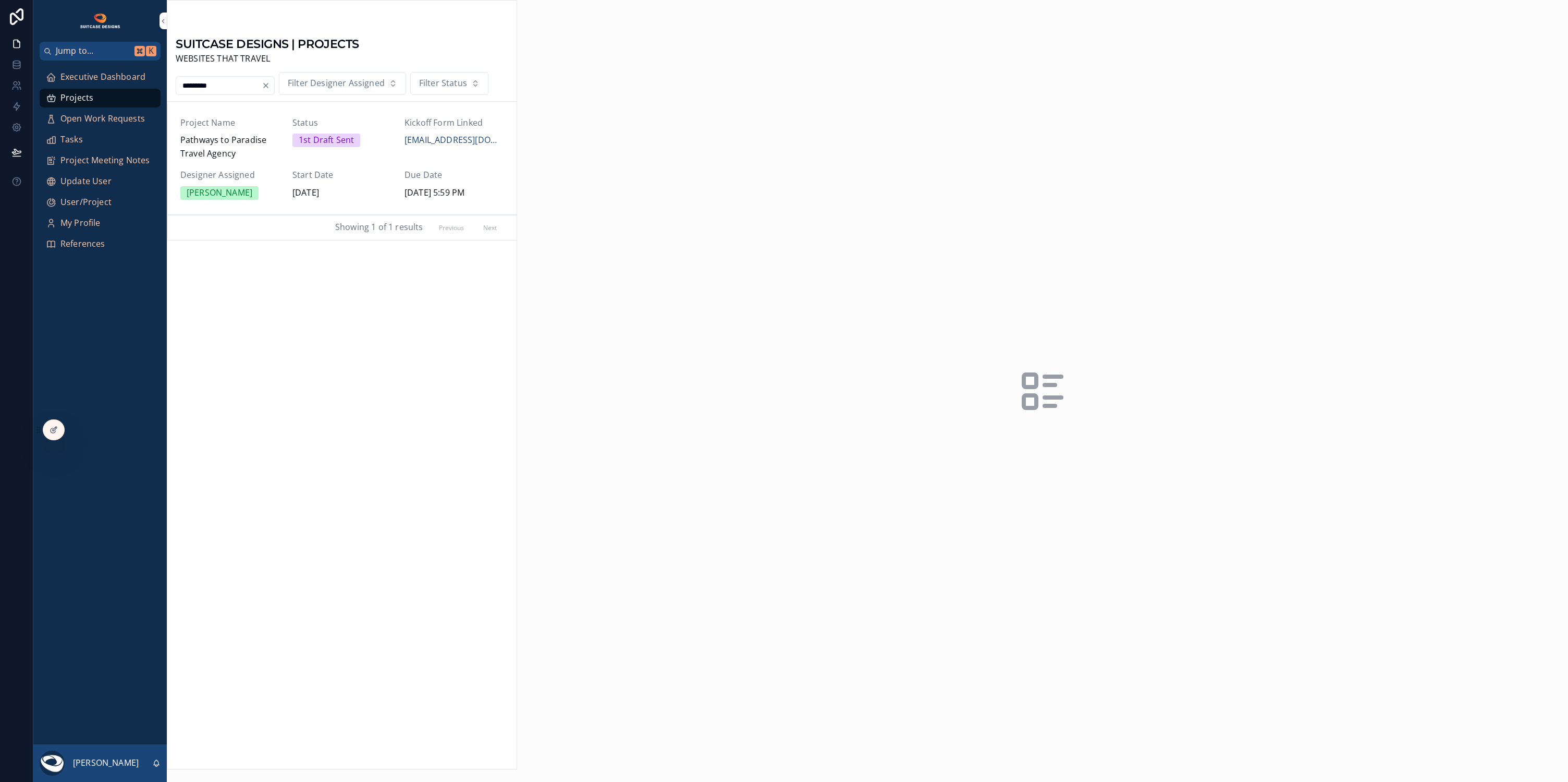
click at [268, 167] on div "Project Name Pathways to Paradise Travel Agency Status 1st Draft Sent Kickoff F…" at bounding box center [342, 158] width 324 height 84
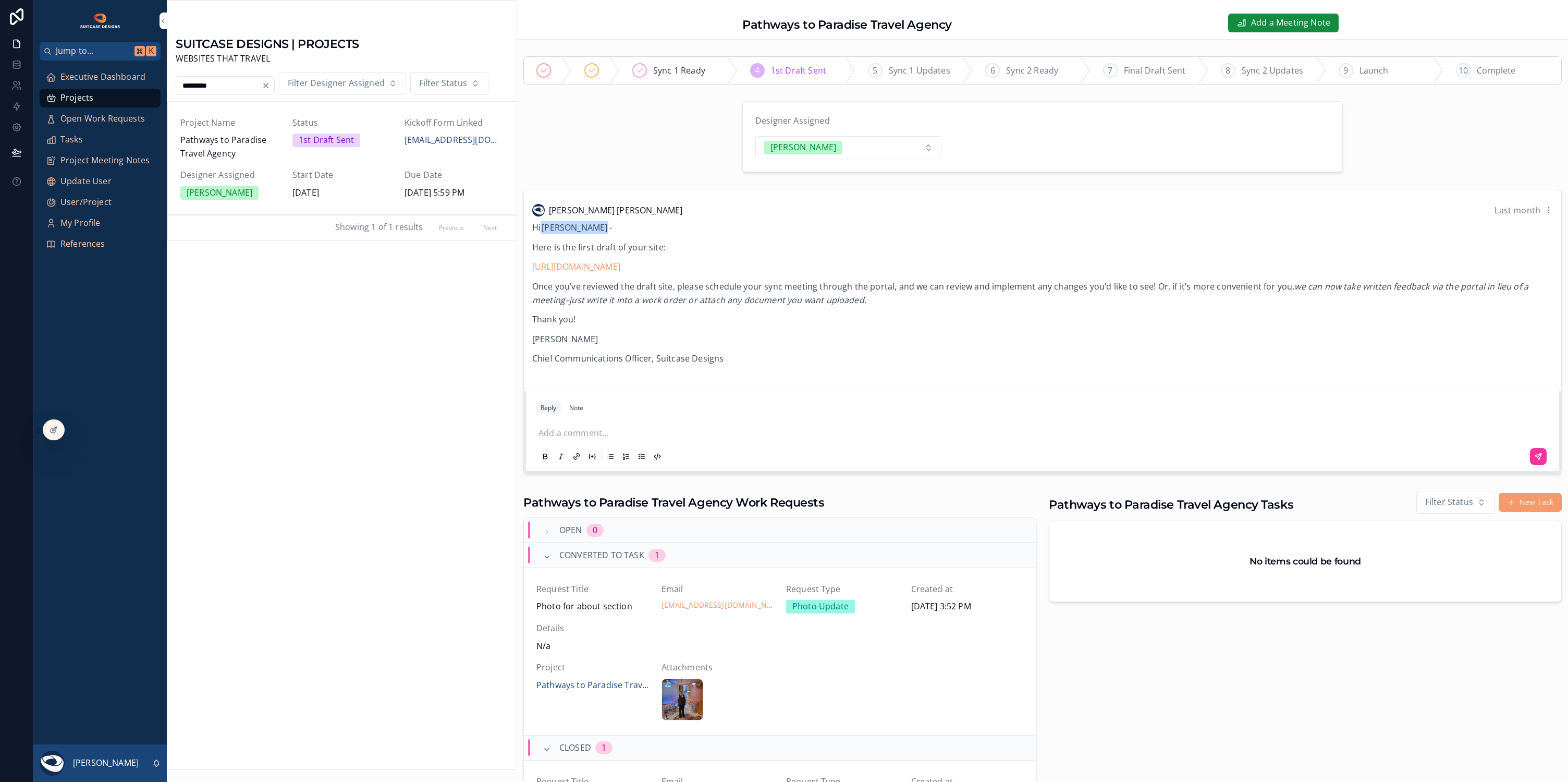
click at [596, 435] on p "scrollable content" at bounding box center [1044, 433] width 1012 height 14
click at [597, 364] on span "Andrew Lewandowski" at bounding box center [636, 365] width 137 height 14
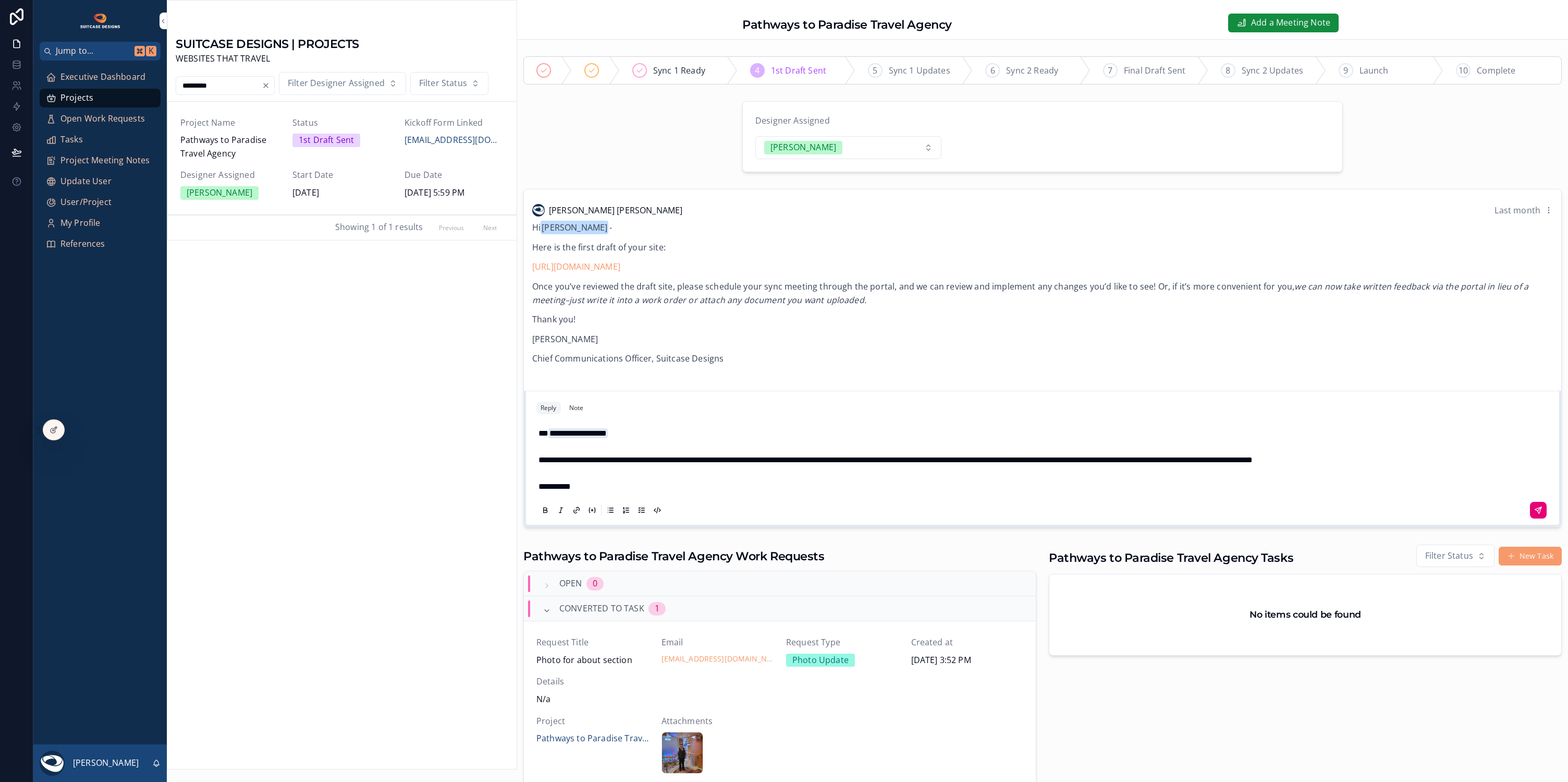
click at [1530, 502] on button "scrollable content" at bounding box center [1538, 509] width 17 height 17
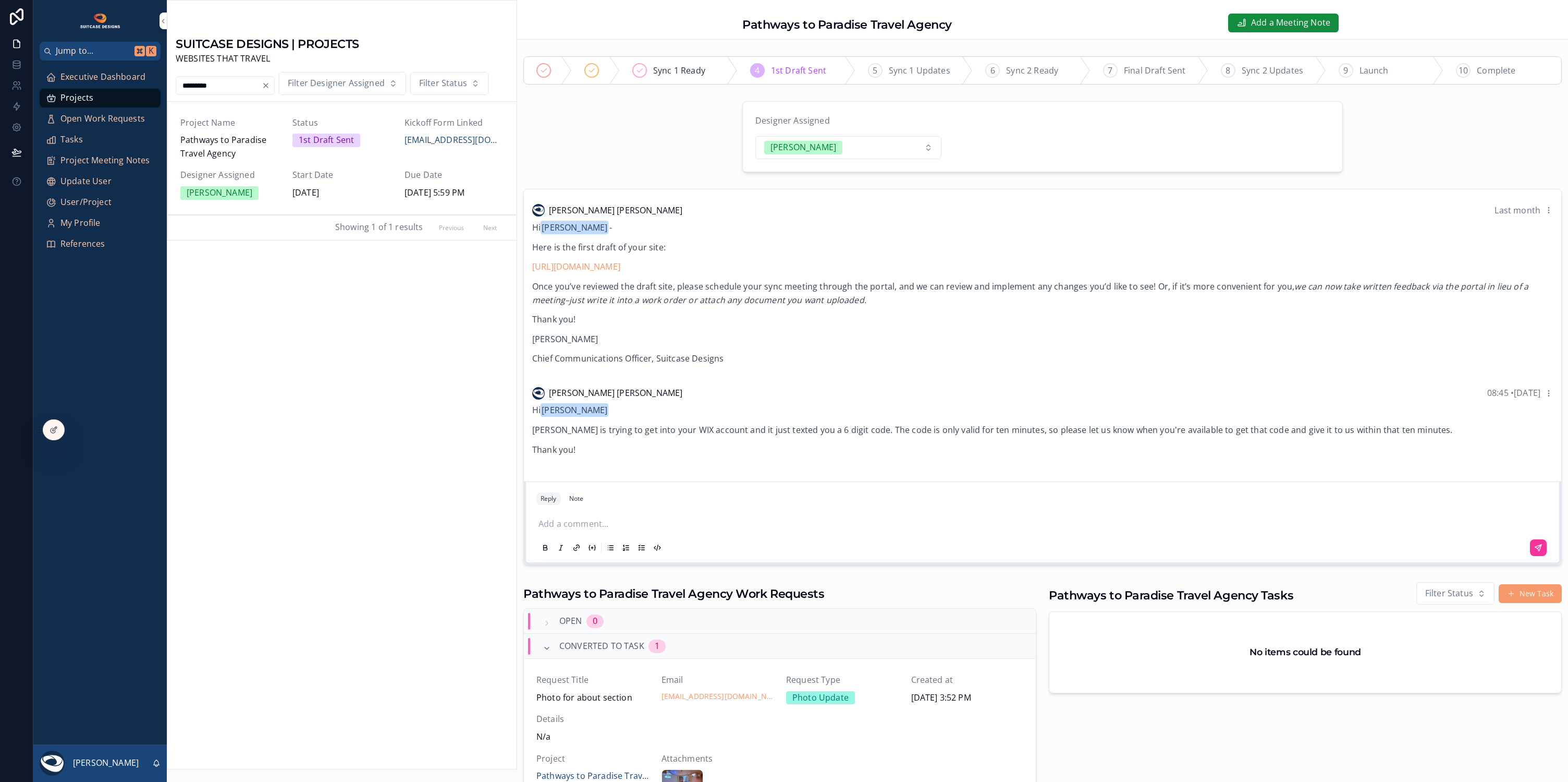
click at [104, 76] on span "Executive Dashboard" at bounding box center [102, 77] width 85 height 14
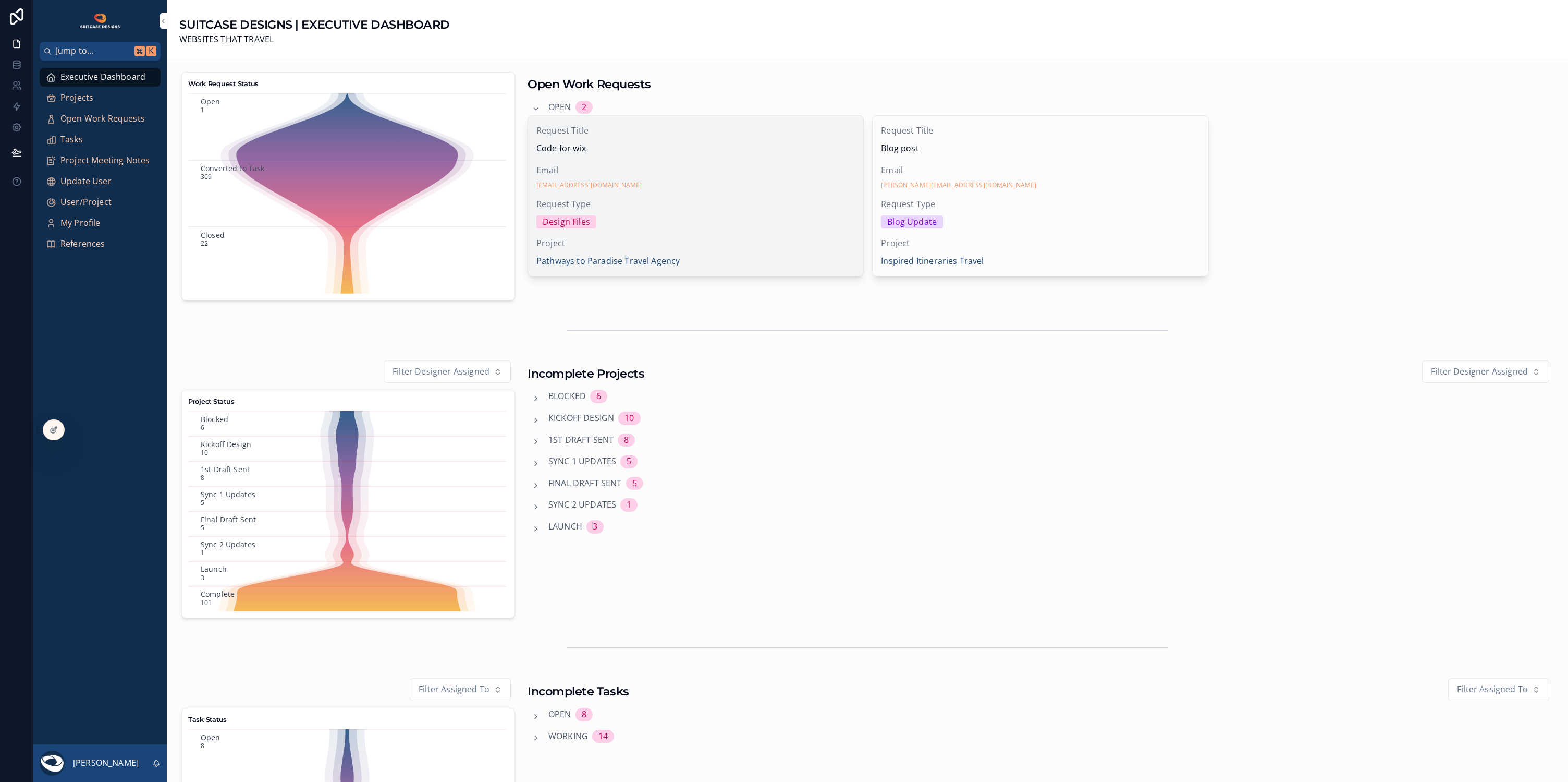
click at [711, 186] on div "[EMAIL_ADDRESS][DOMAIN_NAME]" at bounding box center [695, 185] width 318 height 9
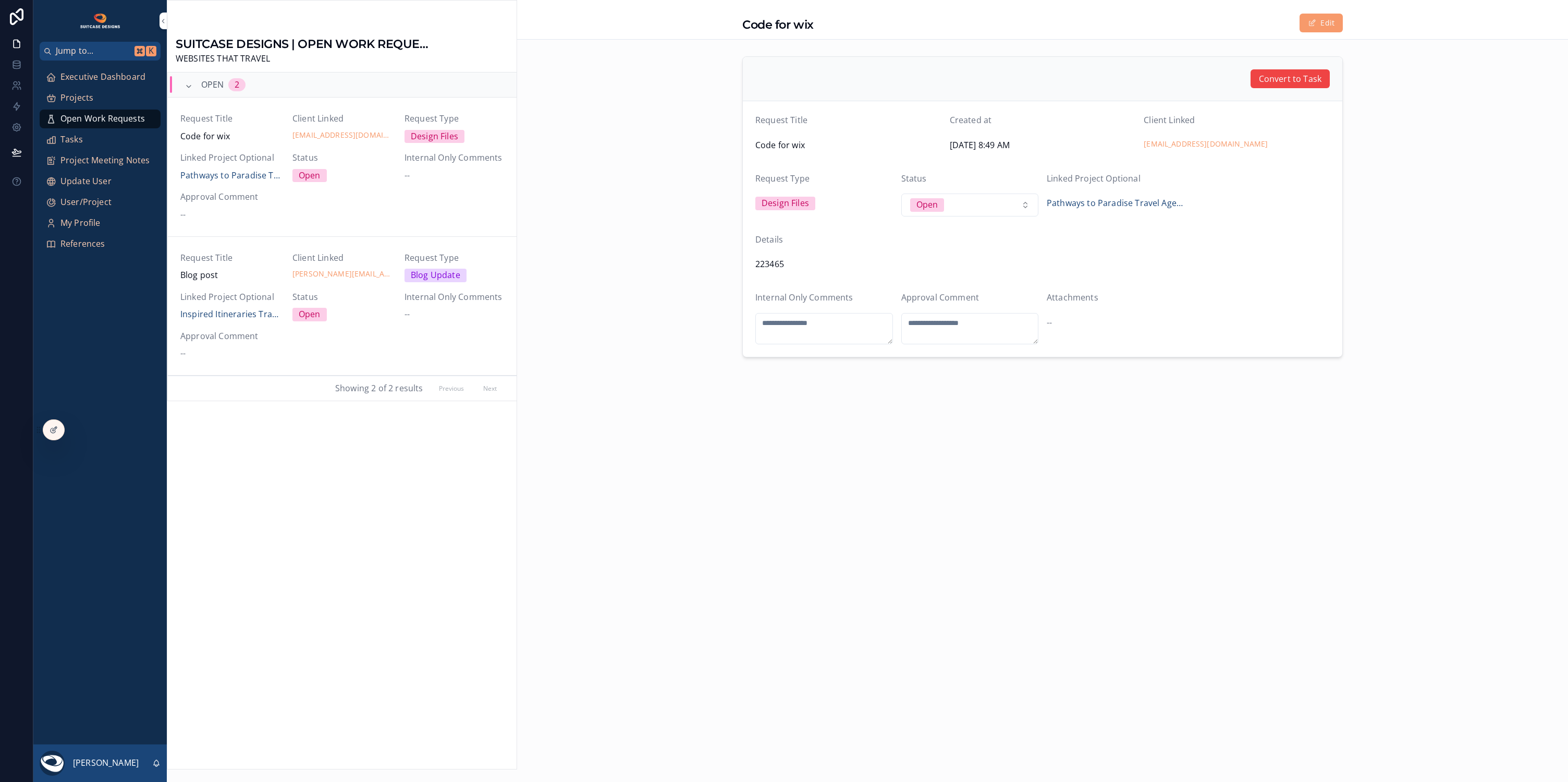
click at [91, 97] on span "Projects" at bounding box center [77, 98] width 33 height 14
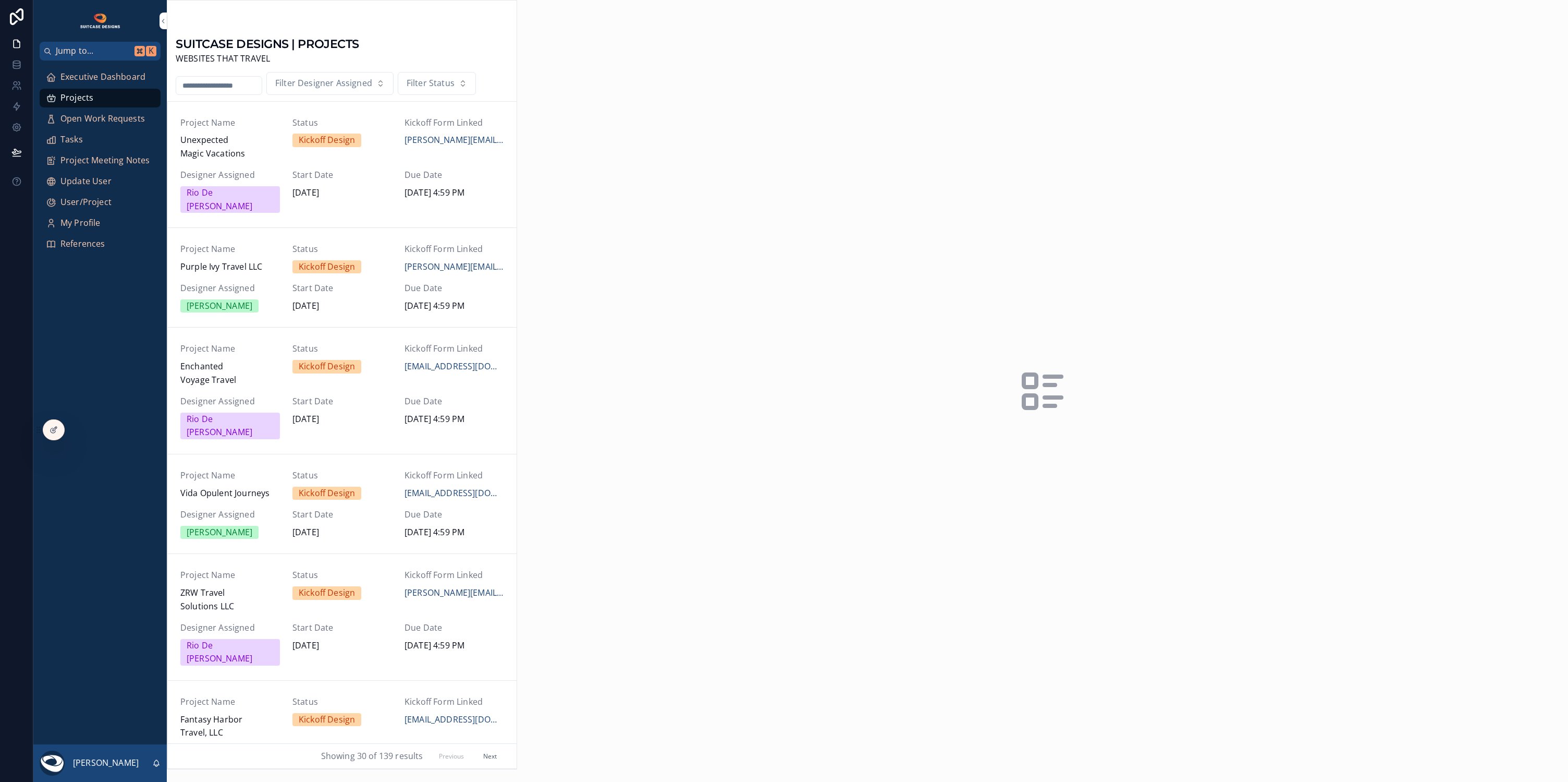
click at [241, 85] on input "scrollable content" at bounding box center [219, 85] width 86 height 15
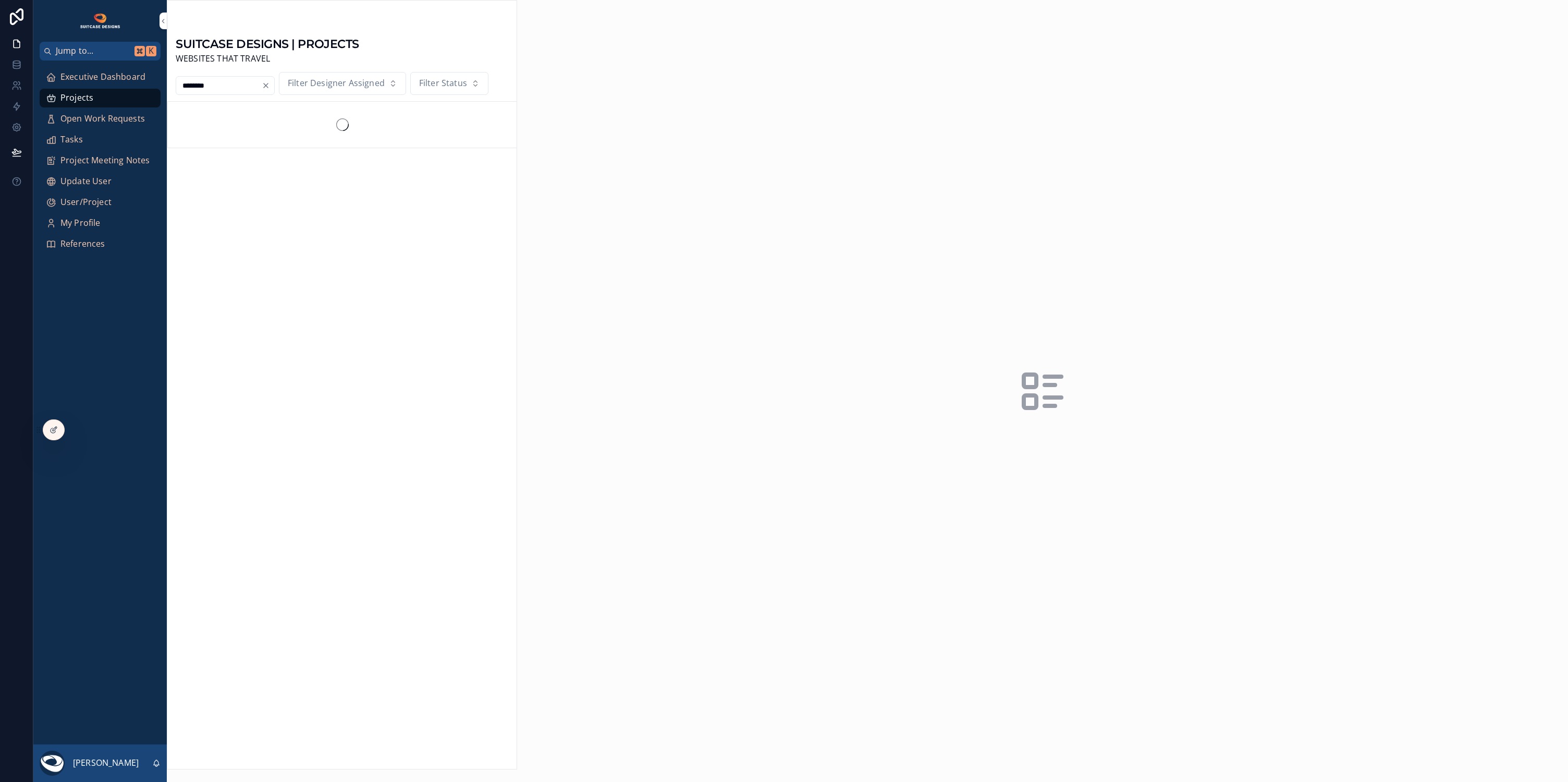
type input "********"
click at [263, 175] on span "Designer Assigned" at bounding box center [230, 175] width 99 height 14
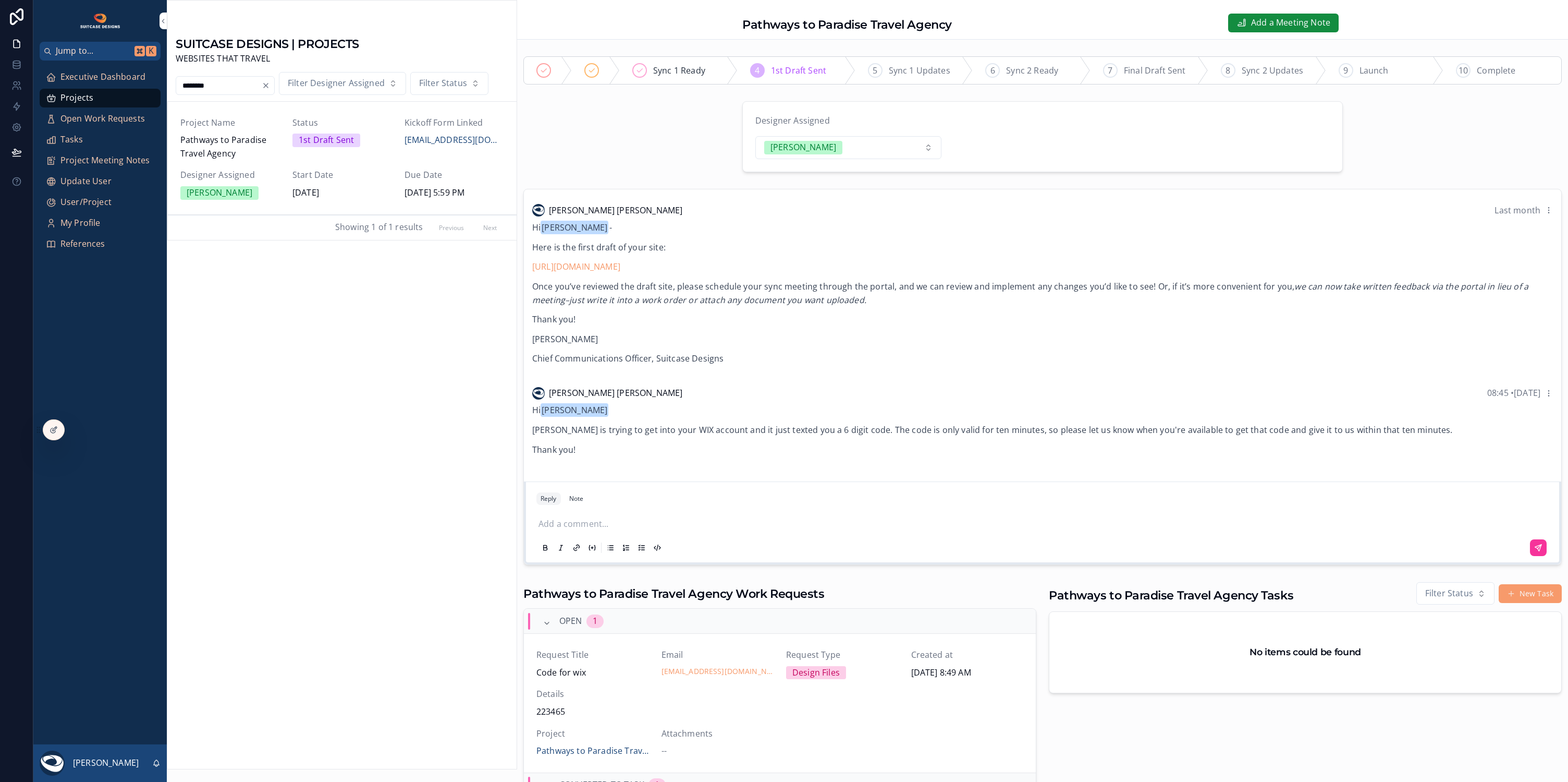
click at [583, 520] on p "scrollable content" at bounding box center [1044, 524] width 1012 height 14
click at [1534, 543] on icon "scrollable content" at bounding box center [1538, 547] width 9 height 9
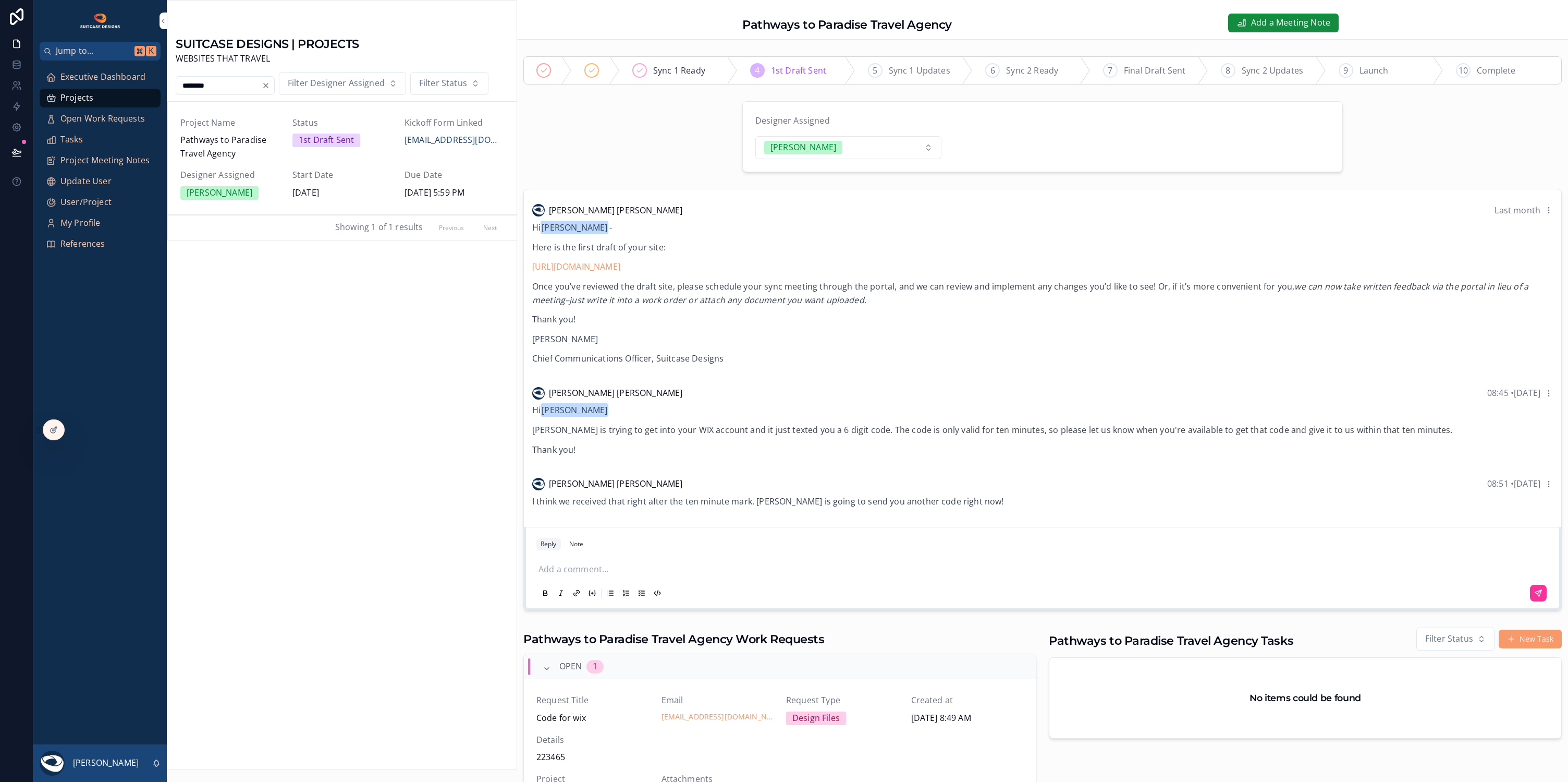
click at [116, 78] on span "Executive Dashboard" at bounding box center [102, 77] width 85 height 14
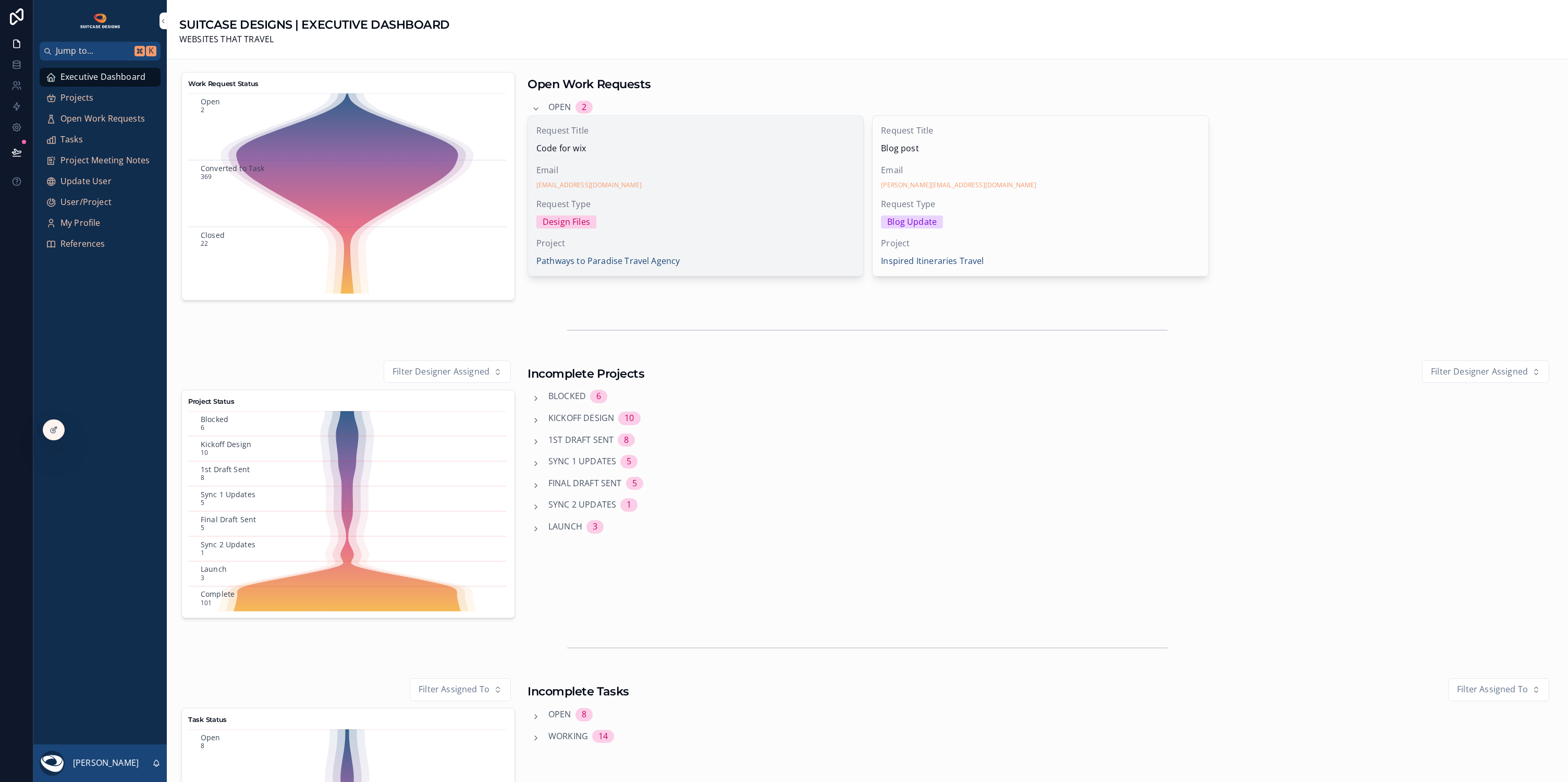
click at [729, 177] on div "Email arlewandowski1977@gmail.com" at bounding box center [695, 176] width 318 height 26
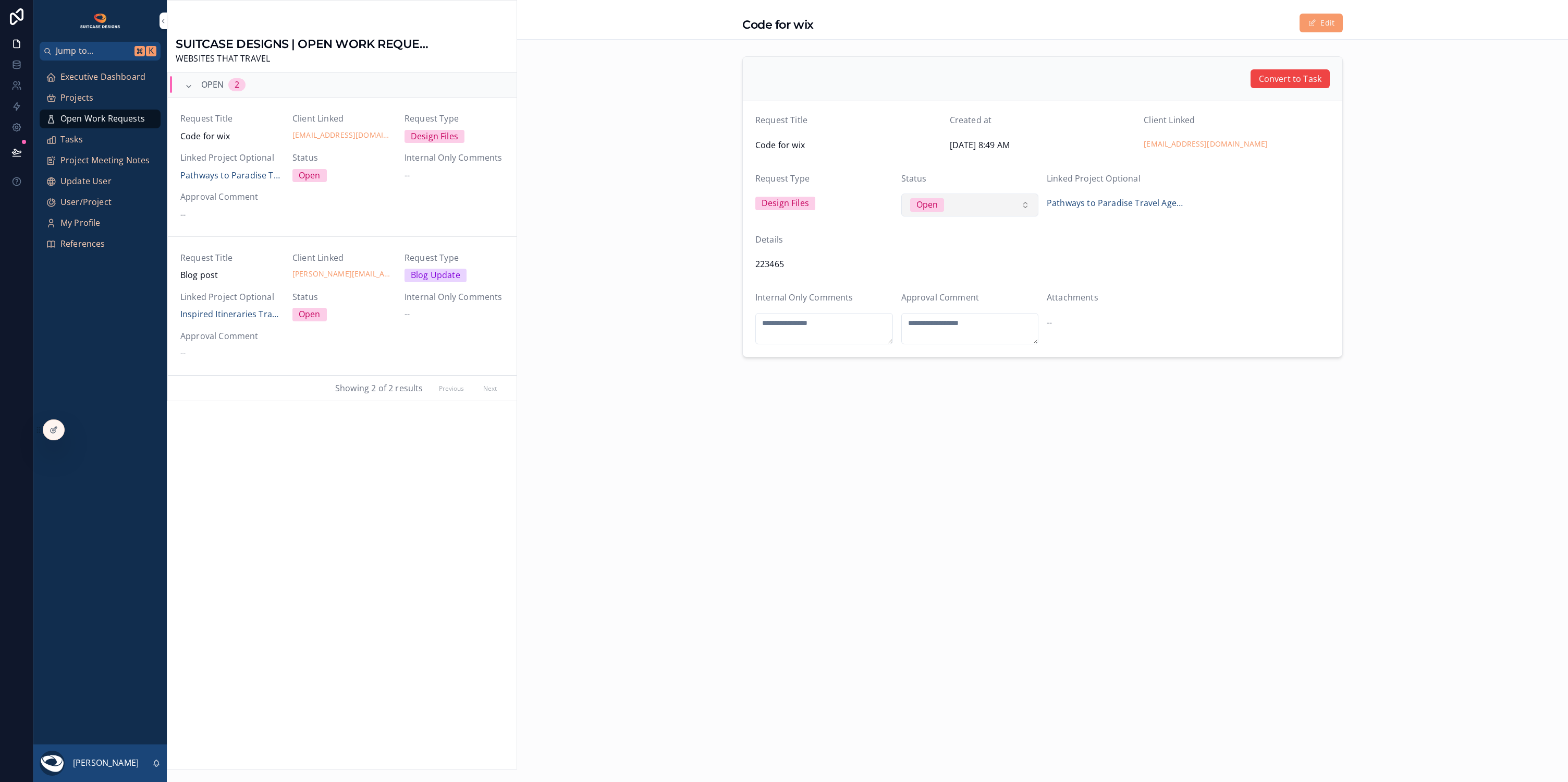
click at [995, 208] on button "Open" at bounding box center [969, 205] width 137 height 23
click at [917, 307] on div "Closed" at bounding box center [922, 308] width 27 height 14
click at [89, 76] on span "Executive Dashboard" at bounding box center [102, 77] width 85 height 14
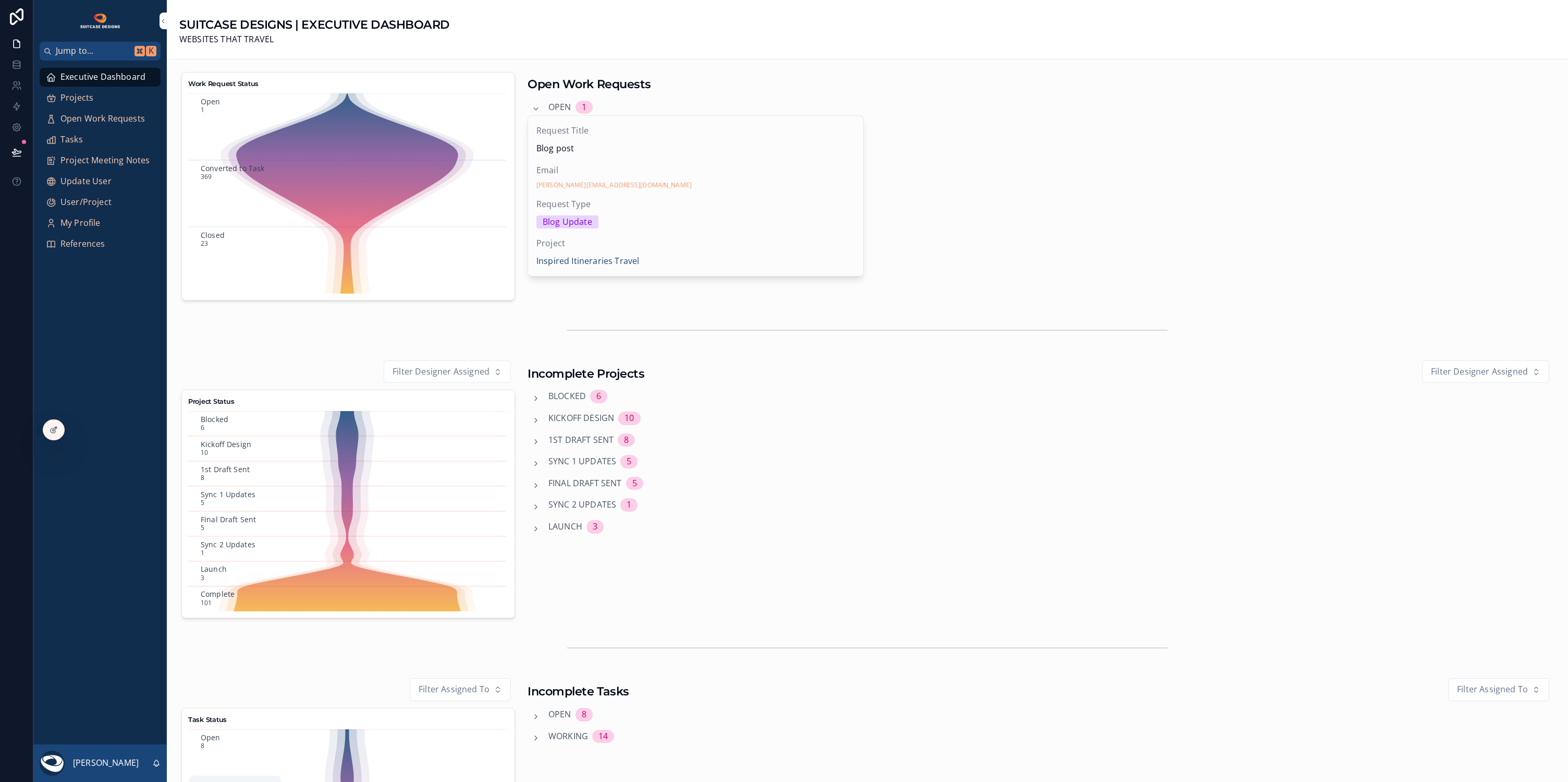
click at [155, 764] on icon "scrollable content" at bounding box center [156, 763] width 9 height 9
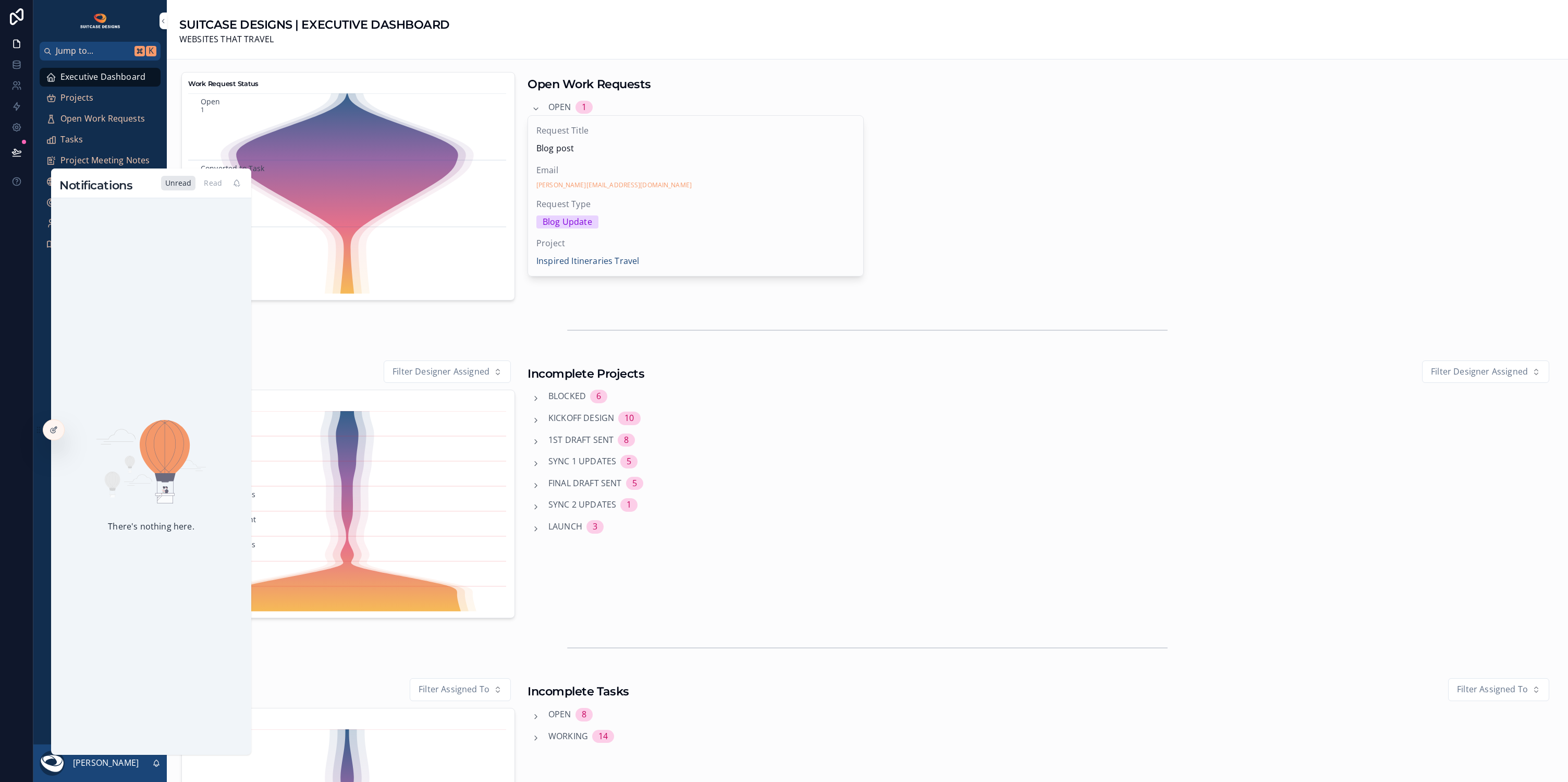
click at [47, 656] on div "Executive Dashboard Projects Open Work Requests Tasks Project Meeting Notes Upd…" at bounding box center [99, 402] width 133 height 684
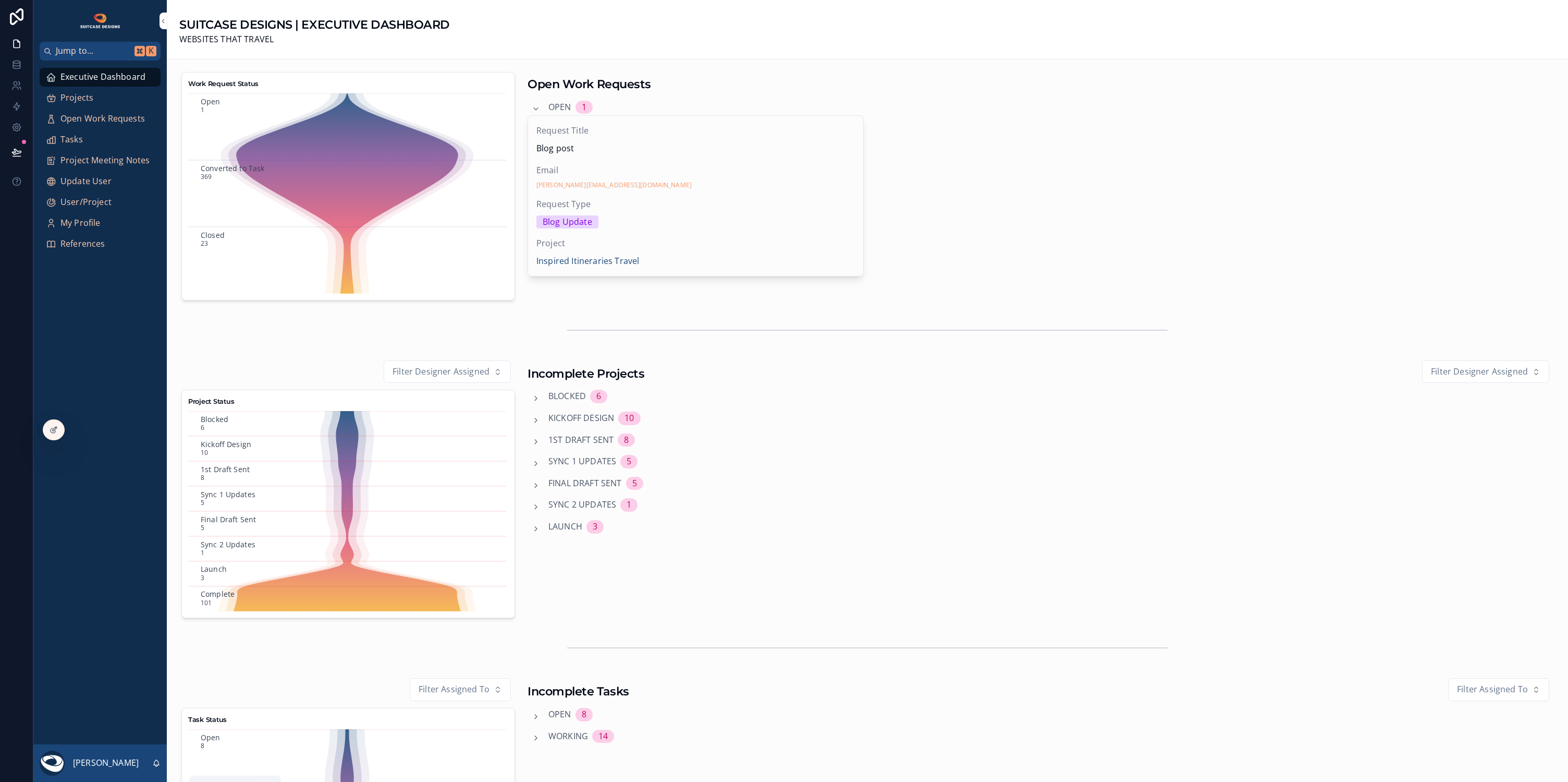
click at [157, 763] on icon "scrollable content" at bounding box center [156, 763] width 9 height 9
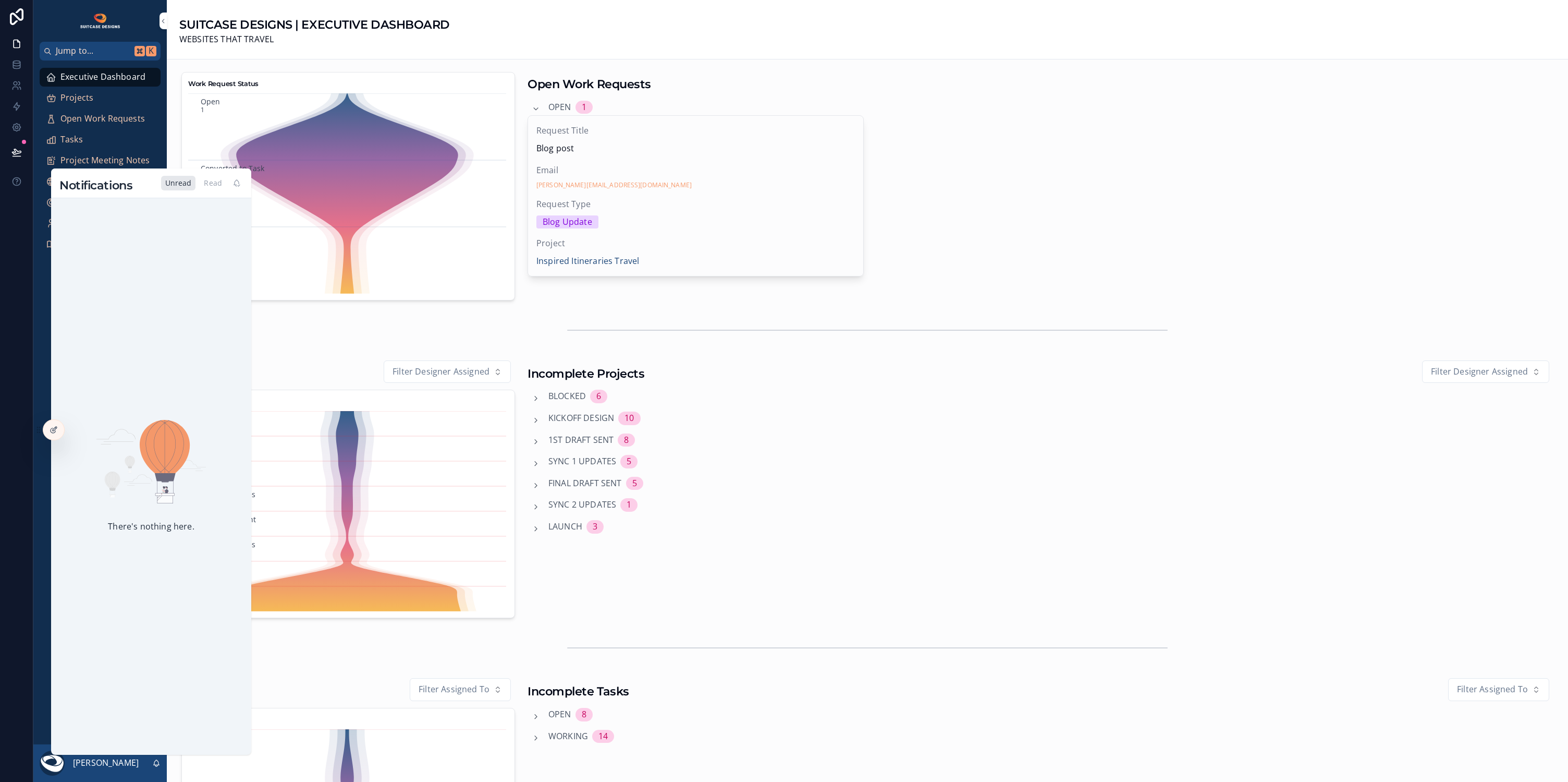
click at [46, 688] on div "Executive Dashboard Projects Open Work Requests Tasks Project Meeting Notes Upd…" at bounding box center [99, 402] width 133 height 684
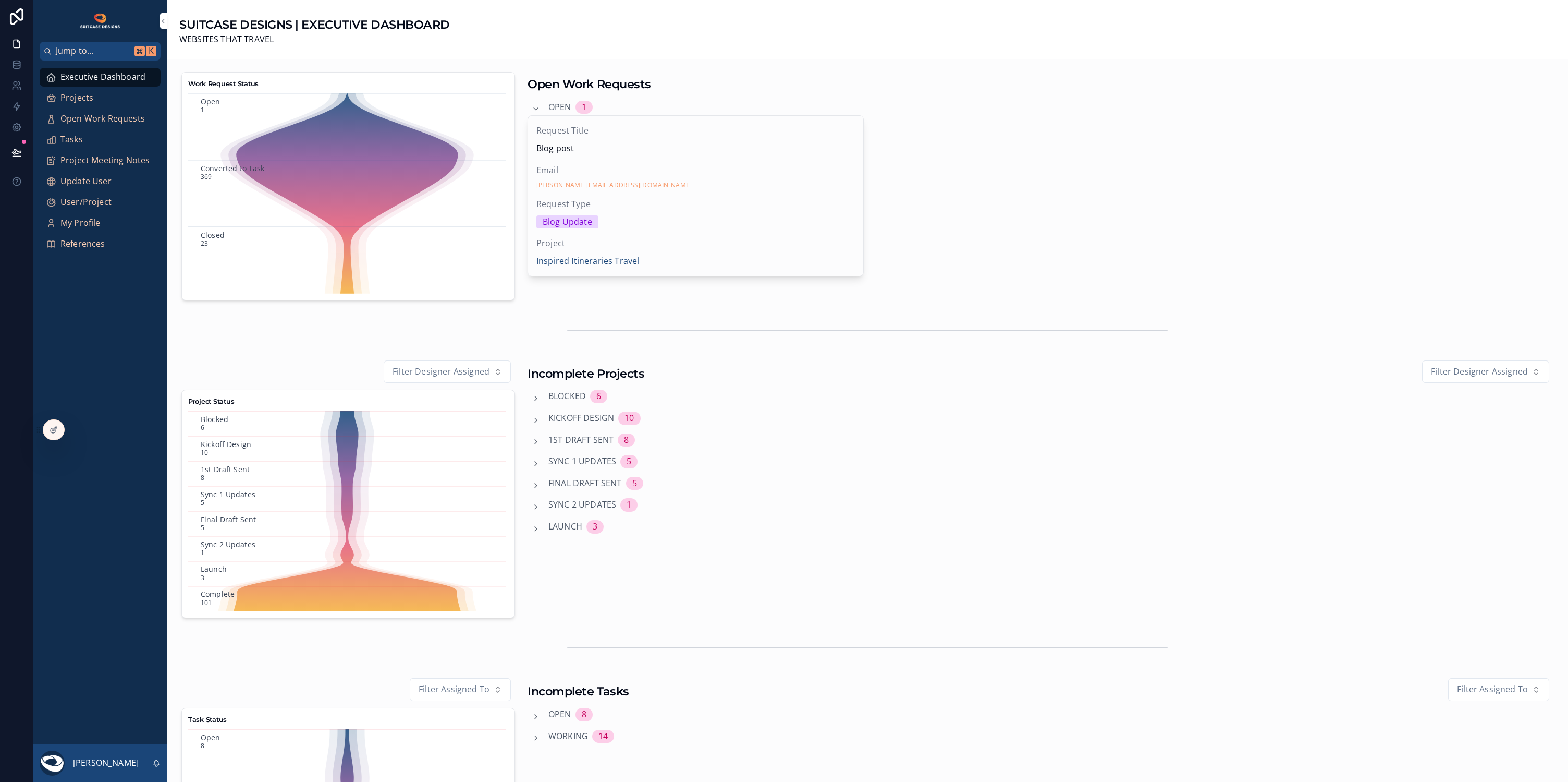
click at [83, 101] on span "Projects" at bounding box center [77, 98] width 33 height 14
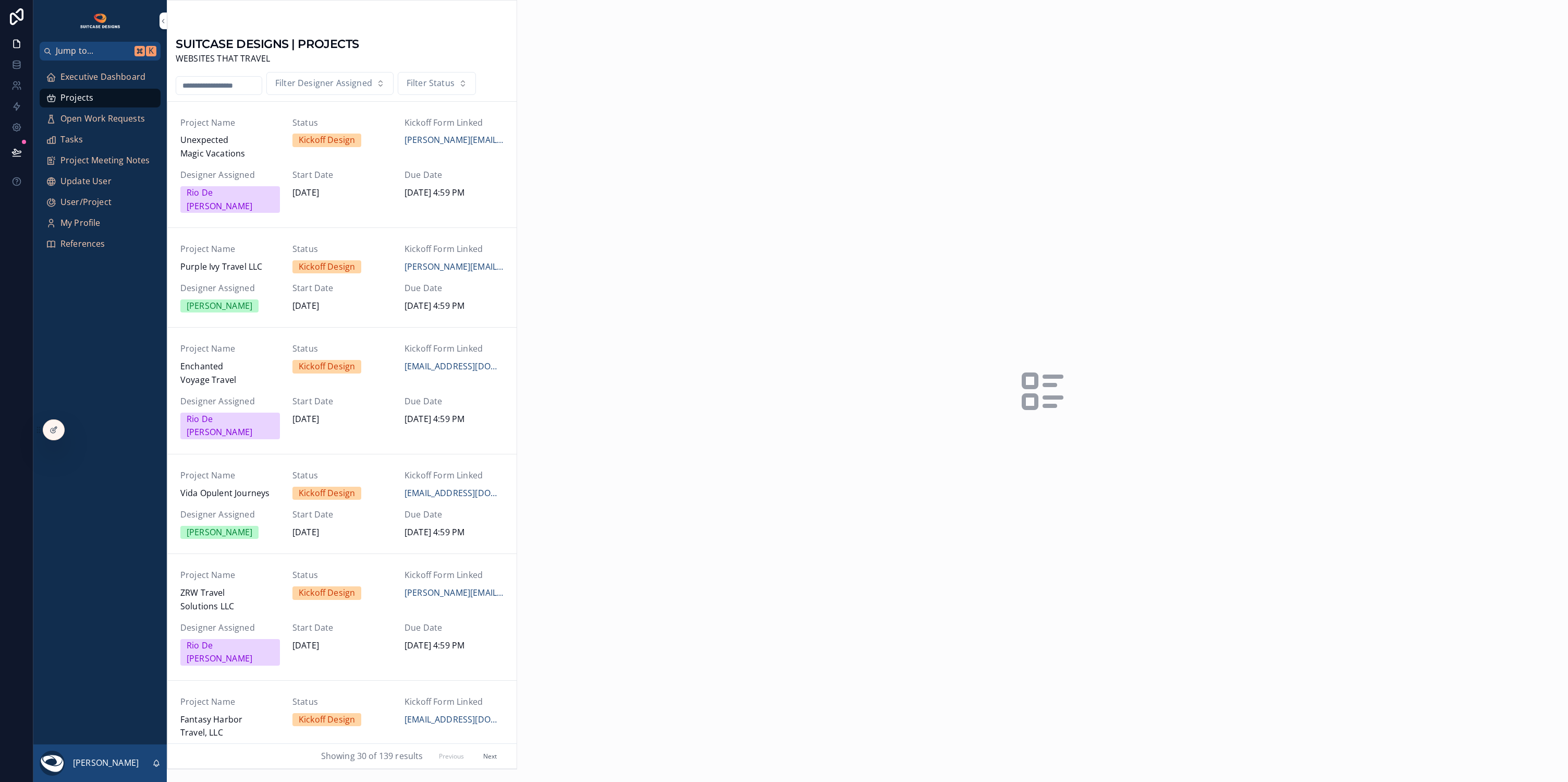
click at [220, 81] on input "scrollable content" at bounding box center [219, 85] width 86 height 15
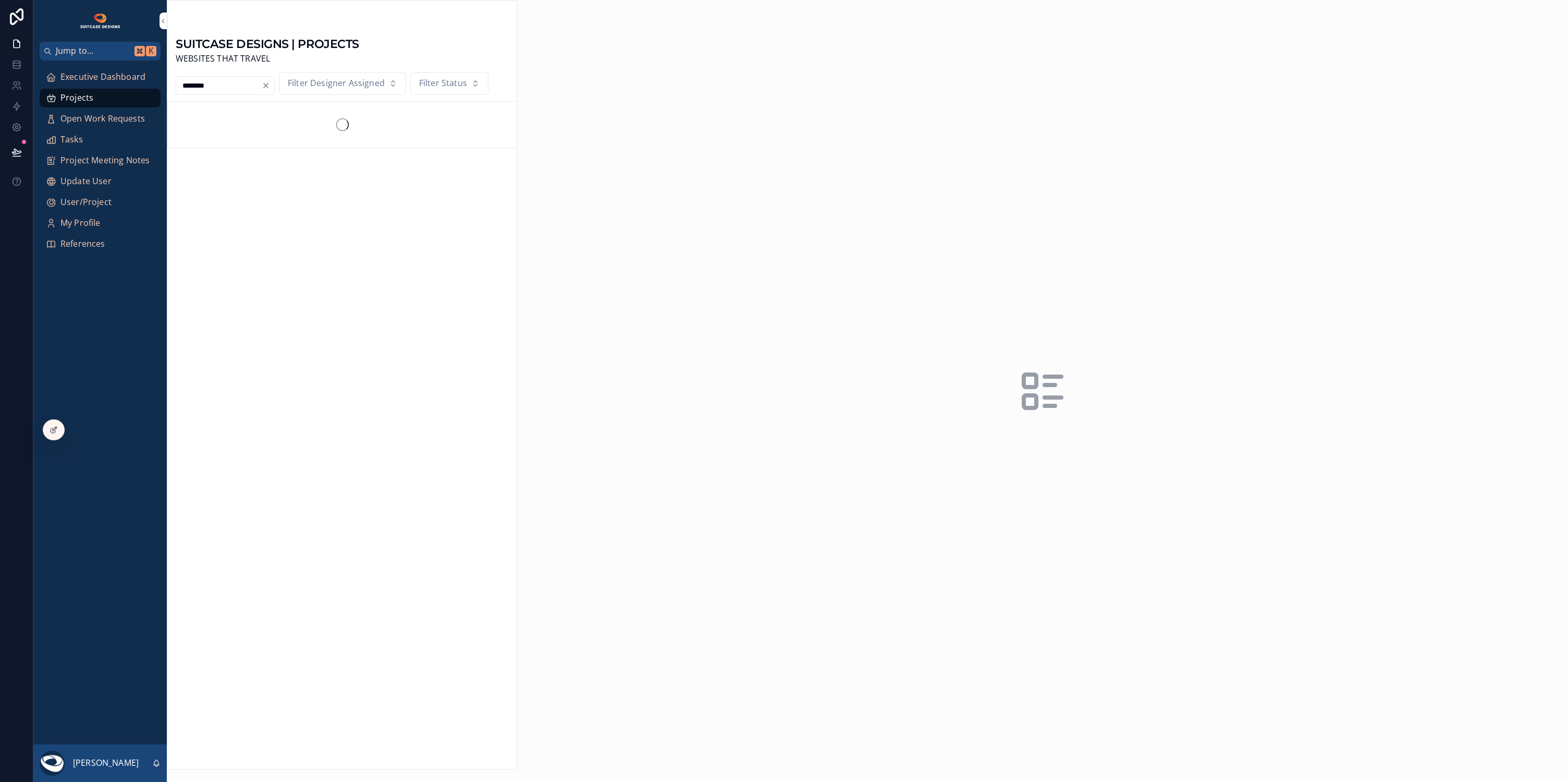
type input "********"
click at [270, 148] on span "Pathways to Paradise Travel Agency" at bounding box center [230, 146] width 99 height 26
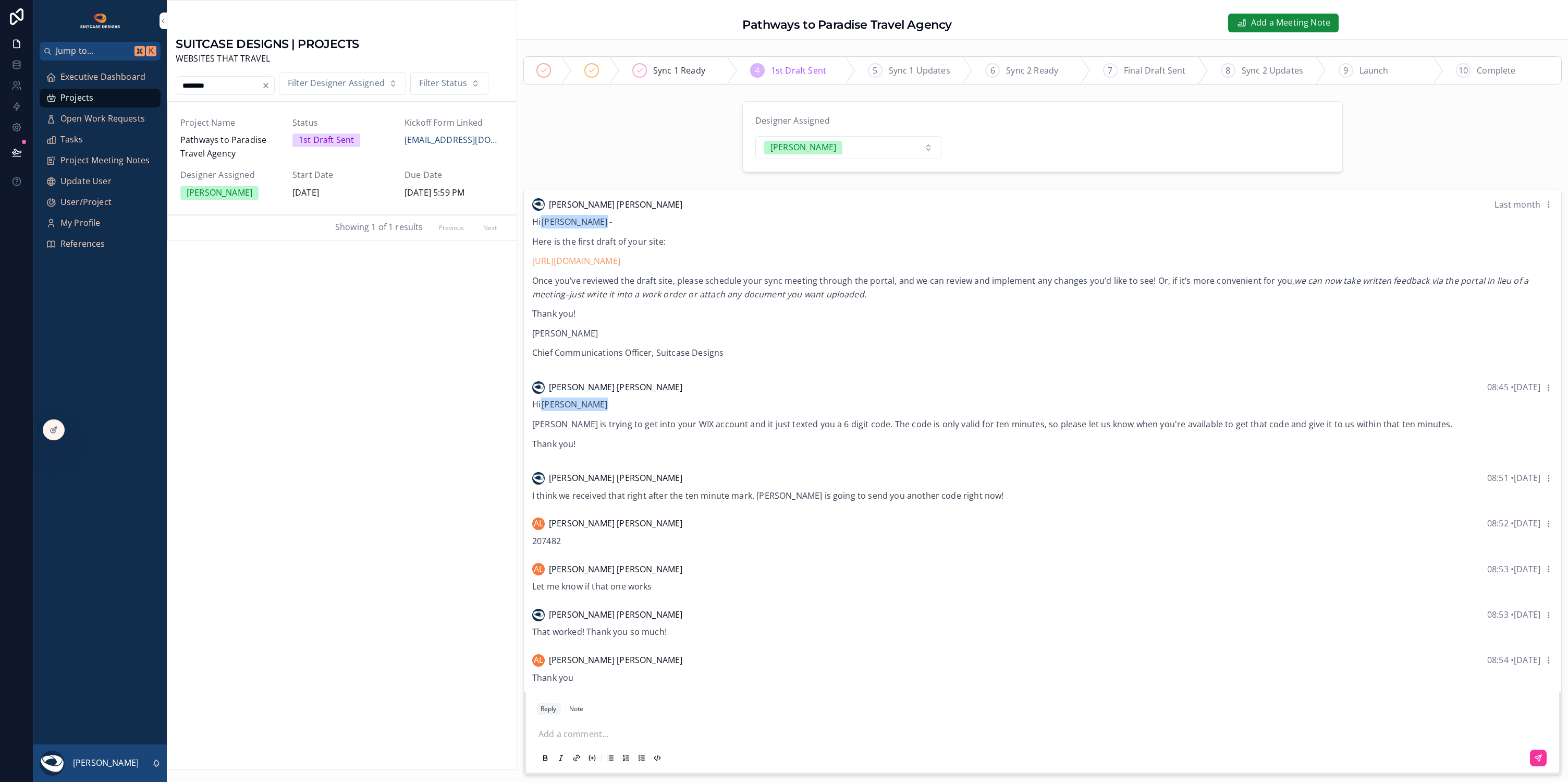
scroll to position [208, 0]
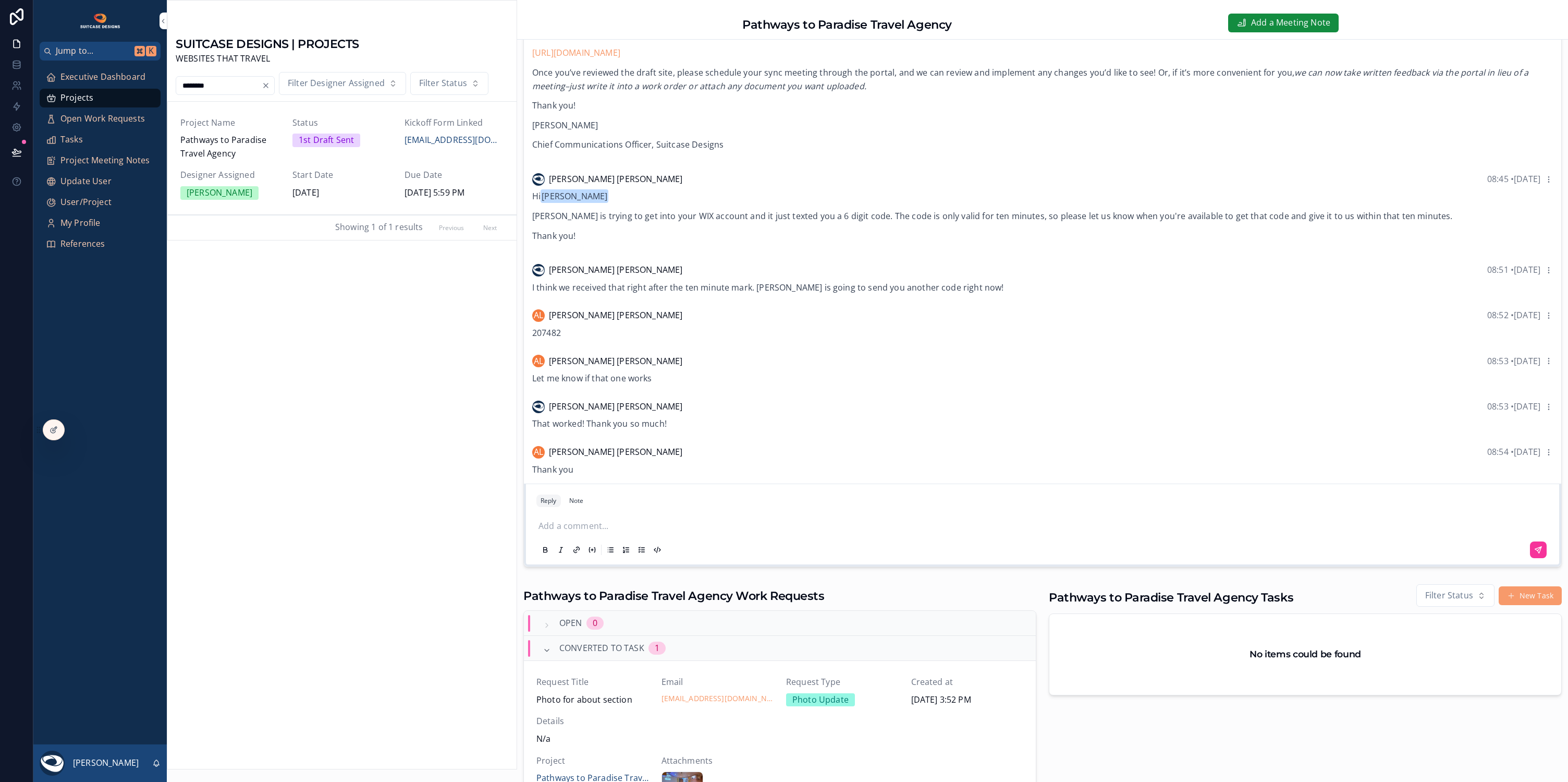
drag, startPoint x: 566, startPoint y: 523, endPoint x: 575, endPoint y: 531, distance: 12.0
click at [566, 523] on p "scrollable content" at bounding box center [1044, 526] width 1012 height 14
click at [1537, 545] on button "scrollable content" at bounding box center [1538, 549] width 17 height 17
click at [102, 76] on span "Executive Dashboard" at bounding box center [102, 77] width 85 height 14
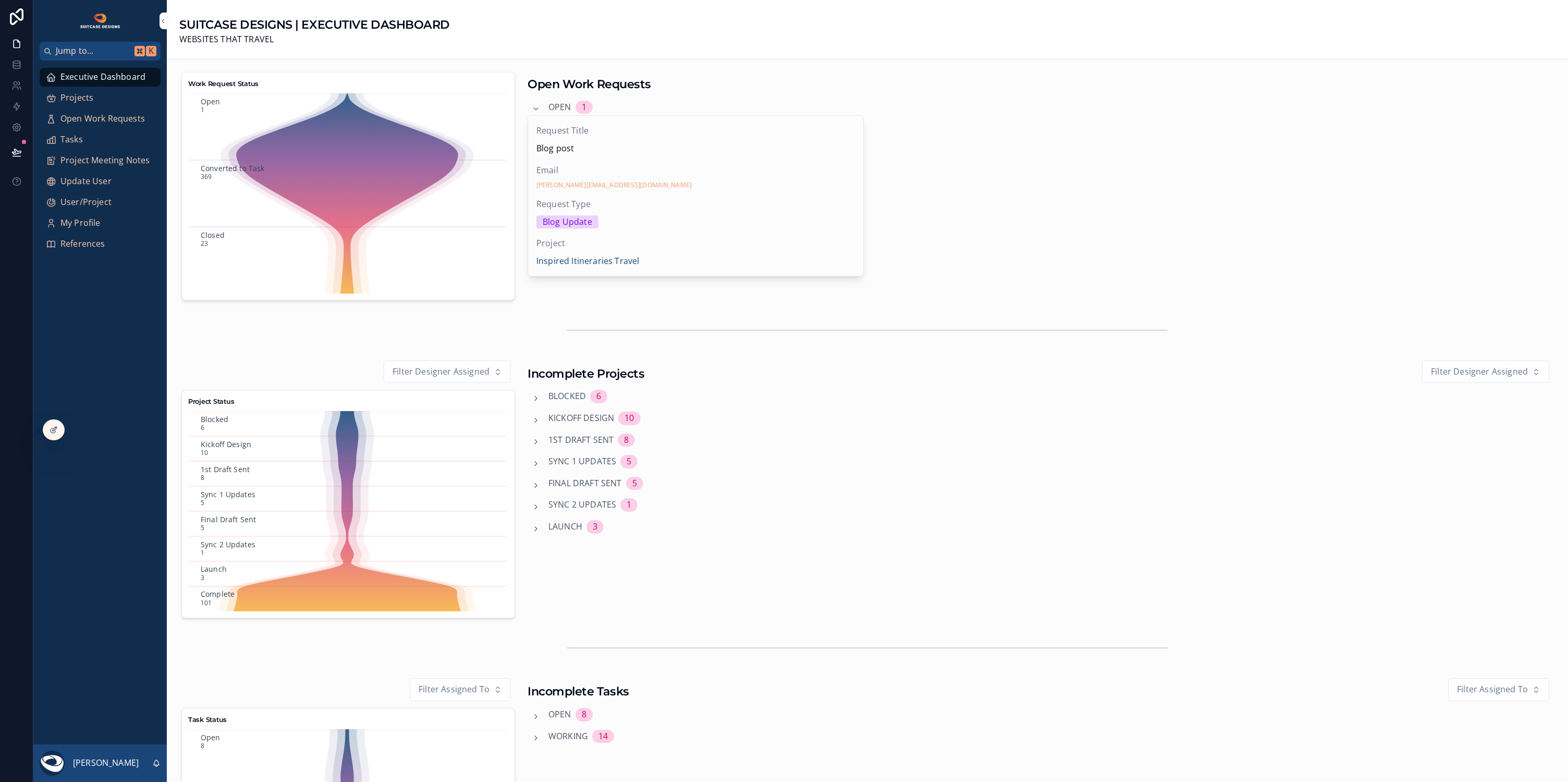
click at [73, 95] on span "Projects" at bounding box center [77, 98] width 33 height 14
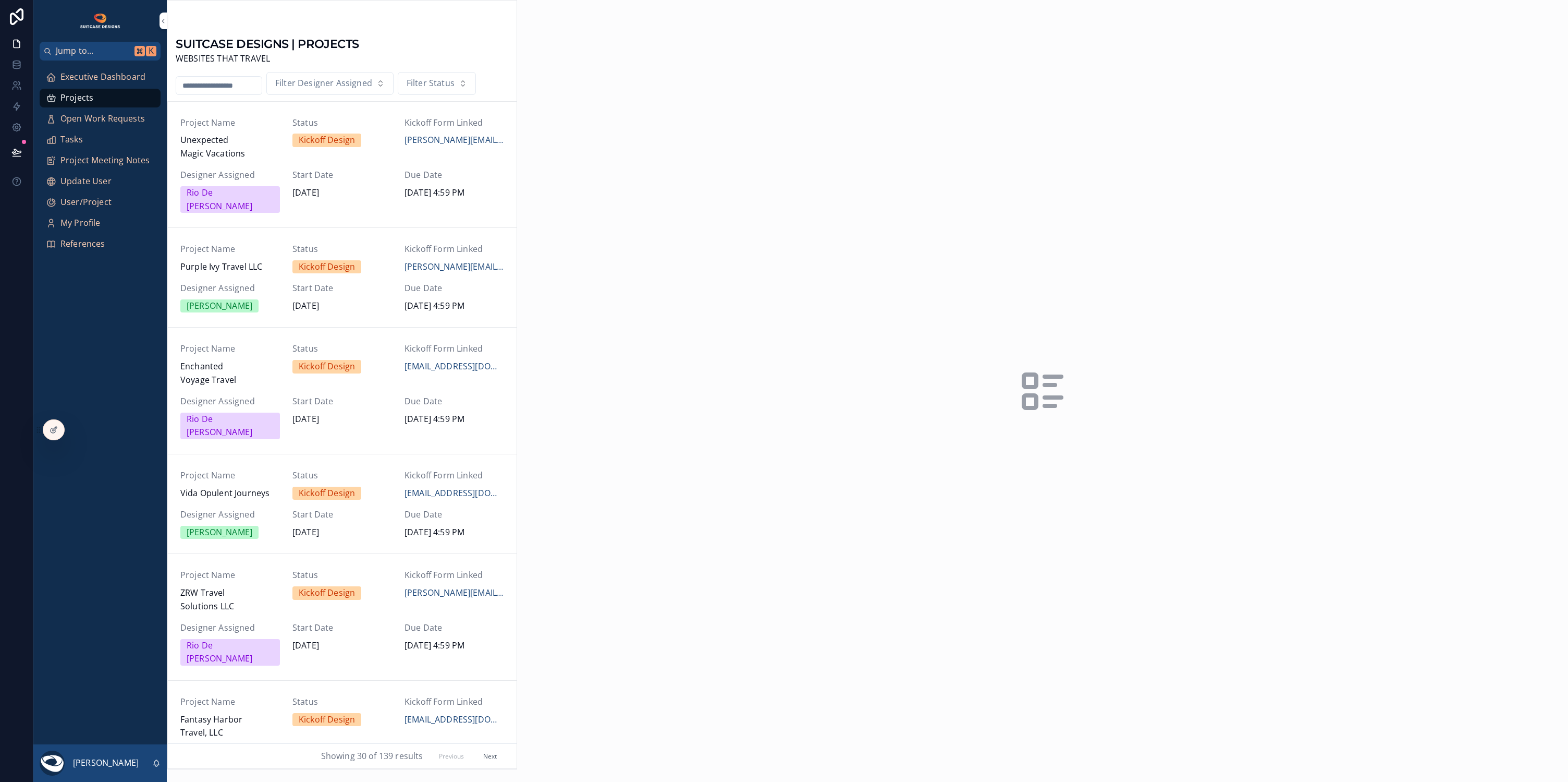
click at [243, 87] on input "scrollable content" at bounding box center [219, 85] width 86 height 15
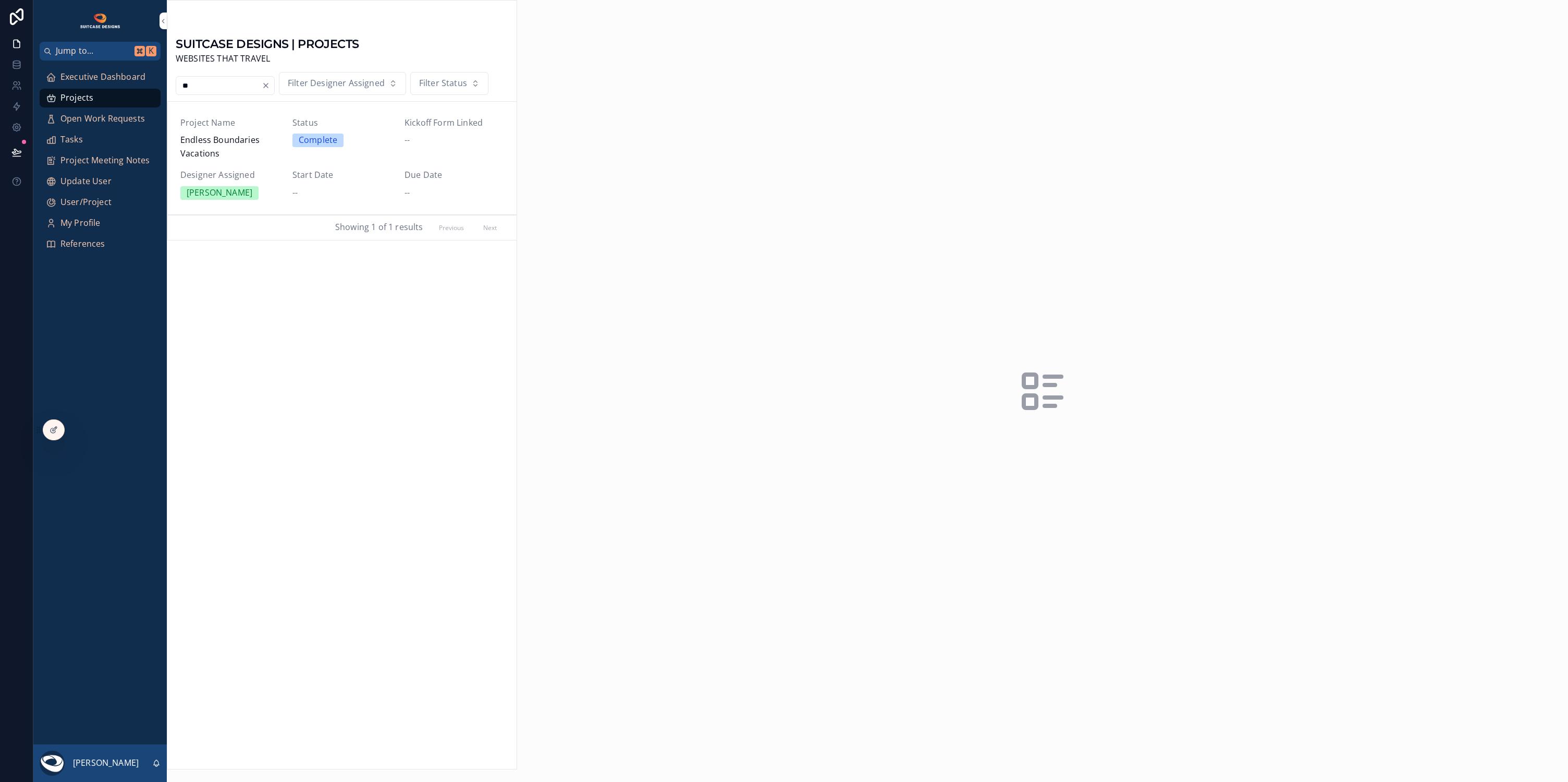
type input "*"
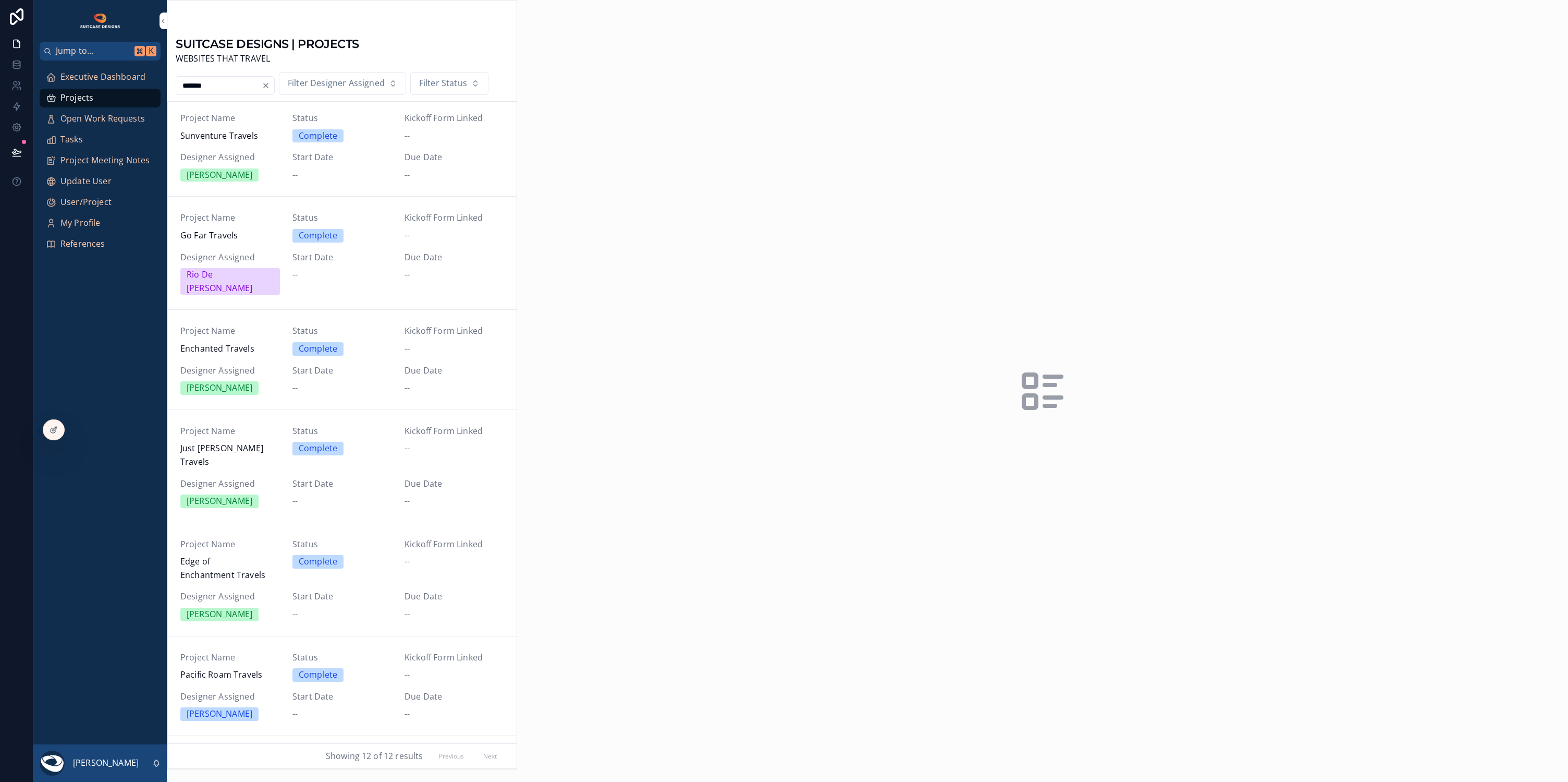
scroll to position [553, 0]
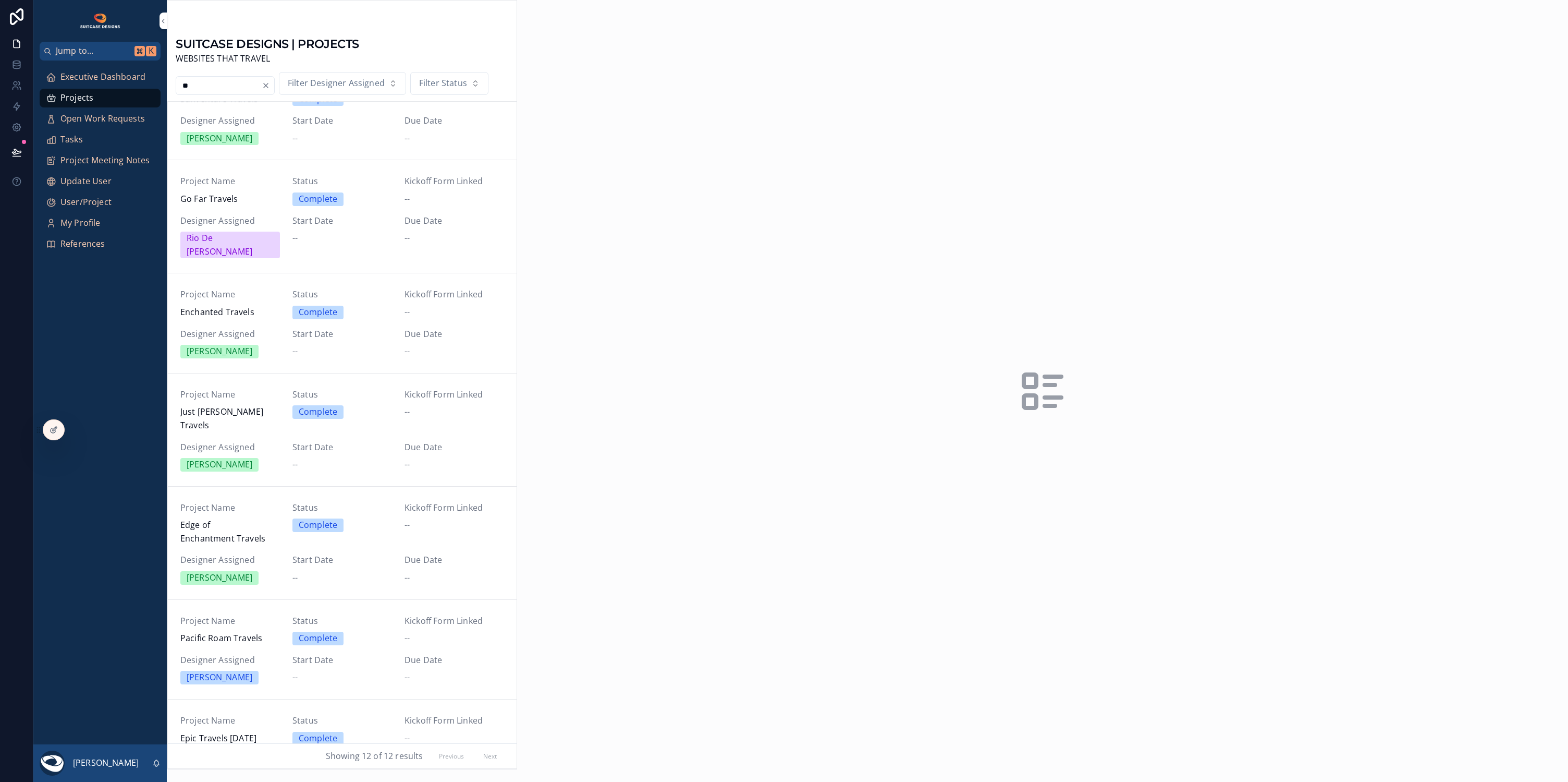
type input "*"
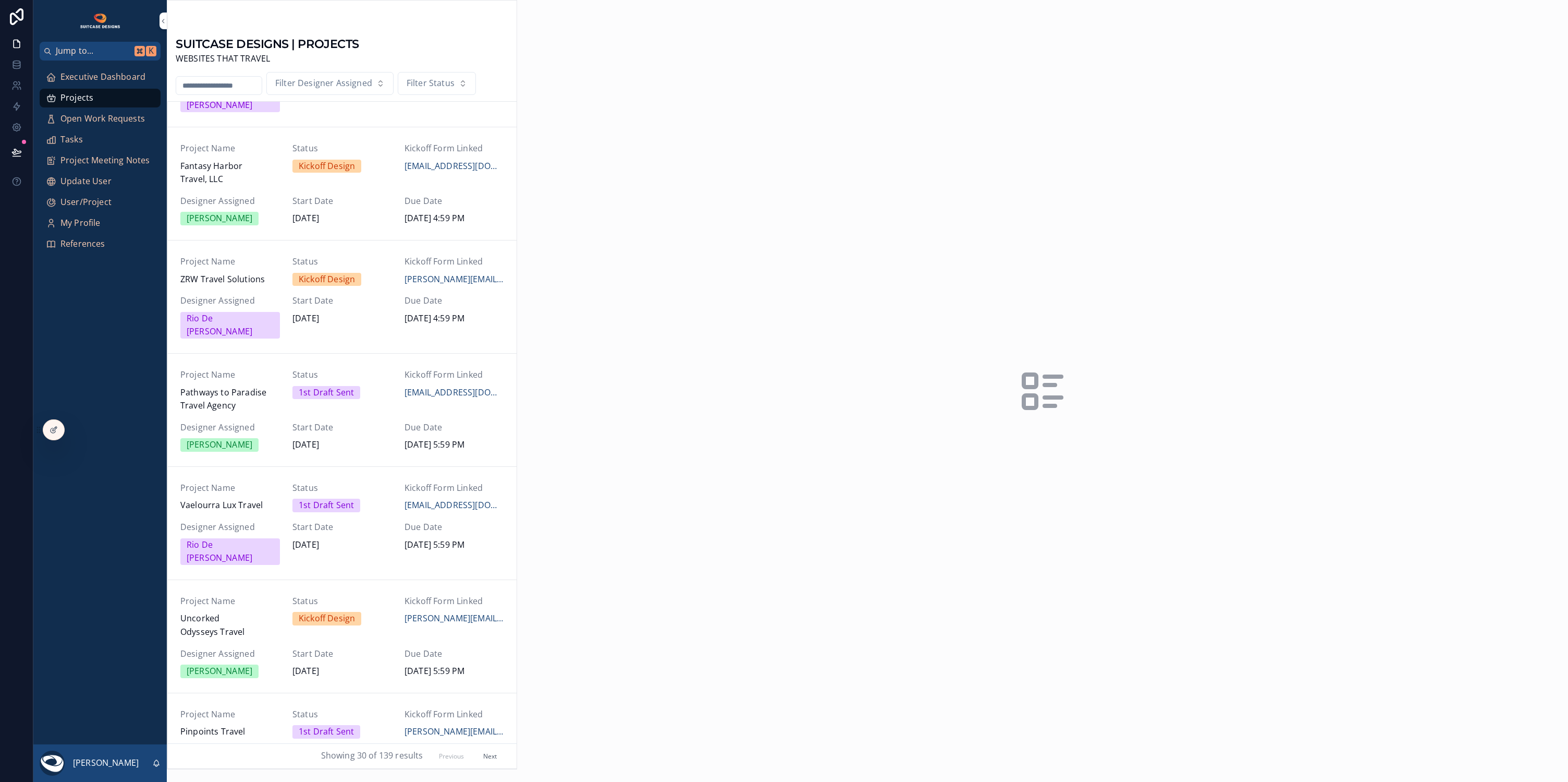
scroll to position [606, 0]
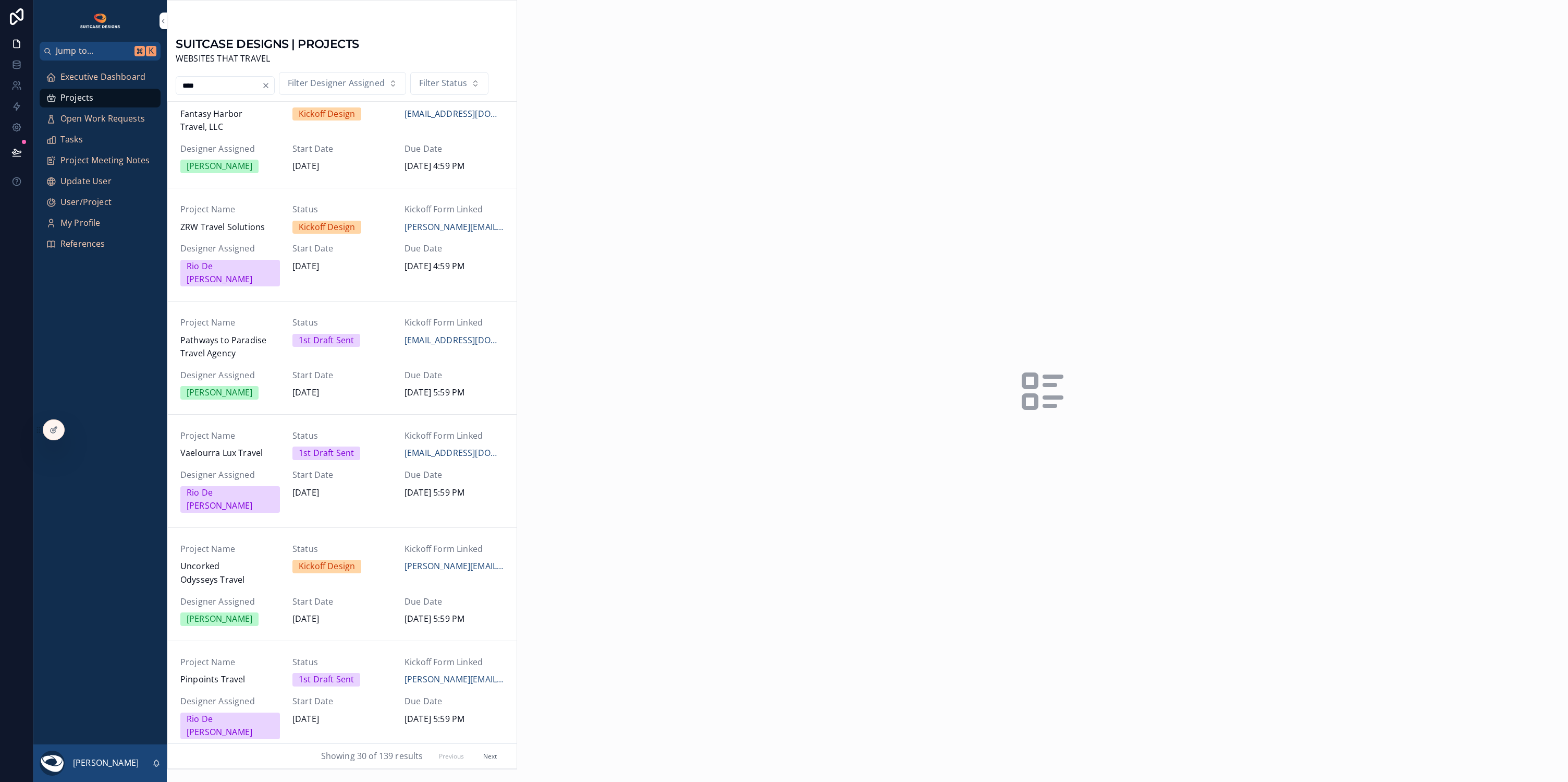
type input "****"
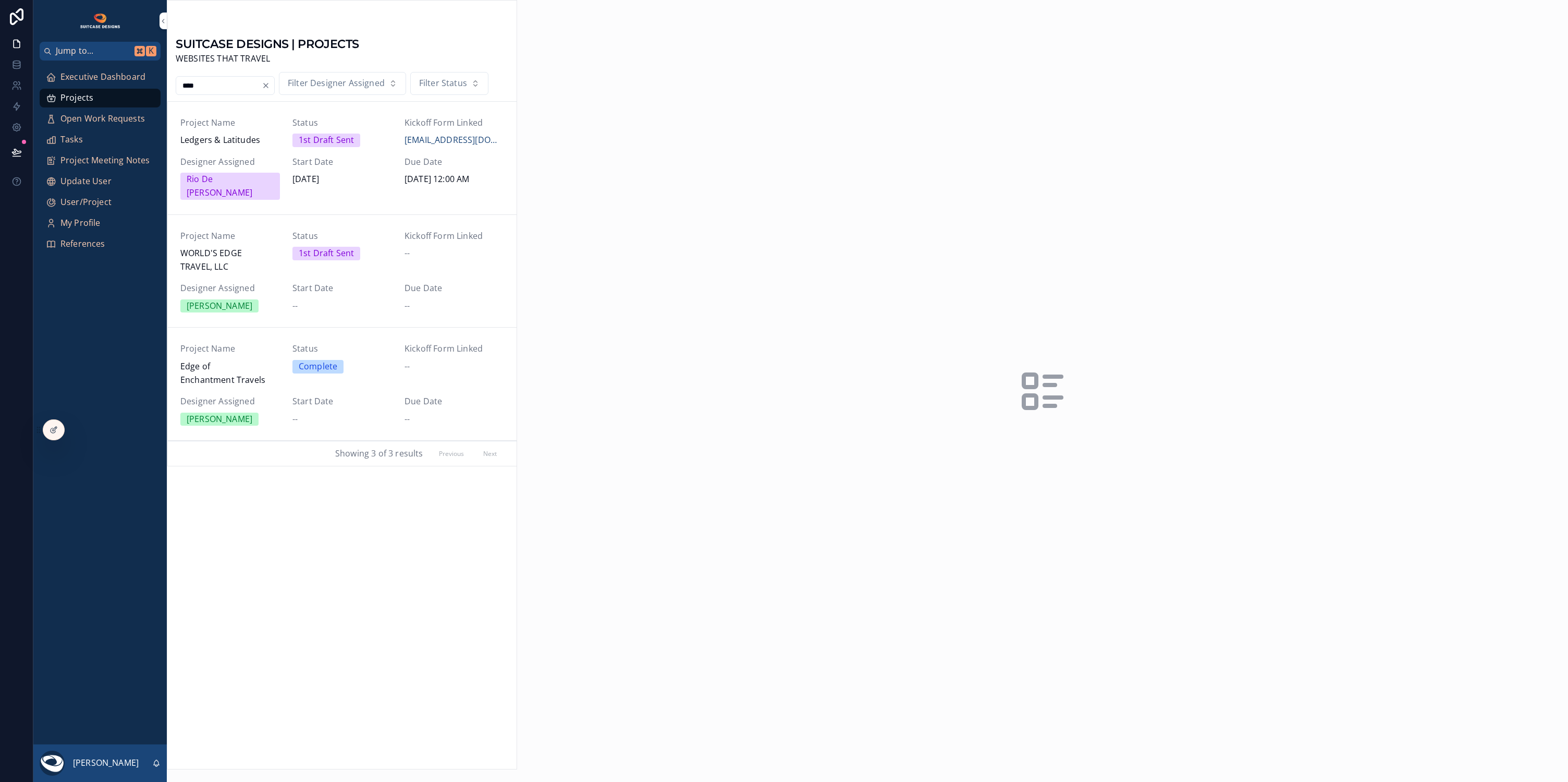
click at [259, 342] on span "Project Name" at bounding box center [230, 349] width 99 height 14
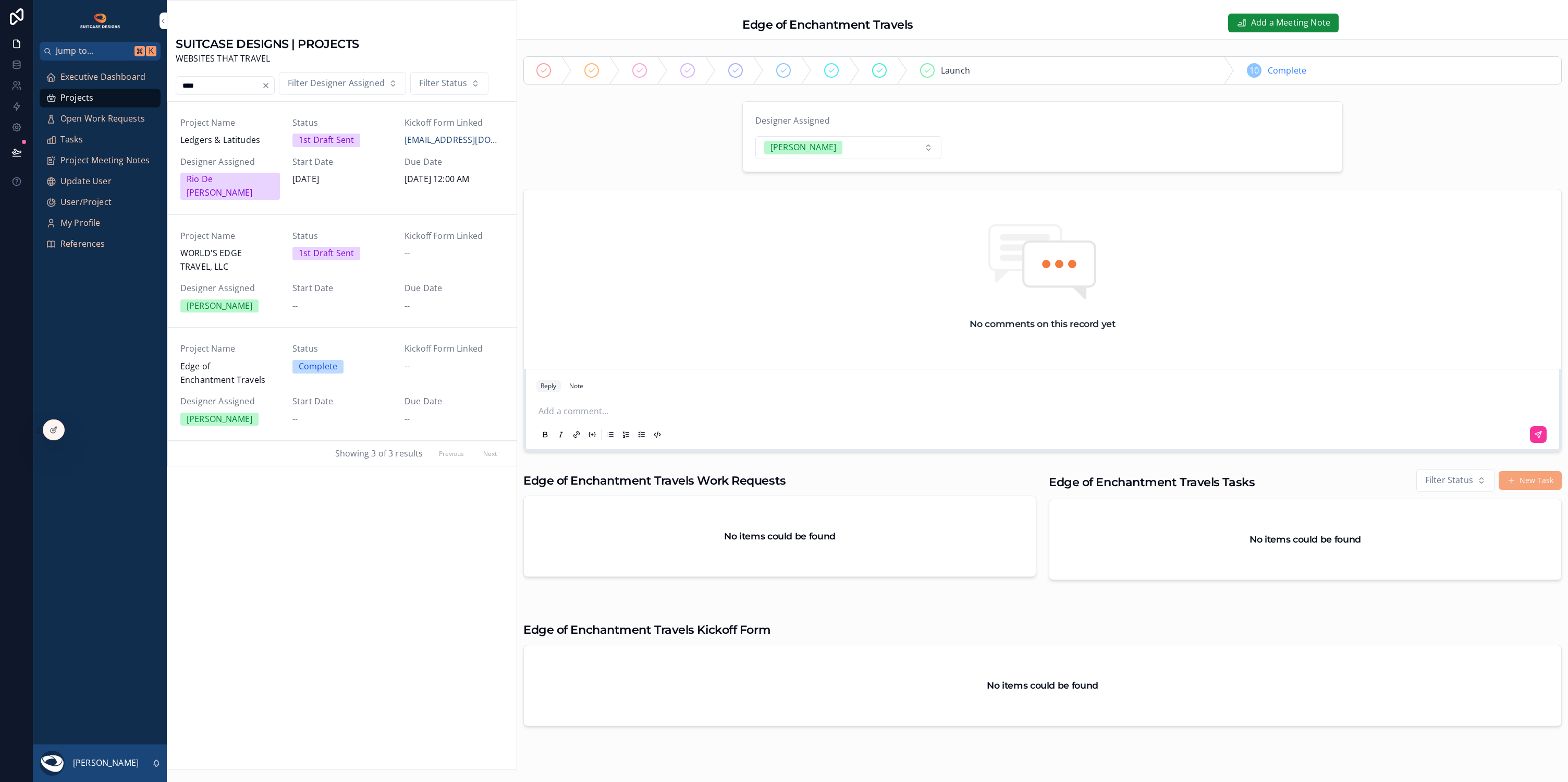
click at [1525, 483] on button "New Task" at bounding box center [1530, 480] width 63 height 19
click at [1515, 484] on button "New Task" at bounding box center [1530, 480] width 63 height 19
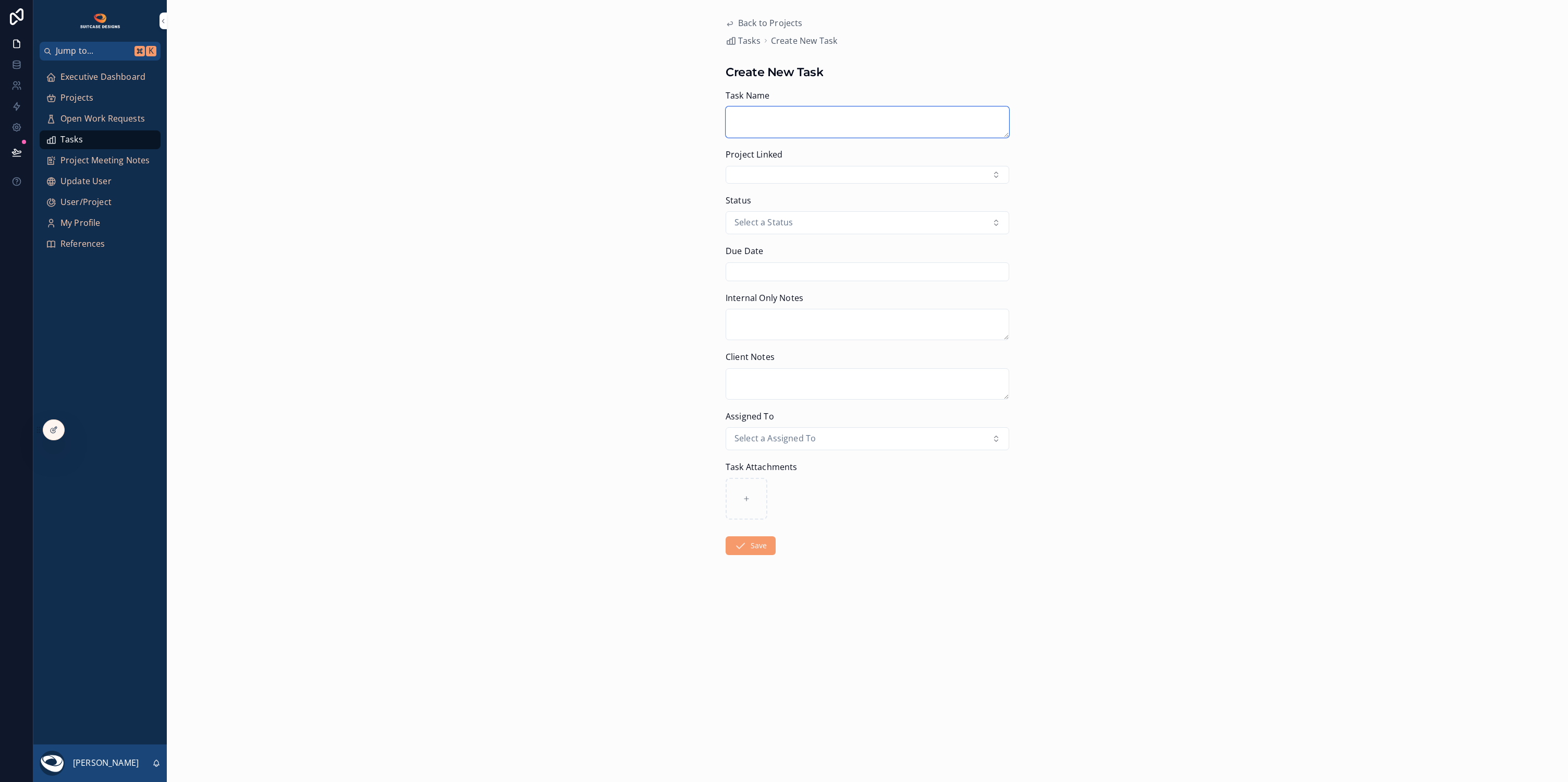
click at [759, 113] on textarea "scrollable content" at bounding box center [866, 122] width 283 height 31
type textarea "**********"
click at [938, 173] on button "Select Button" at bounding box center [866, 174] width 283 height 18
type input "****"
click at [833, 259] on span "Edge of Enchantment Travels" at bounding box center [857, 255] width 117 height 14
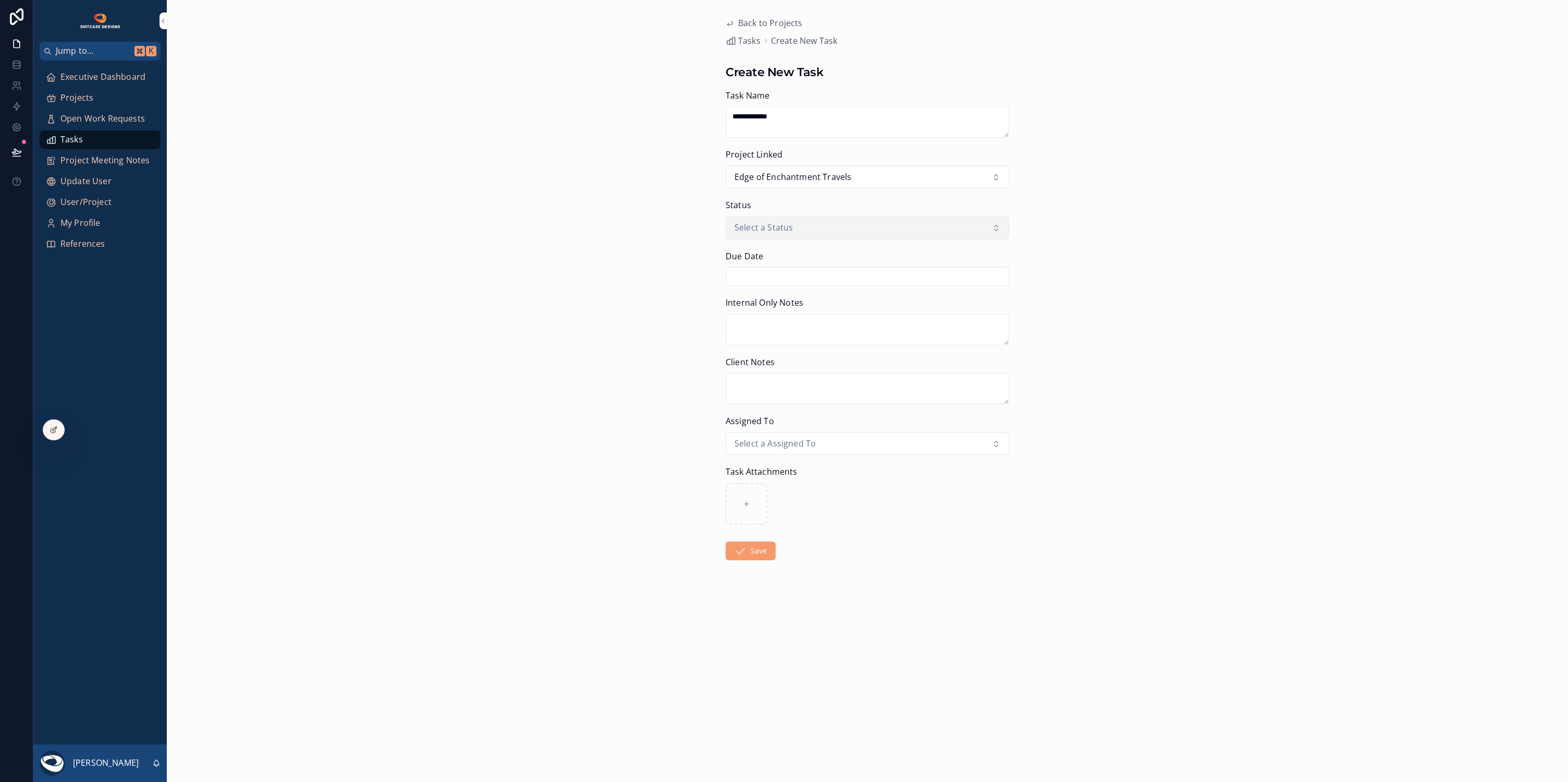
click at [766, 221] on span "Select a Status" at bounding box center [764, 228] width 58 height 14
click at [820, 273] on div "Open" at bounding box center [816, 271] width 21 height 14
click at [780, 274] on input "scrollable content" at bounding box center [867, 276] width 282 height 15
click at [922, 410] on button "18" at bounding box center [923, 404] width 18 height 19
type input "**********"
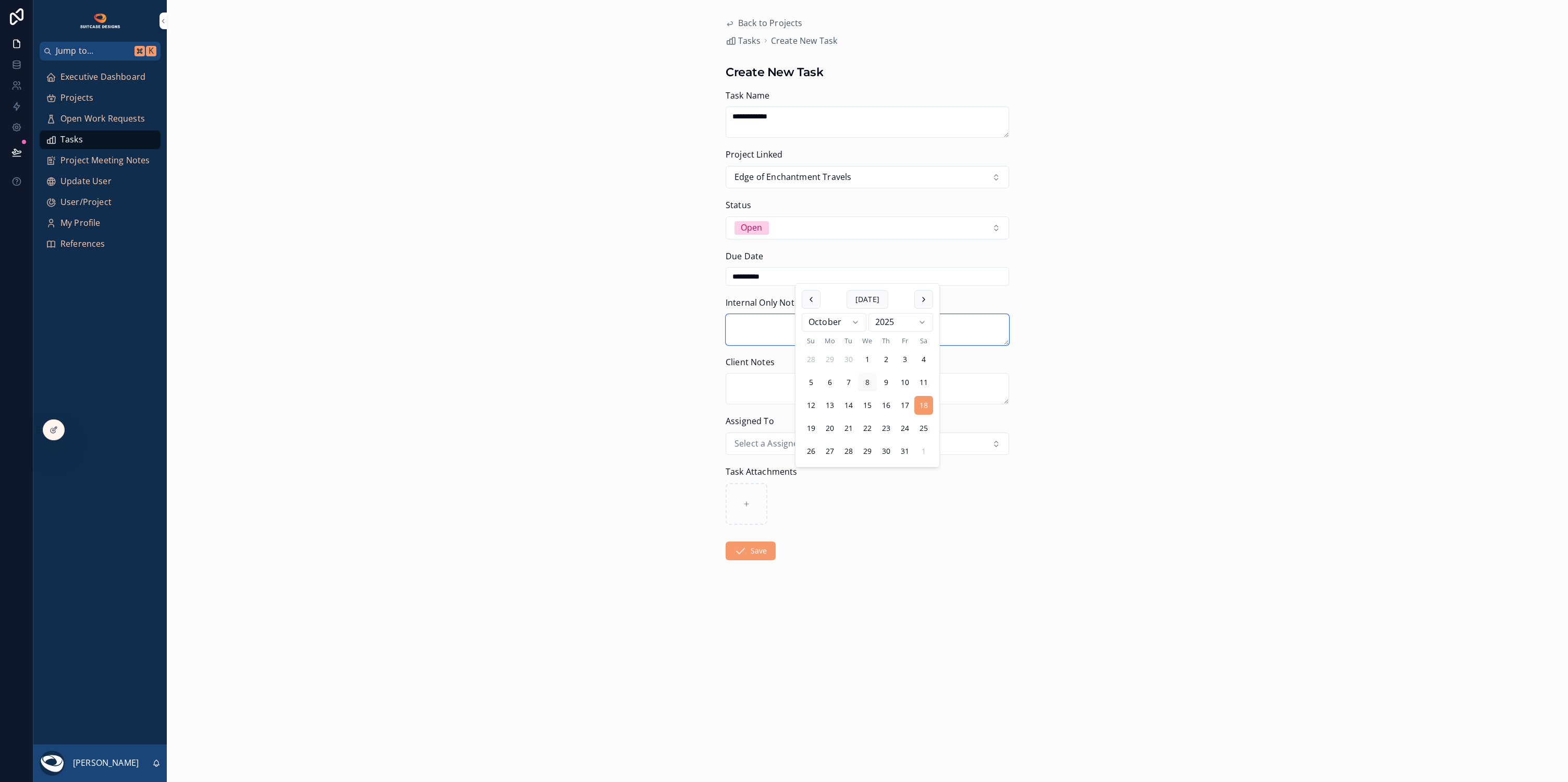
click at [749, 317] on textarea "scrollable content" at bounding box center [866, 329] width 283 height 31
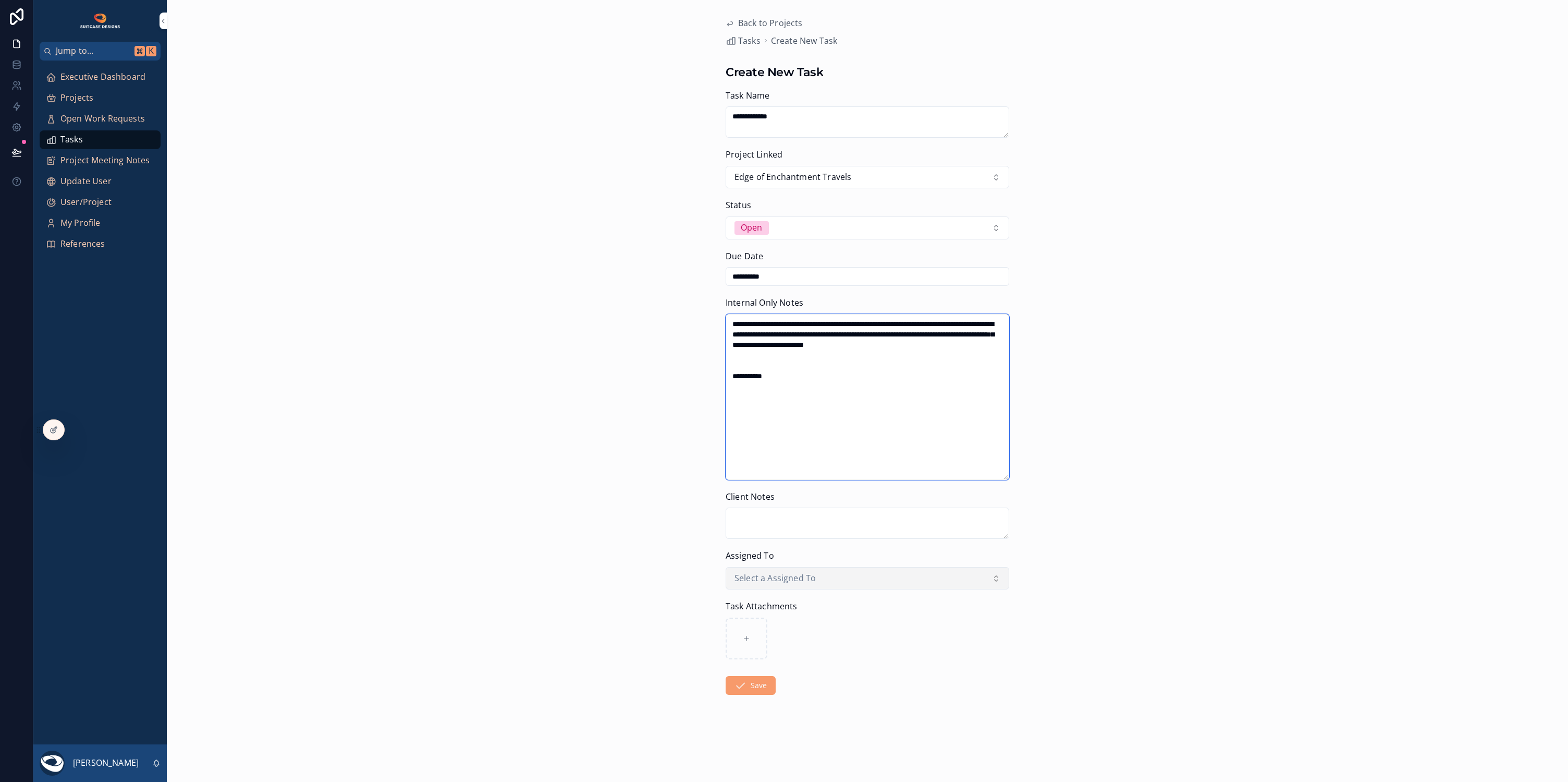
type textarea "**********"
click at [790, 576] on span "Select a Assigned To" at bounding box center [776, 578] width 82 height 14
click at [831, 658] on div "[PERSON_NAME]" at bounding box center [837, 658] width 65 height 14
click at [736, 681] on icon "scrollable content" at bounding box center [740, 685] width 13 height 13
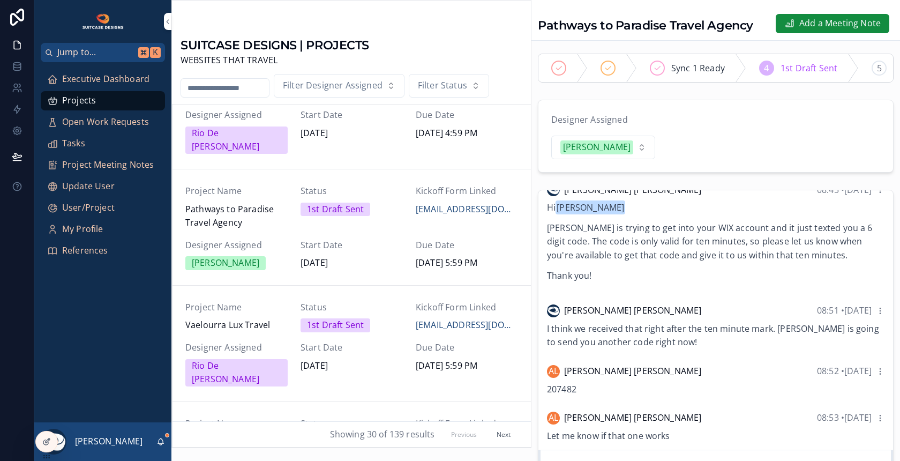
scroll to position [216, 0]
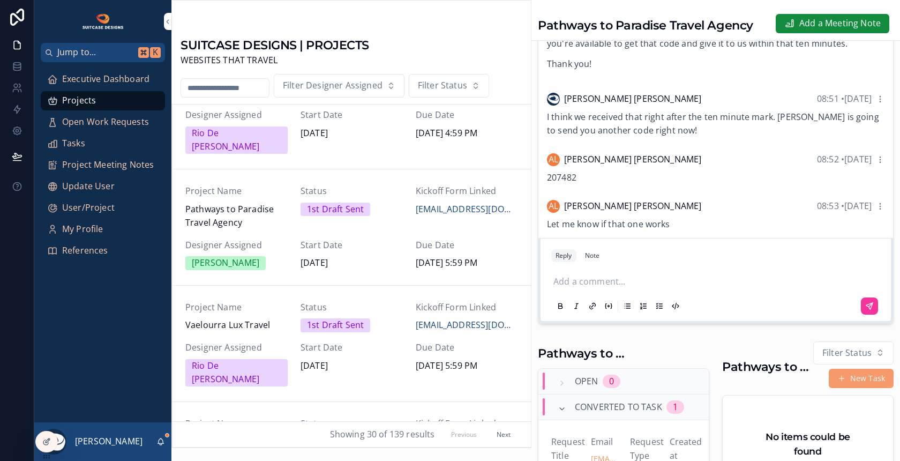
click at [604, 276] on p "scrollable content" at bounding box center [717, 282] width 329 height 14
click at [865, 305] on icon "scrollable content" at bounding box center [869, 305] width 9 height 9
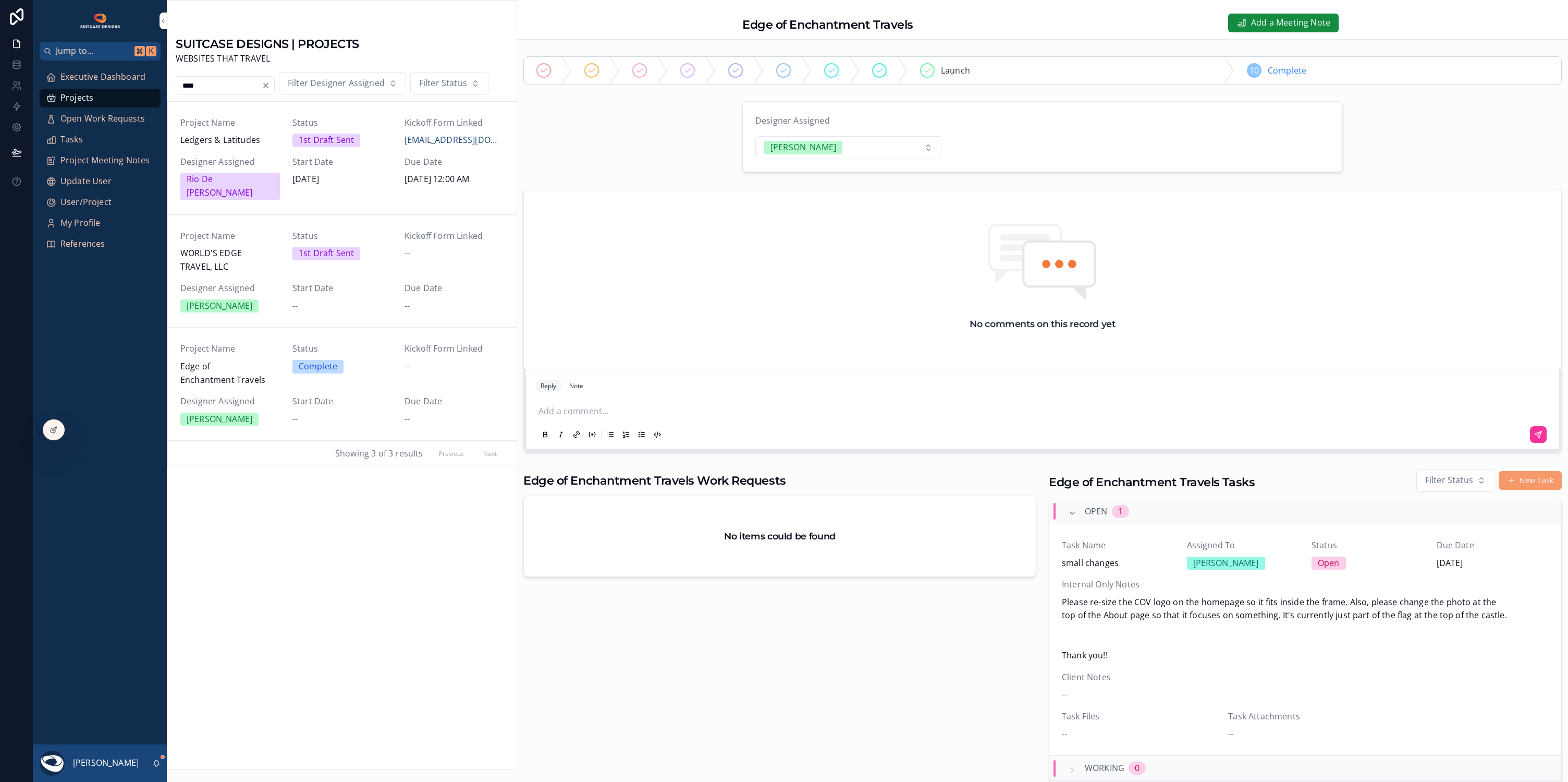
click at [94, 76] on span "Executive Dashboard" at bounding box center [102, 77] width 85 height 14
